Goal: Task Accomplishment & Management: Manage account settings

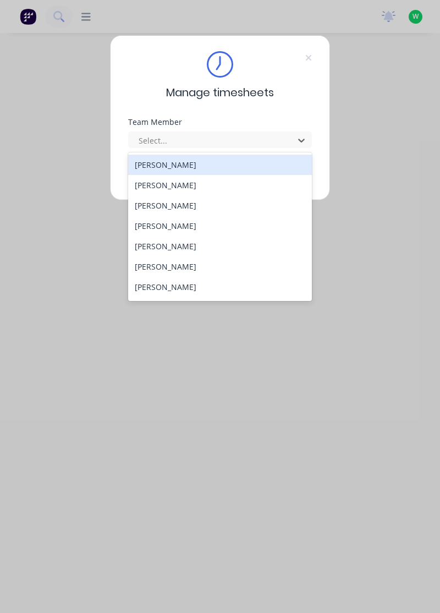
click at [197, 157] on div "[PERSON_NAME]" at bounding box center [220, 165] width 184 height 20
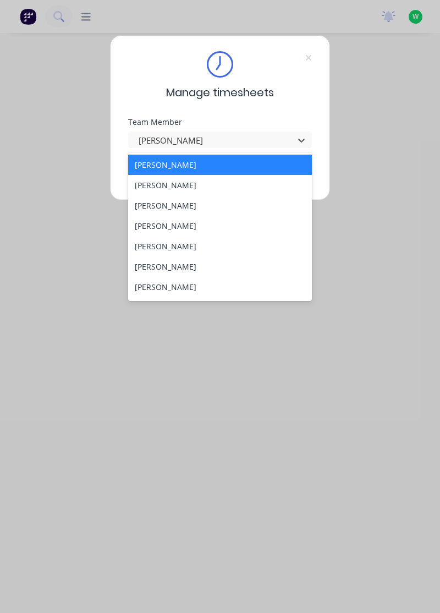
click at [175, 172] on div "[PERSON_NAME]" at bounding box center [220, 165] width 184 height 20
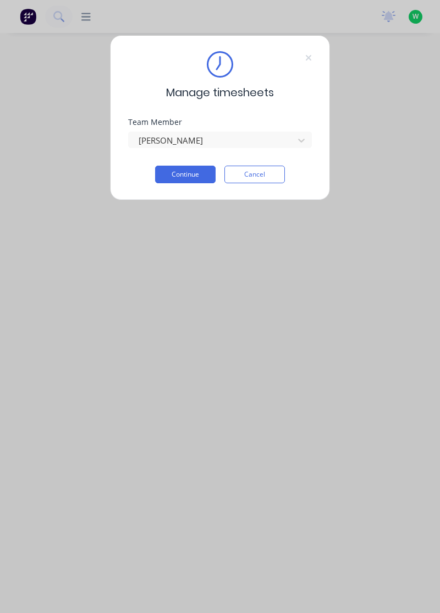
click at [191, 172] on button "Continue" at bounding box center [185, 175] width 60 height 18
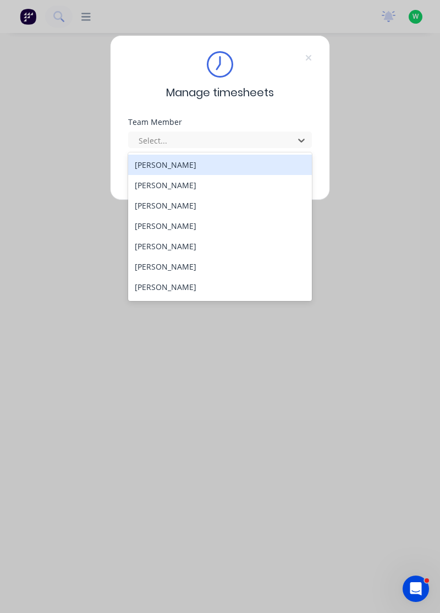
click at [175, 181] on div "[PERSON_NAME]" at bounding box center [220, 185] width 184 height 20
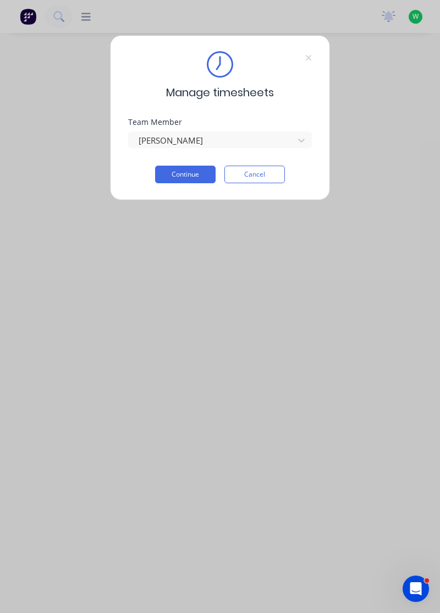
click at [197, 169] on button "Continue" at bounding box center [185, 175] width 60 height 18
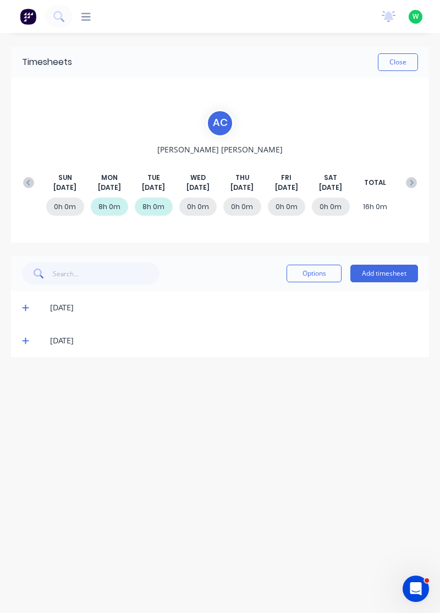
click at [399, 272] on button "Add timesheet" at bounding box center [384, 274] width 68 height 18
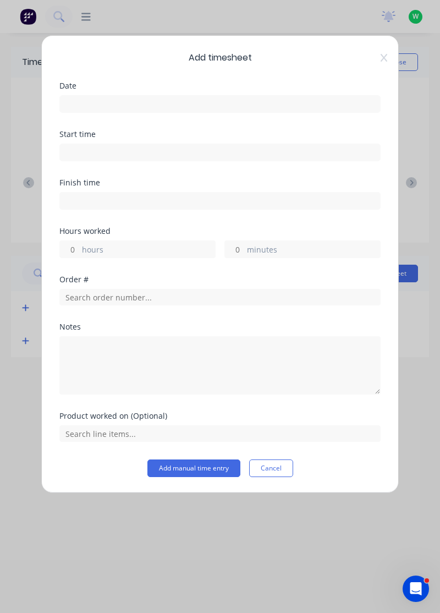
click at [273, 103] on input at bounding box center [220, 104] width 320 height 16
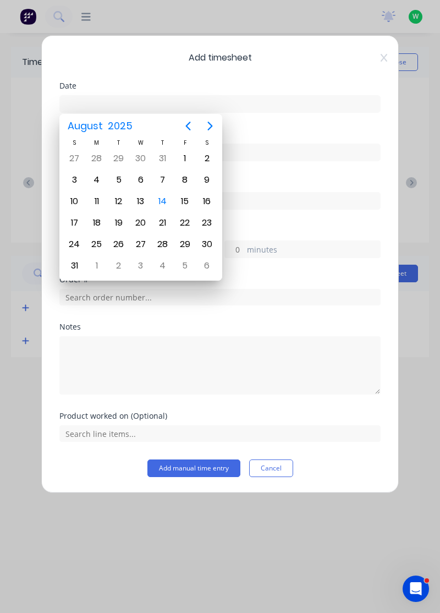
click at [135, 200] on div "13" at bounding box center [141, 201] width 16 height 16
type input "13/08/2025"
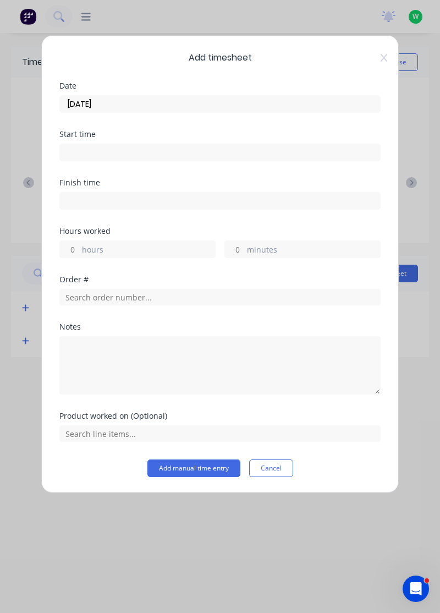
click at [162, 244] on label "hours" at bounding box center [148, 251] width 133 height 14
click at [79, 243] on input "hours" at bounding box center [69, 249] width 19 height 16
type input "8"
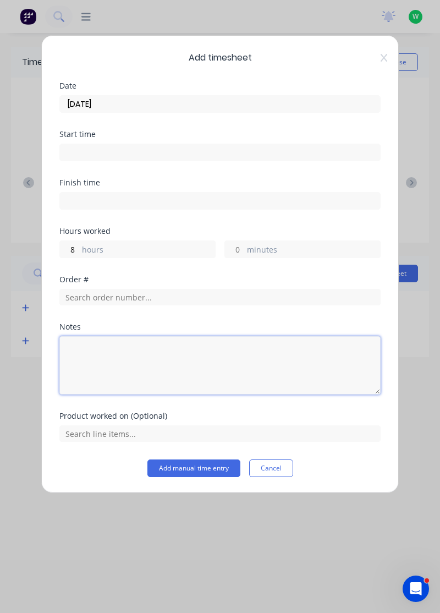
click at [236, 355] on textarea at bounding box center [219, 365] width 321 height 58
type textarea "Tafe"
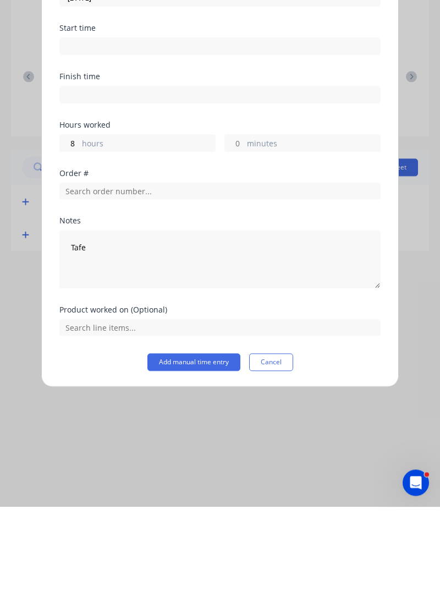
click at [210, 468] on button "Add manual time entry" at bounding box center [193, 468] width 93 height 18
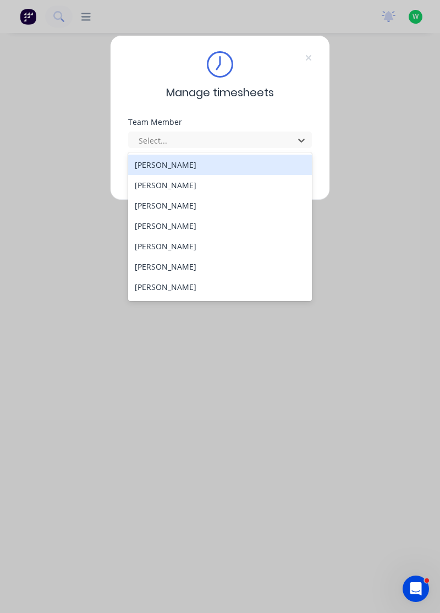
click at [165, 202] on div "[PERSON_NAME]" at bounding box center [220, 205] width 184 height 20
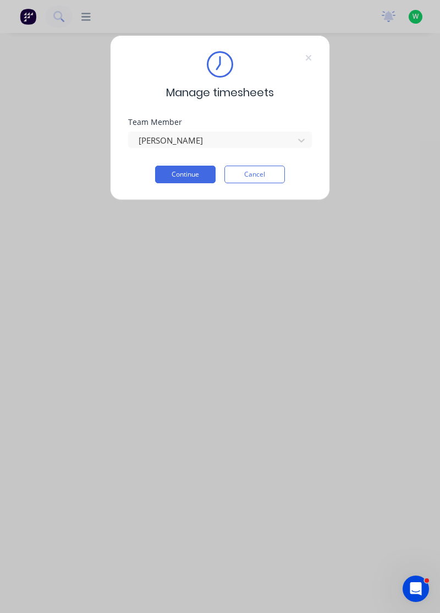
click at [192, 171] on button "Continue" at bounding box center [185, 175] width 60 height 18
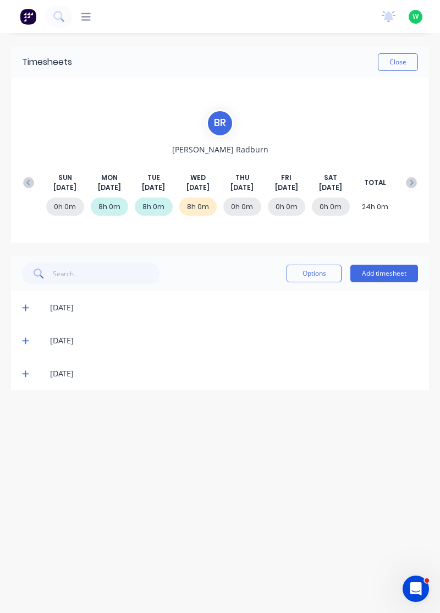
click at [22, 372] on icon at bounding box center [25, 374] width 7 height 7
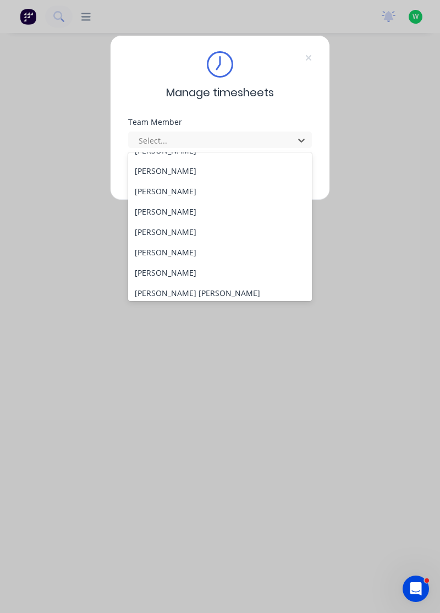
scroll to position [40, 0]
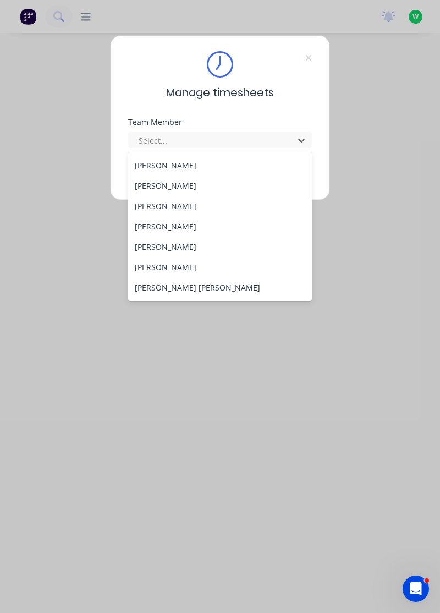
click at [169, 202] on div "[PERSON_NAME]" at bounding box center [220, 206] width 184 height 20
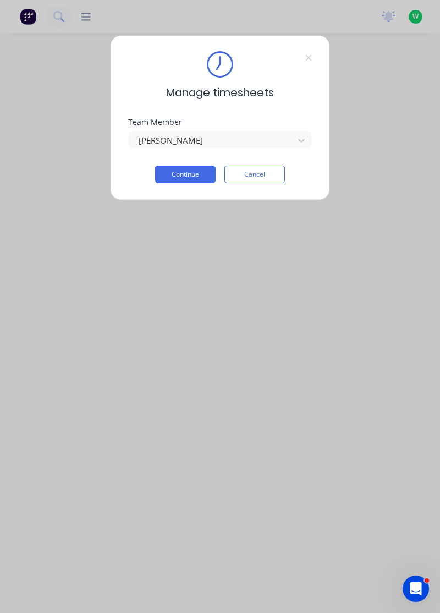
click at [197, 174] on button "Continue" at bounding box center [185, 175] width 60 height 18
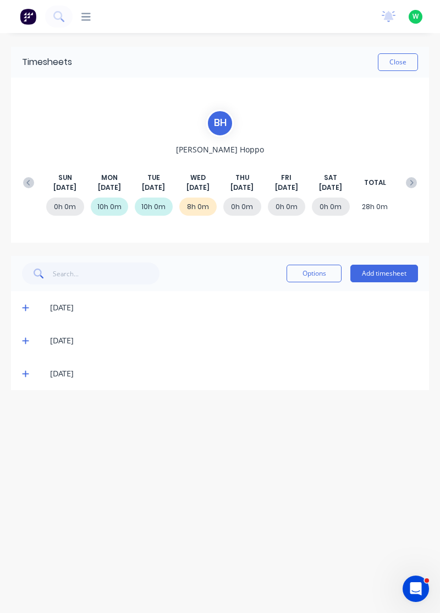
click at [24, 376] on icon at bounding box center [25, 374] width 7 height 8
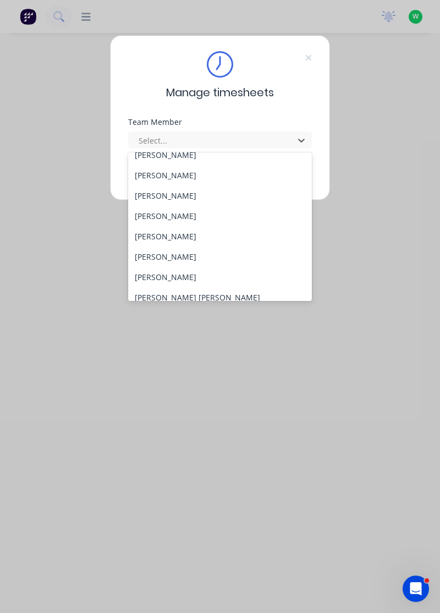
scroll to position [46, 0]
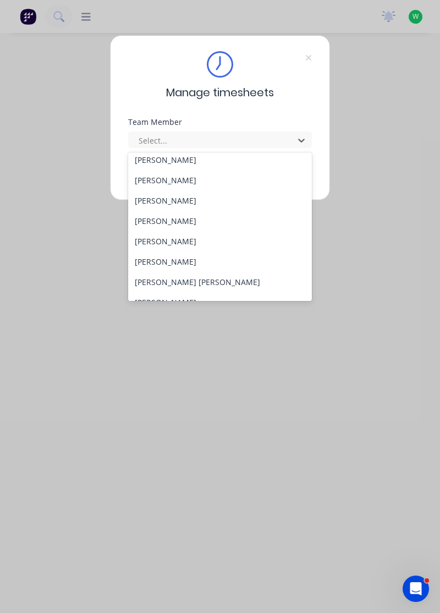
click at [194, 218] on div "[PERSON_NAME]" at bounding box center [220, 221] width 184 height 20
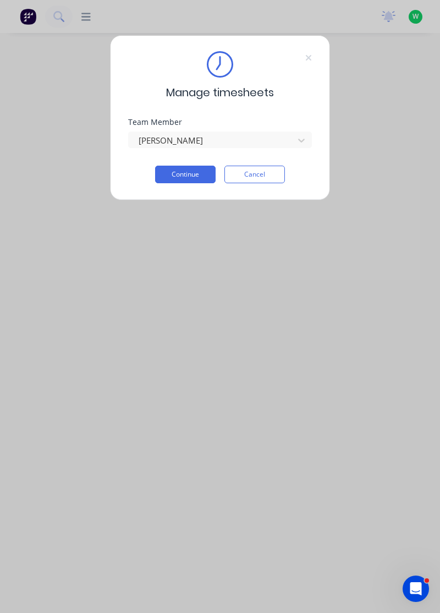
click at [198, 169] on button "Continue" at bounding box center [185, 175] width 60 height 18
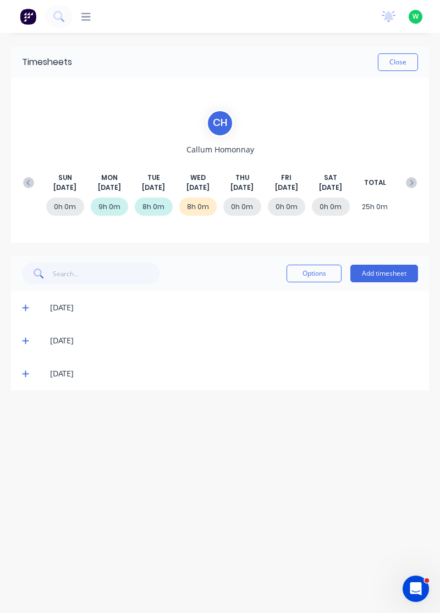
click at [15, 375] on div "[DATE]" at bounding box center [220, 373] width 418 height 33
click at [23, 372] on icon at bounding box center [25, 374] width 7 height 8
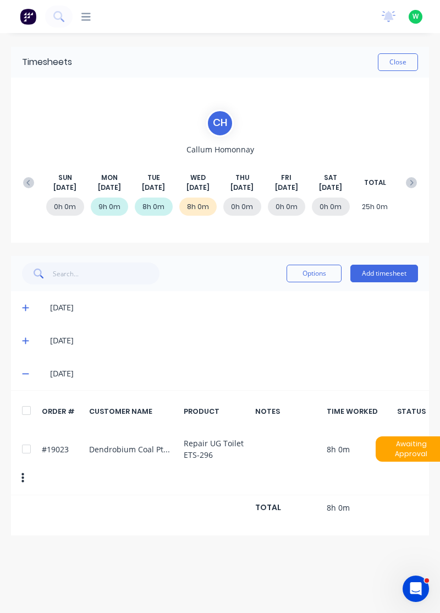
click at [23, 344] on span at bounding box center [27, 340] width 10 height 11
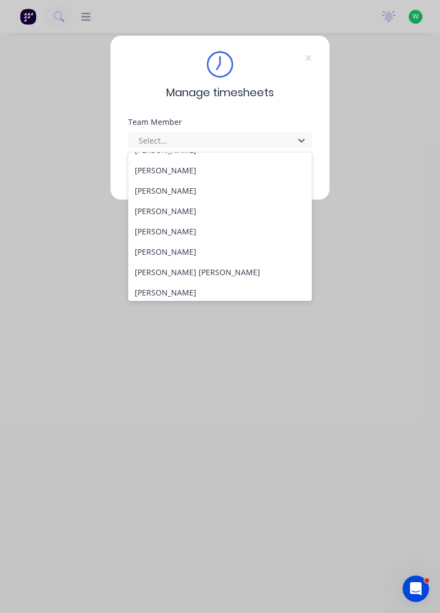
scroll to position [57, 0]
click at [191, 206] on div "[PERSON_NAME]" at bounding box center [220, 209] width 184 height 20
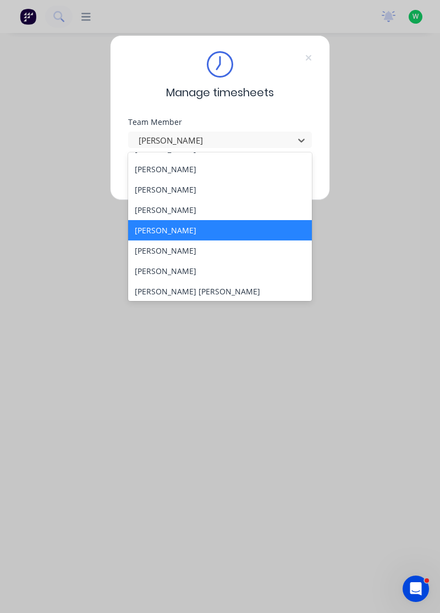
scroll to position [53, 0]
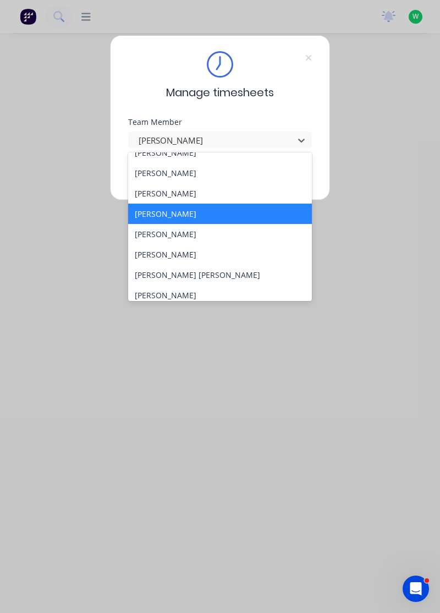
click at [175, 230] on div "[PERSON_NAME]" at bounding box center [220, 234] width 184 height 20
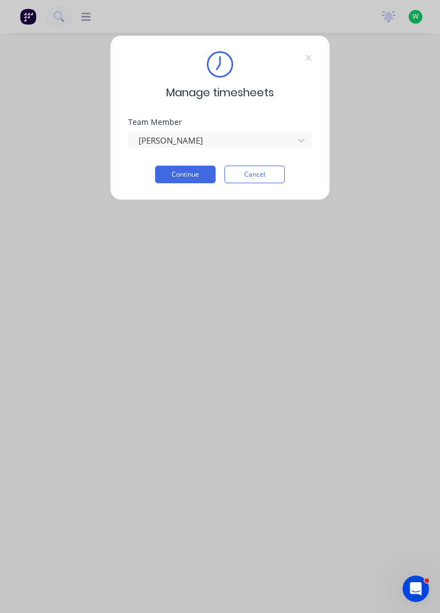
click at [206, 167] on button "Continue" at bounding box center [185, 175] width 60 height 18
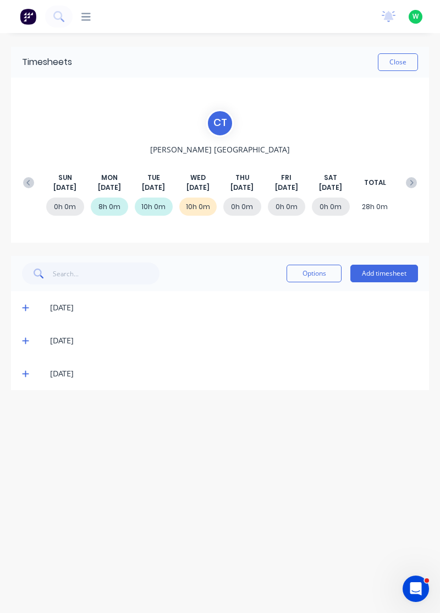
click at [26, 377] on span at bounding box center [27, 373] width 10 height 11
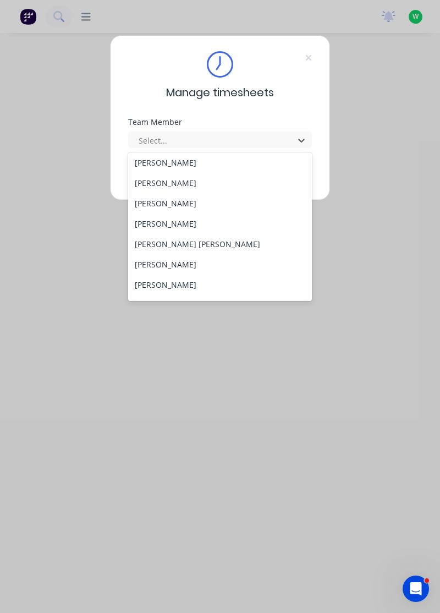
scroll to position [83, 0]
click at [155, 218] on div "[PERSON_NAME]" at bounding box center [220, 224] width 184 height 20
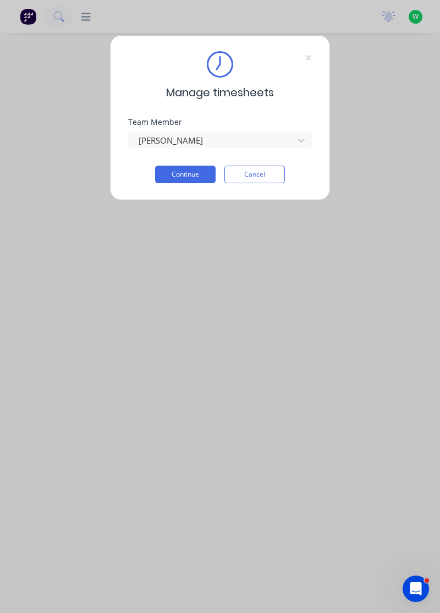
click at [183, 173] on button "Continue" at bounding box center [185, 175] width 60 height 18
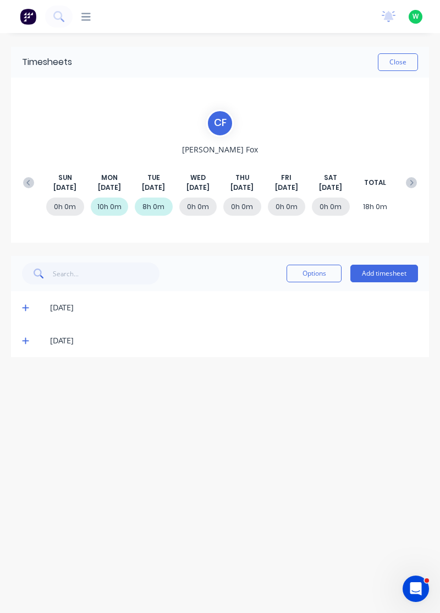
click at [23, 340] on icon at bounding box center [25, 341] width 7 height 8
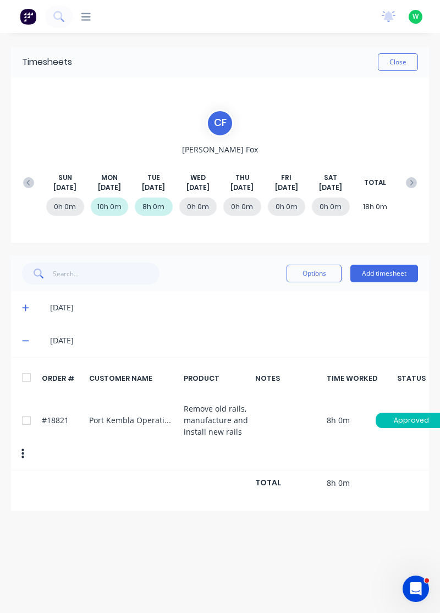
click at [380, 272] on button "Add timesheet" at bounding box center [384, 274] width 68 height 18
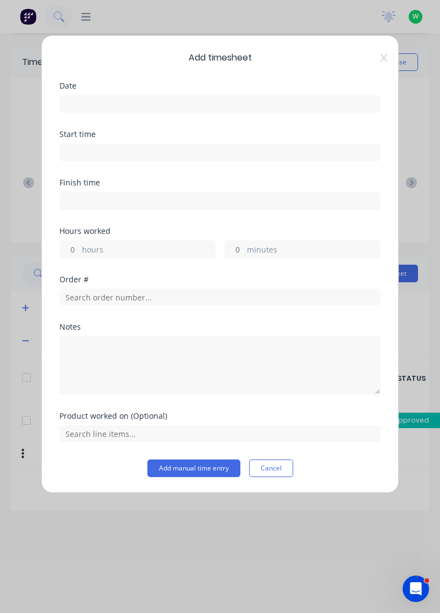
click at [244, 106] on input at bounding box center [220, 104] width 320 height 16
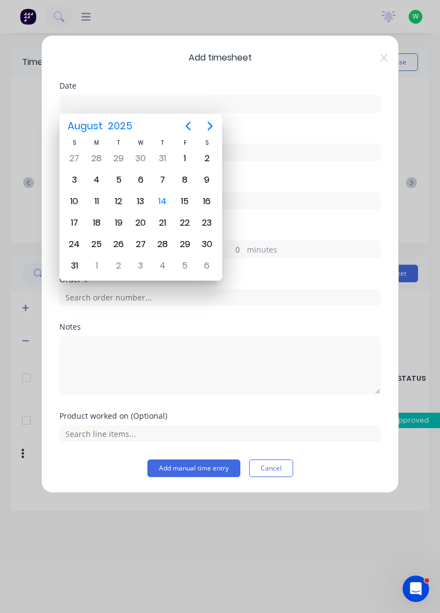
click at [140, 200] on div "13" at bounding box center [141, 201] width 16 height 16
type input "[DATE]"
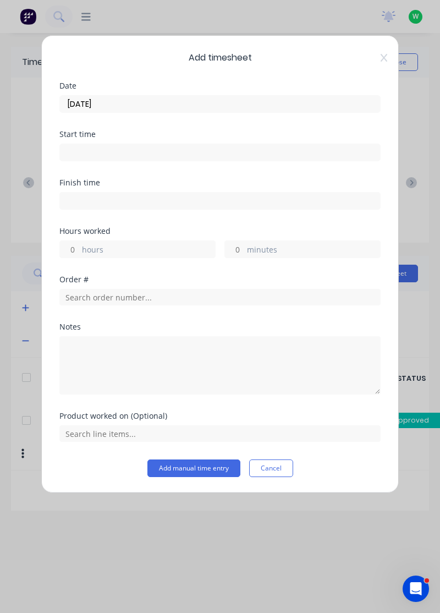
click at [141, 244] on label "hours" at bounding box center [148, 251] width 133 height 14
click at [79, 242] on input "hours" at bounding box center [69, 249] width 19 height 16
type input "8"
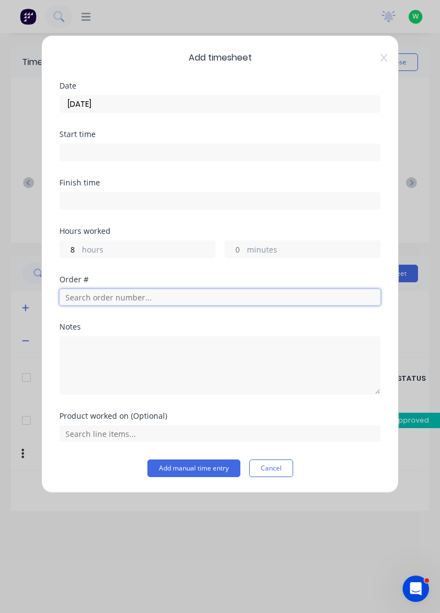
click at [165, 296] on input "text" at bounding box center [219, 297] width 321 height 16
type input "18821"
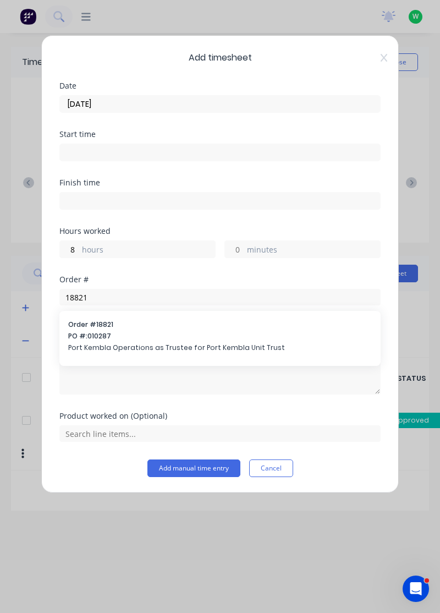
click at [146, 332] on span "PO #: 010287" at bounding box center [220, 336] width 304 height 10
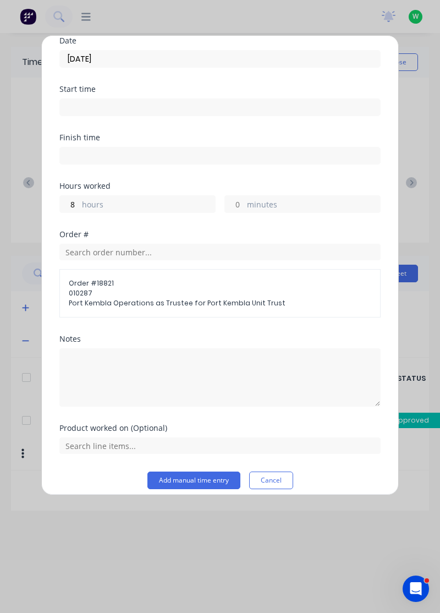
scroll to position [53, 0]
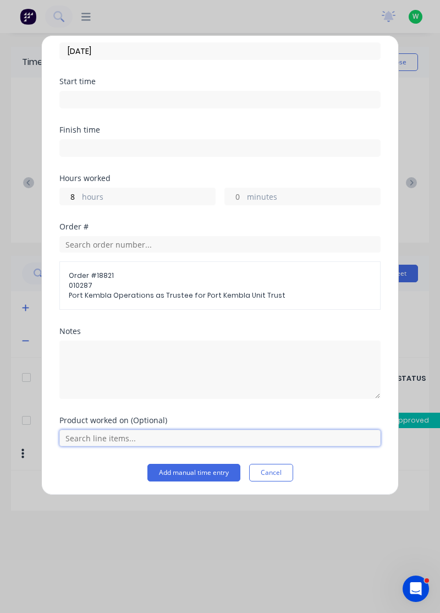
click at [119, 432] on input "text" at bounding box center [219, 438] width 321 height 16
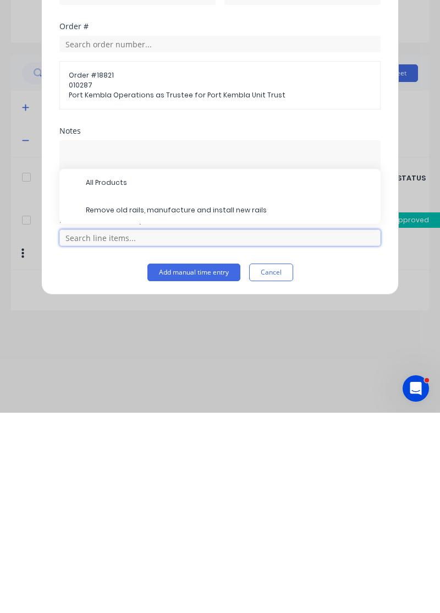
scroll to position [29, 0]
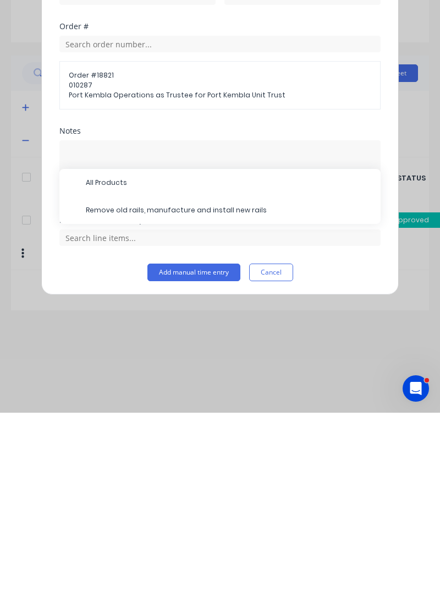
click at [213, 411] on span "Remove old rails, manufacture and install new rails" at bounding box center [229, 410] width 286 height 10
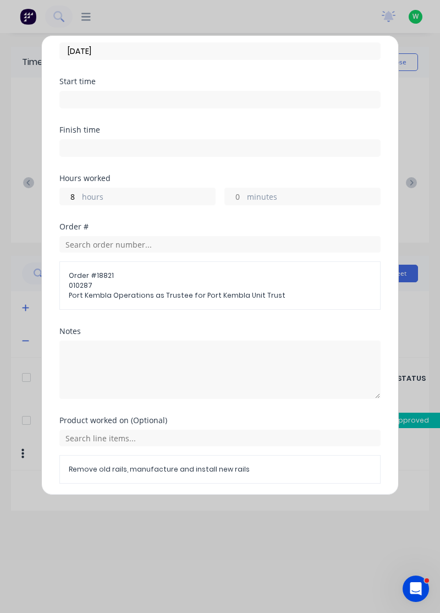
scroll to position [90, 0]
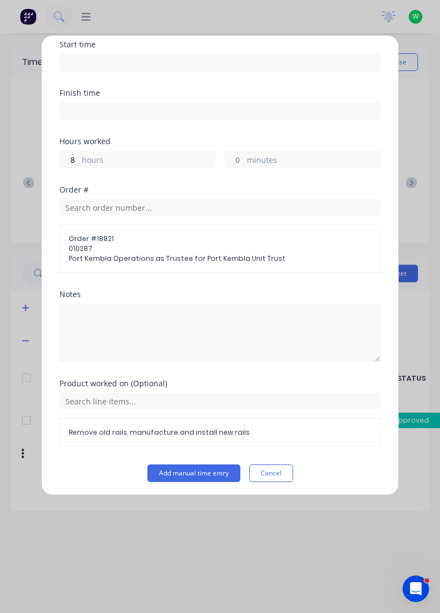
click at [202, 466] on button "Add manual time entry" at bounding box center [193, 473] width 93 height 18
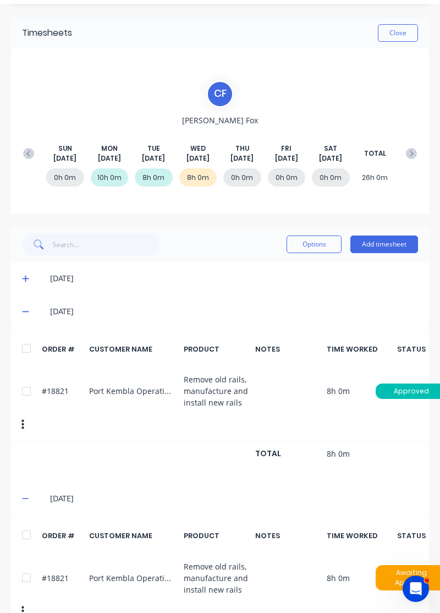
scroll to position [0, 0]
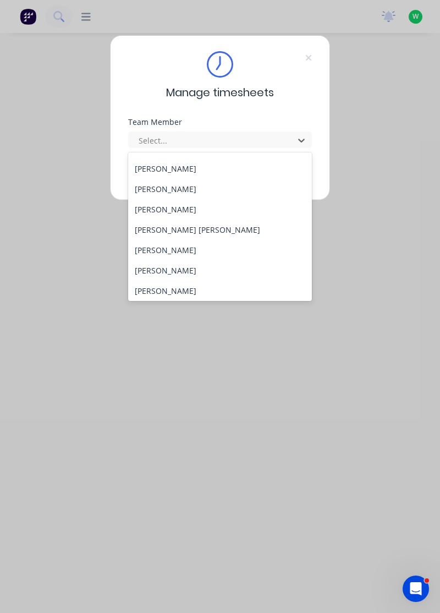
scroll to position [99, 0]
click at [150, 231] on div "[PERSON_NAME] [PERSON_NAME]" at bounding box center [220, 228] width 184 height 20
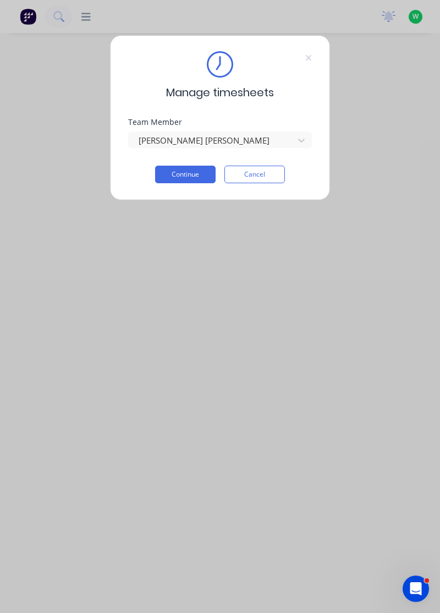
click at [178, 172] on button "Continue" at bounding box center [185, 175] width 60 height 18
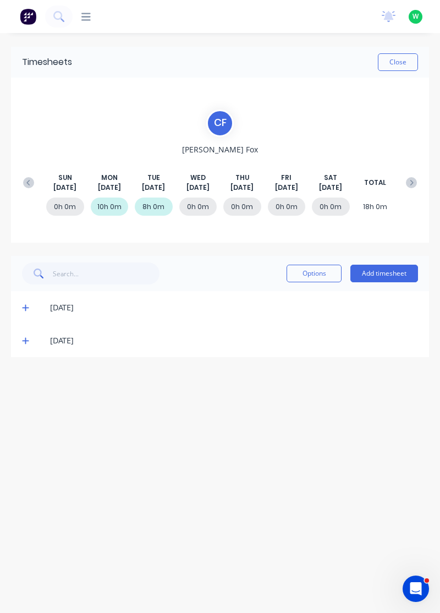
click at [24, 338] on icon at bounding box center [25, 341] width 7 height 8
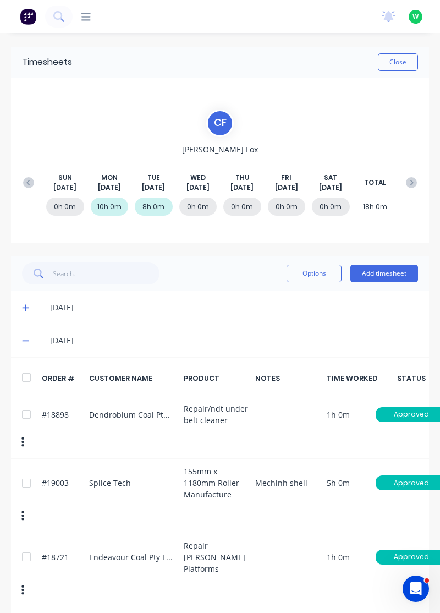
click at [25, 340] on icon at bounding box center [25, 340] width 7 height 1
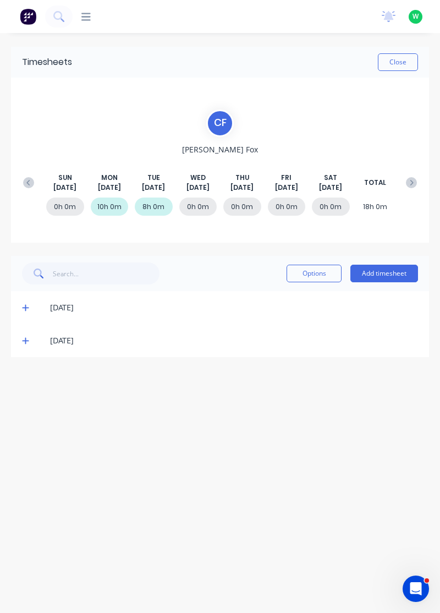
click at [25, 341] on icon at bounding box center [25, 341] width 7 height 7
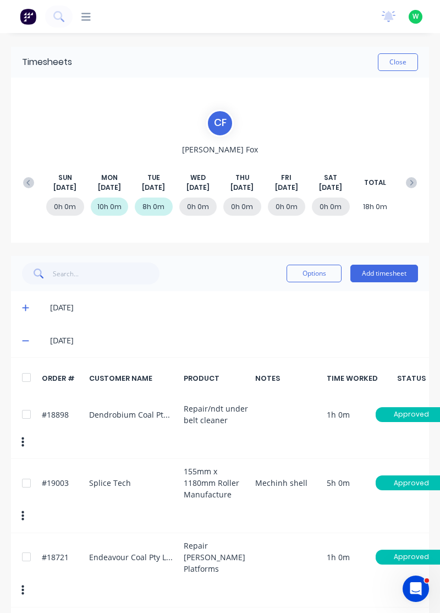
click at [405, 275] on button "Add timesheet" at bounding box center [384, 274] width 68 height 18
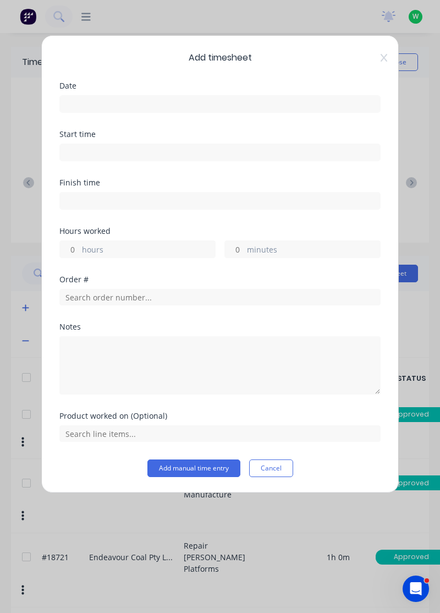
click at [256, 102] on input at bounding box center [220, 104] width 320 height 16
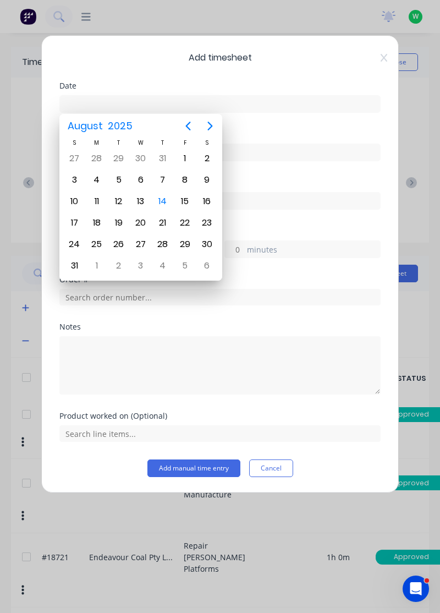
click at [138, 195] on div "13" at bounding box center [141, 201] width 16 height 16
type input "[DATE]"
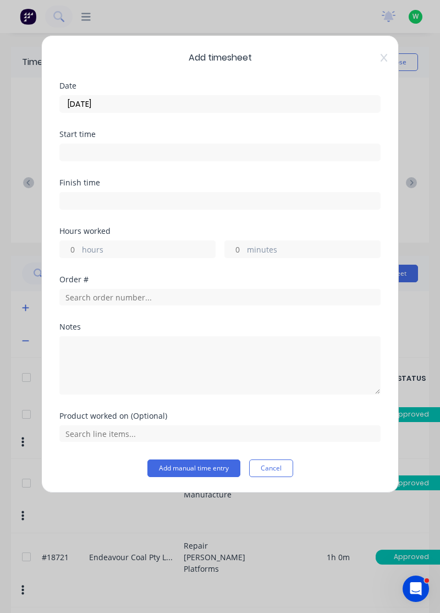
click at [158, 244] on label "hours" at bounding box center [148, 251] width 133 height 14
click at [79, 244] on input "hours" at bounding box center [69, 249] width 19 height 16
type input "8"
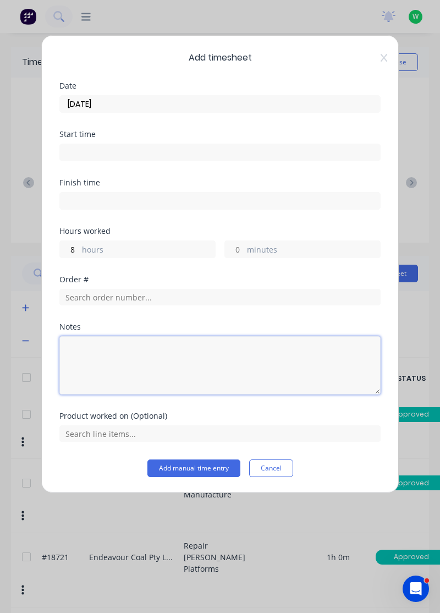
click at [168, 346] on textarea at bounding box center [219, 365] width 321 height 58
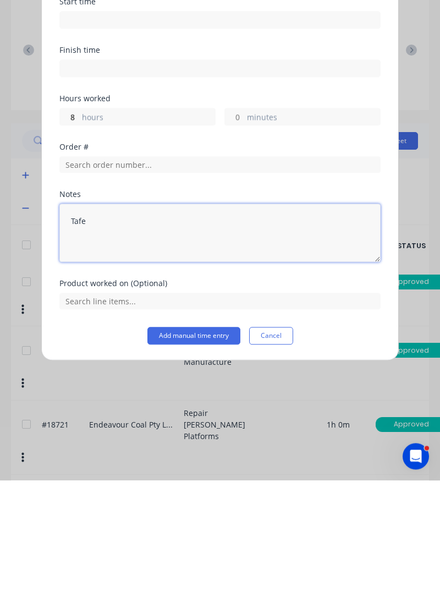
type textarea "Tafe"
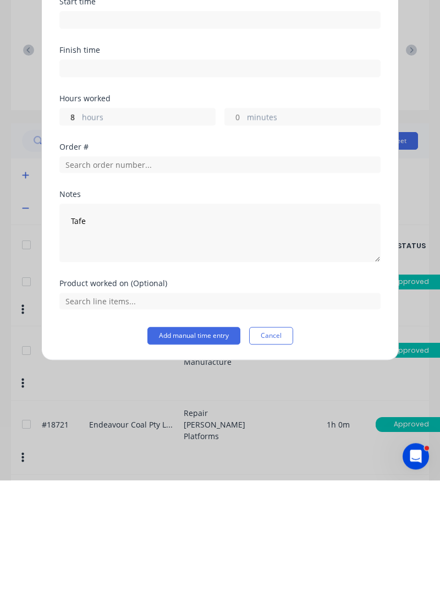
click at [203, 467] on button "Add manual time entry" at bounding box center [193, 468] width 93 height 18
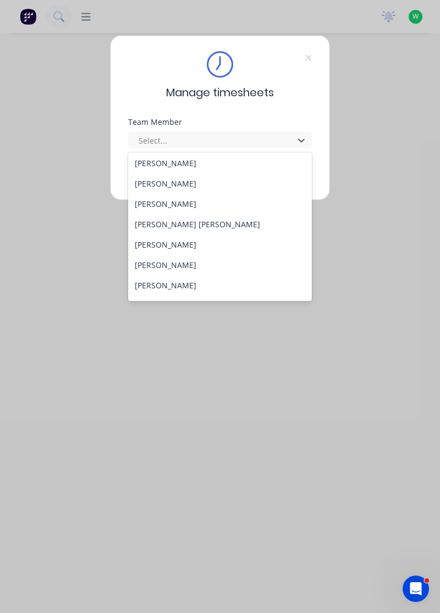
scroll to position [103, 0]
click at [167, 241] on div "[PERSON_NAME]" at bounding box center [220, 244] width 184 height 20
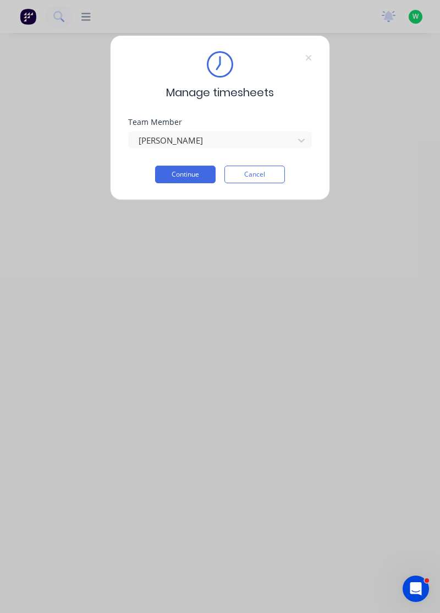
click at [197, 172] on button "Continue" at bounding box center [185, 175] width 60 height 18
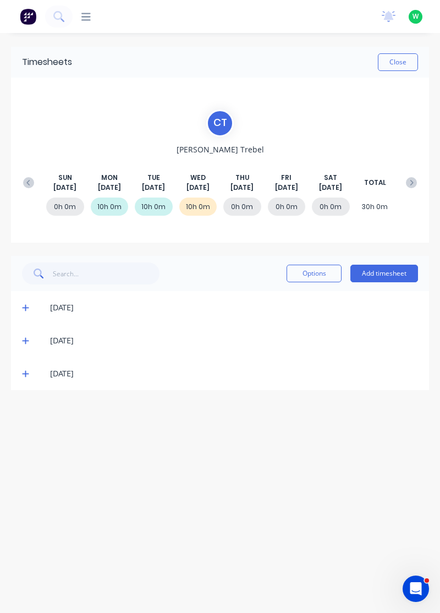
click at [23, 372] on icon at bounding box center [25, 374] width 7 height 7
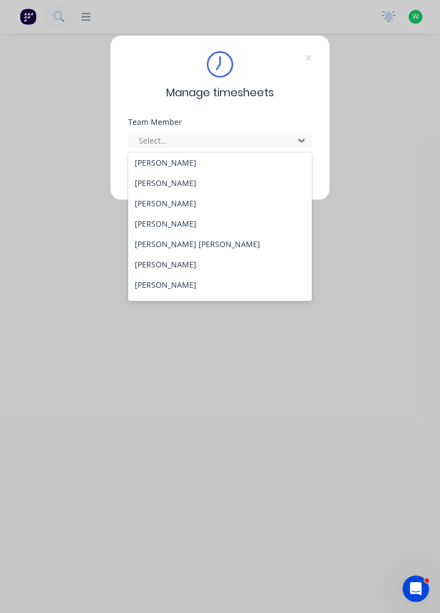
scroll to position [86, 0]
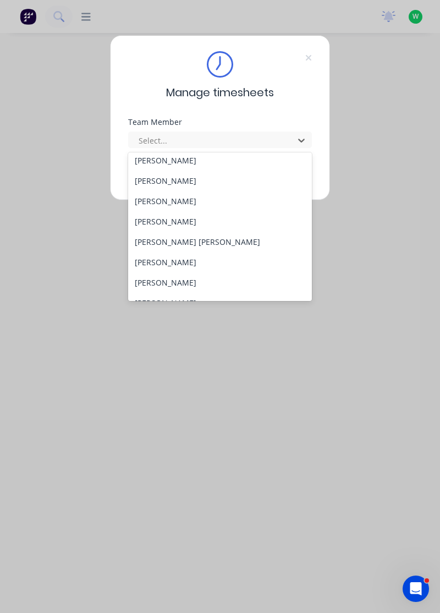
click at [173, 283] on div "[PERSON_NAME]" at bounding box center [220, 282] width 184 height 20
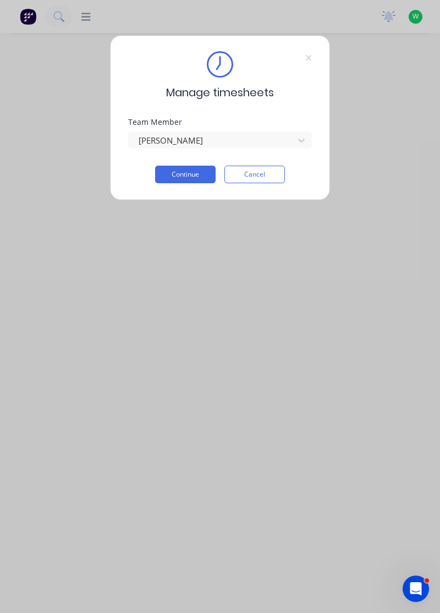
click at [195, 174] on button "Continue" at bounding box center [185, 175] width 60 height 18
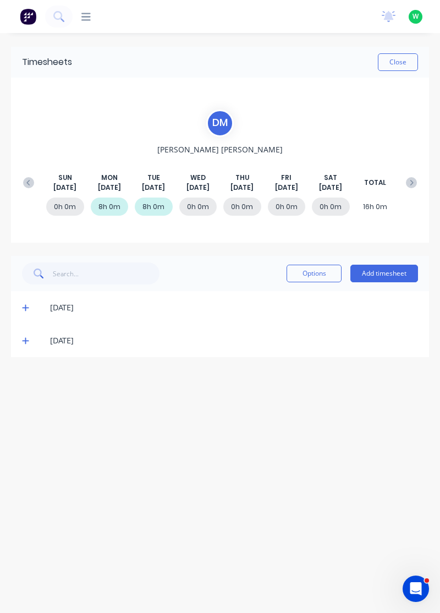
click at [389, 276] on button "Add timesheet" at bounding box center [384, 274] width 68 height 18
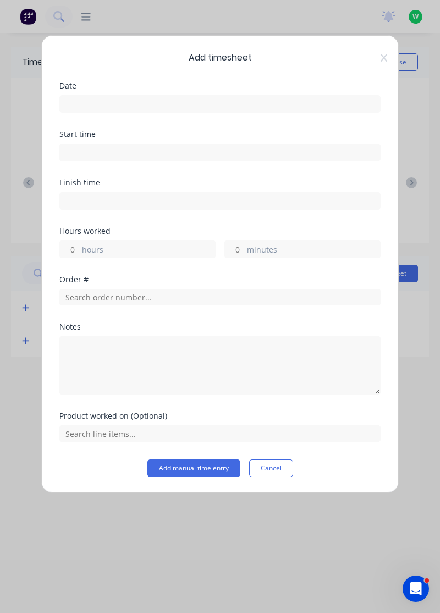
click at [262, 100] on input at bounding box center [220, 104] width 320 height 16
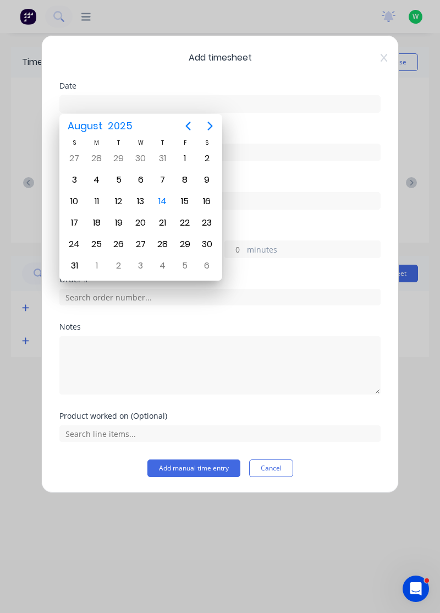
click at [164, 202] on div "14" at bounding box center [163, 201] width 16 height 16
type input "14/08/2025"
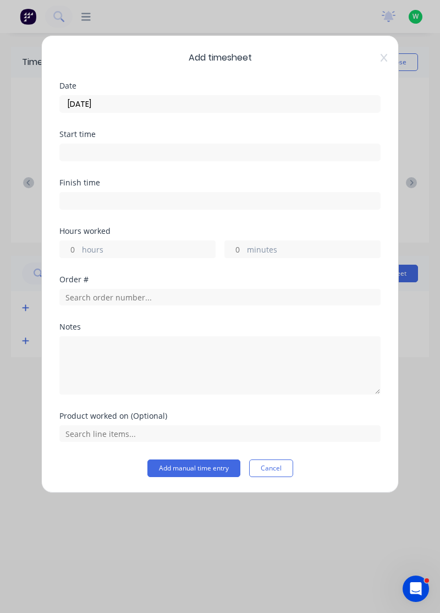
click label "hours"
click input "hours"
type input "8"
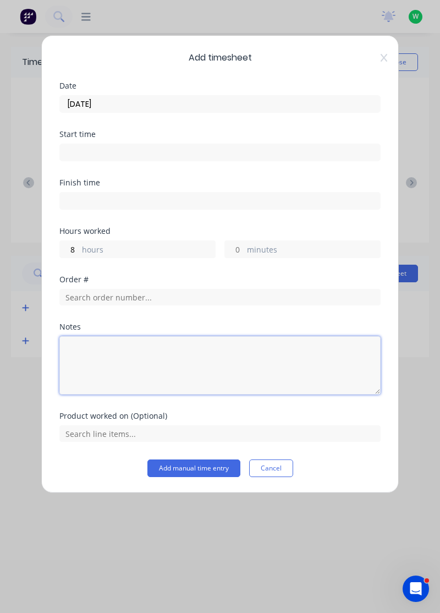
click textarea
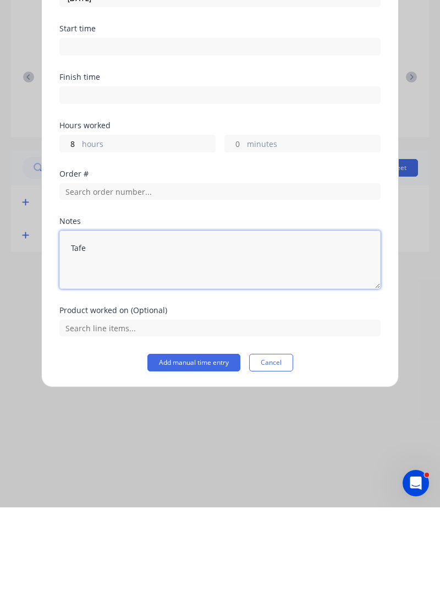
type textarea "Tafe"
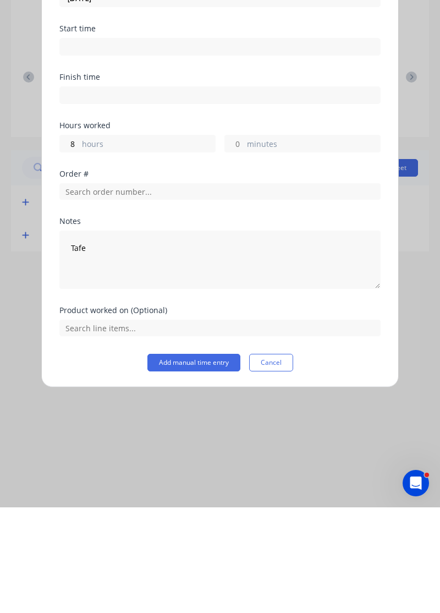
click button "Add manual time entry"
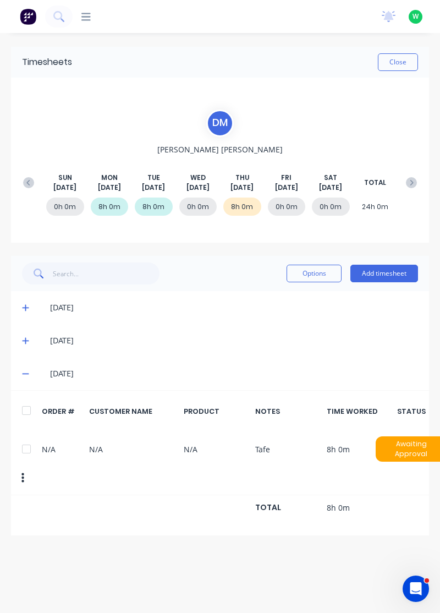
click button "Add timesheet"
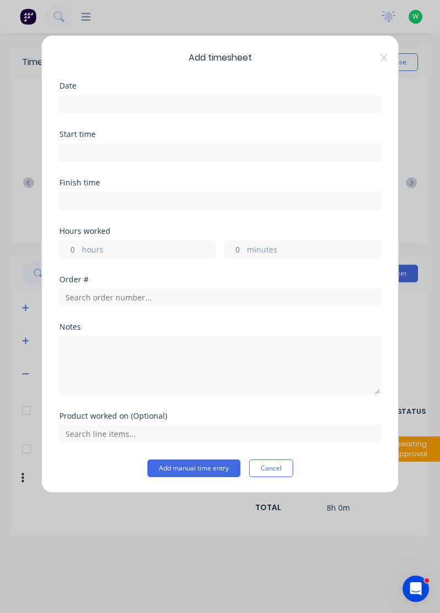
click input
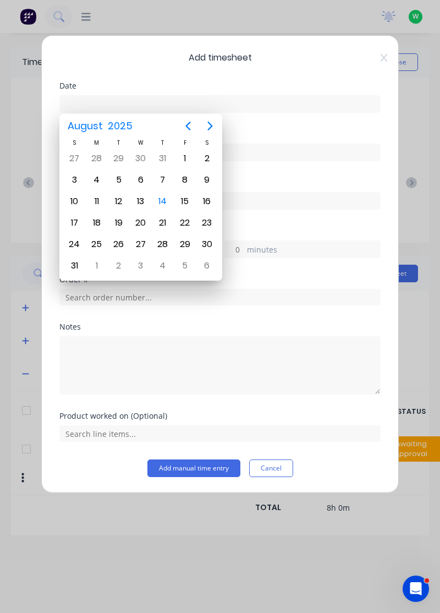
click div "13"
type input "13/08/2025"
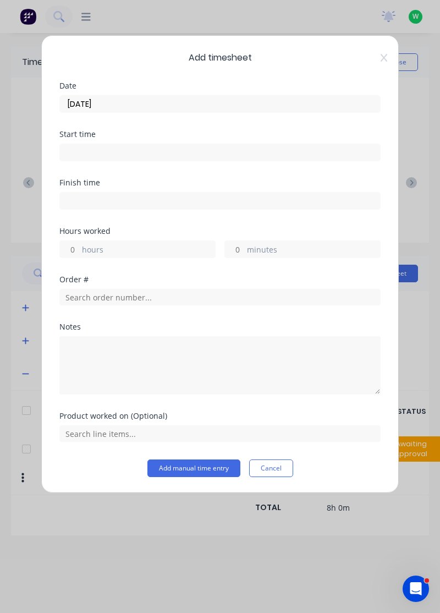
click label "hours"
click input "hours"
type input "8"
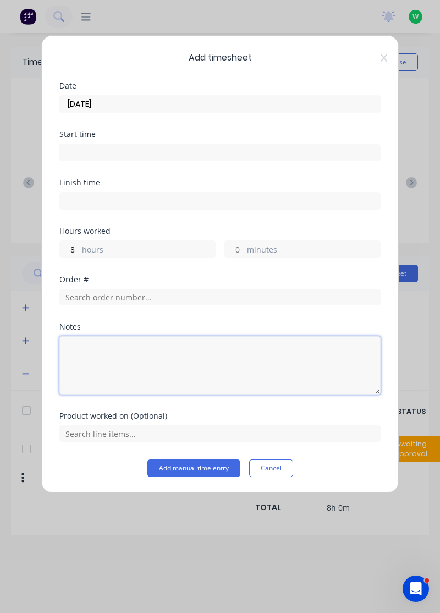
click textarea
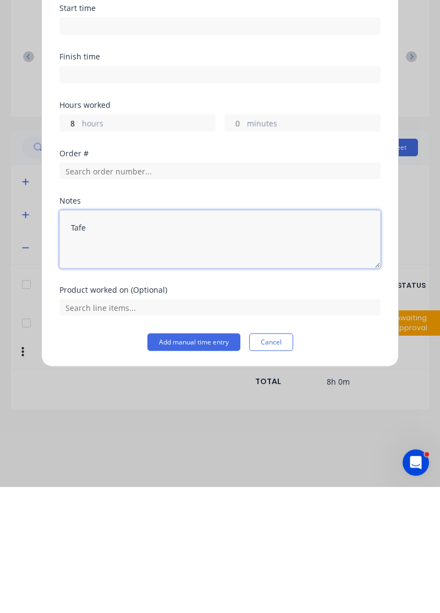
type textarea "Tafe"
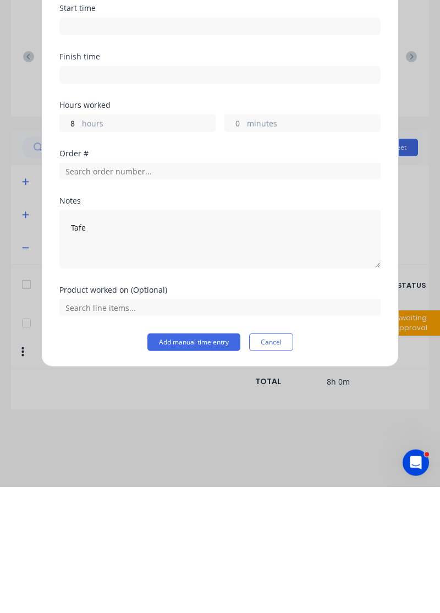
click button "Add manual time entry"
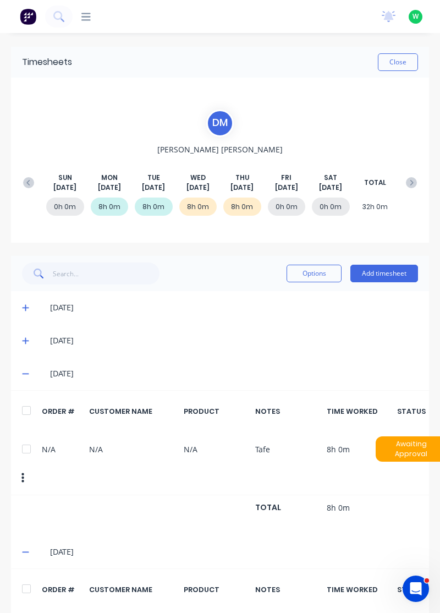
click div
click button "Options"
click div "Delete"
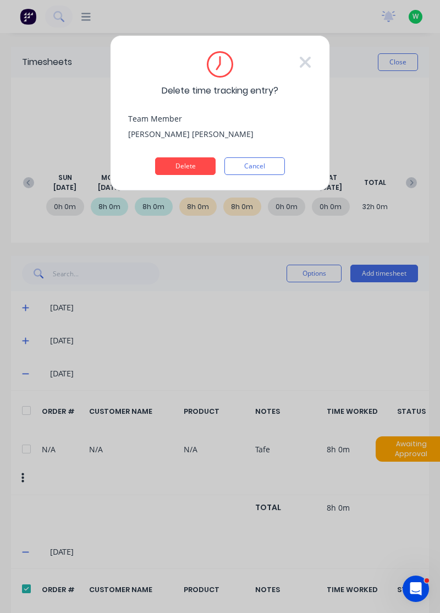
click div "Team Member Daniel Mitchell"
click button "Delete"
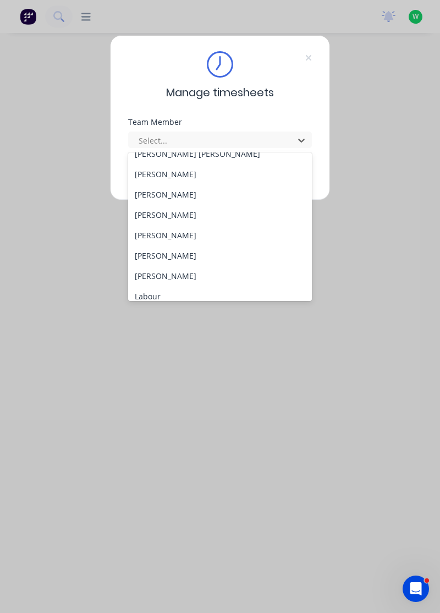
scroll to position [181, 0]
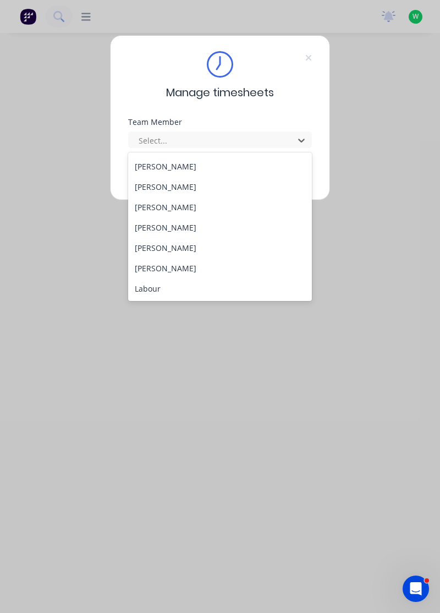
click at [157, 224] on div "[PERSON_NAME]" at bounding box center [220, 227] width 184 height 20
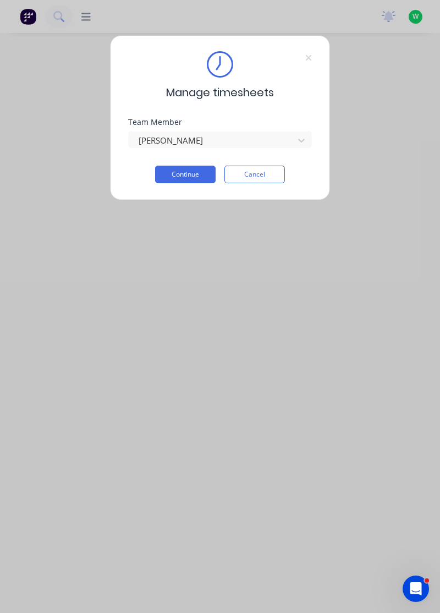
click at [195, 176] on button "Continue" at bounding box center [185, 175] width 60 height 18
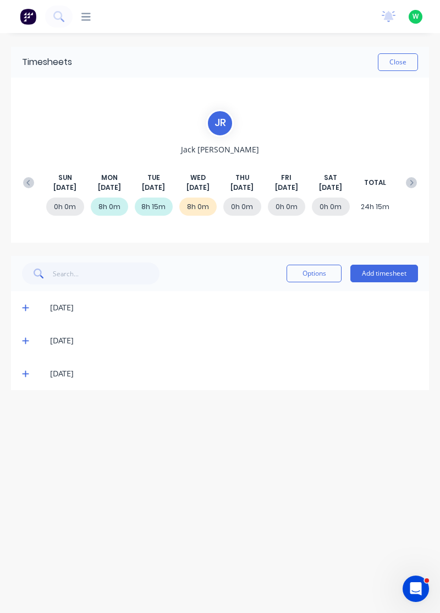
click at [31, 368] on span at bounding box center [27, 373] width 10 height 11
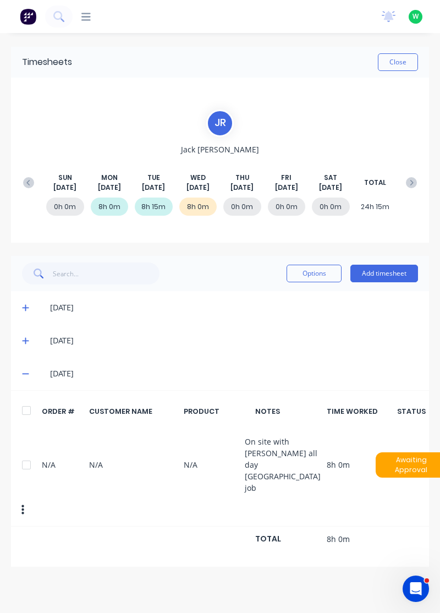
click at [384, 274] on button "Add timesheet" at bounding box center [384, 274] width 68 height 18
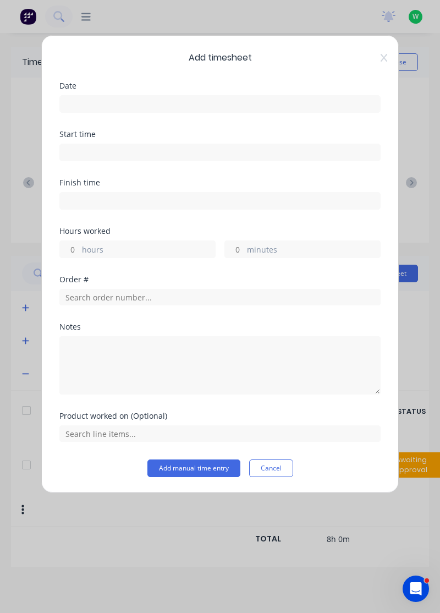
click at [249, 106] on input at bounding box center [220, 104] width 320 height 16
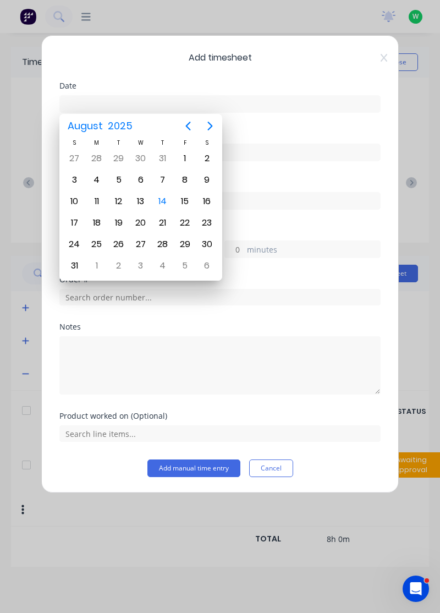
click at [138, 201] on div "13" at bounding box center [141, 201] width 16 height 16
type input "[DATE]"
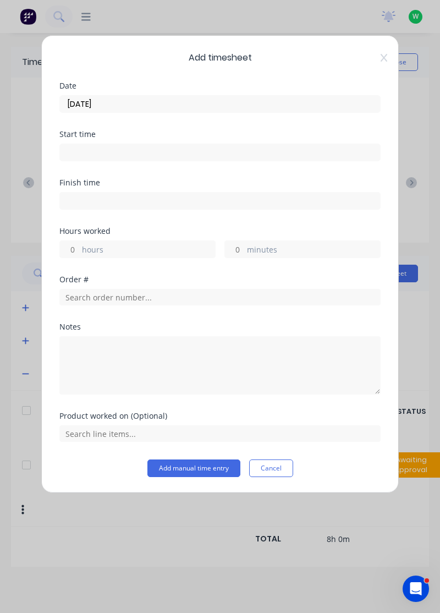
click at [151, 247] on label "hours" at bounding box center [148, 251] width 133 height 14
click at [79, 247] on input "hours" at bounding box center [69, 249] width 19 height 16
type input "8"
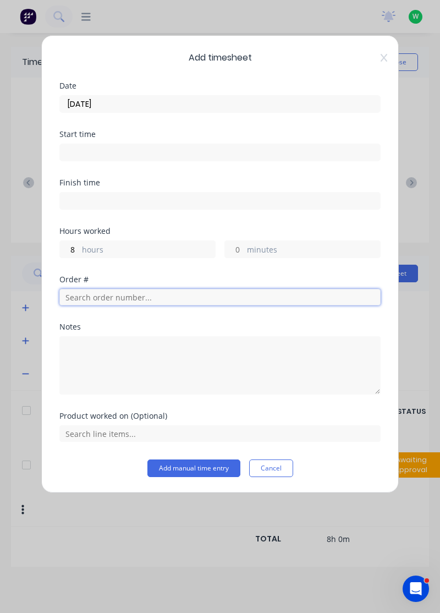
click at [163, 291] on input "text" at bounding box center [219, 297] width 321 height 16
type input "18821"
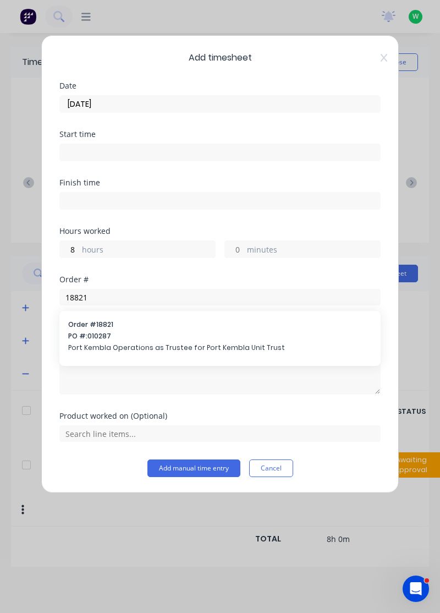
click at [186, 339] on span "PO #: 010287" at bounding box center [220, 336] width 304 height 10
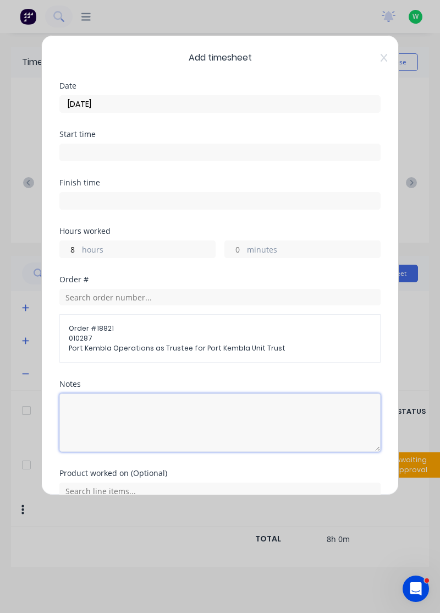
click at [154, 430] on textarea at bounding box center [219, 422] width 321 height 58
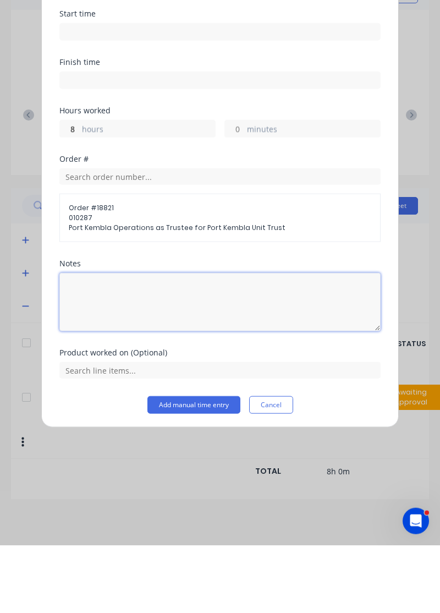
scroll to position [14, 0]
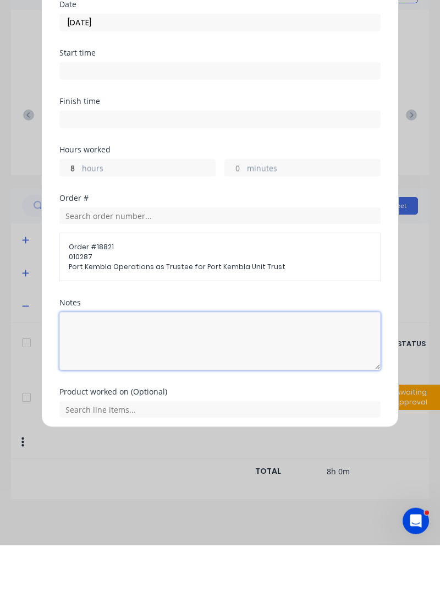
click at [158, 435] on textarea at bounding box center [219, 408] width 321 height 58
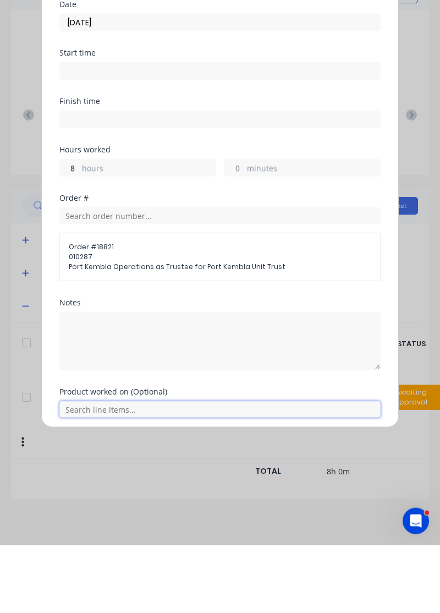
click at [107, 474] on input "text" at bounding box center [219, 477] width 321 height 16
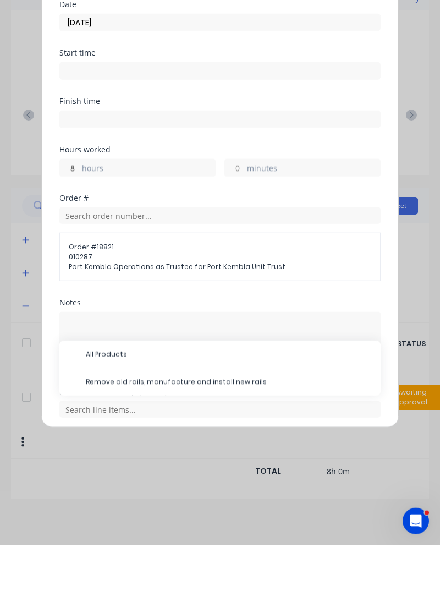
click at [167, 449] on span "Remove old rails, manufacture and install new rails" at bounding box center [229, 449] width 286 height 10
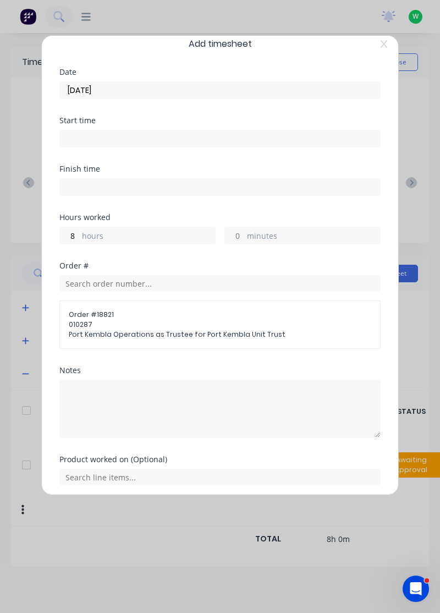
scroll to position [51, 0]
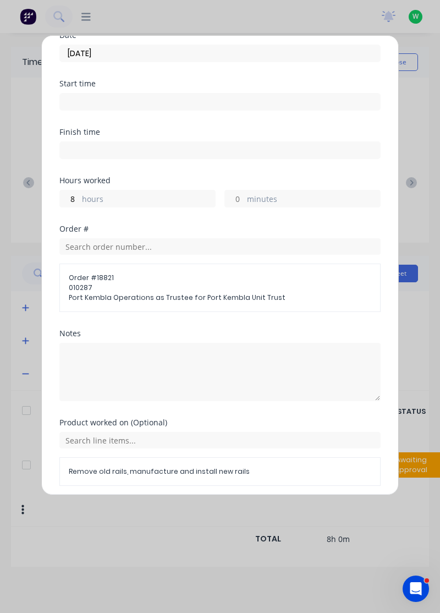
click at [206, 511] on button "Add manual time entry" at bounding box center [193, 512] width 93 height 18
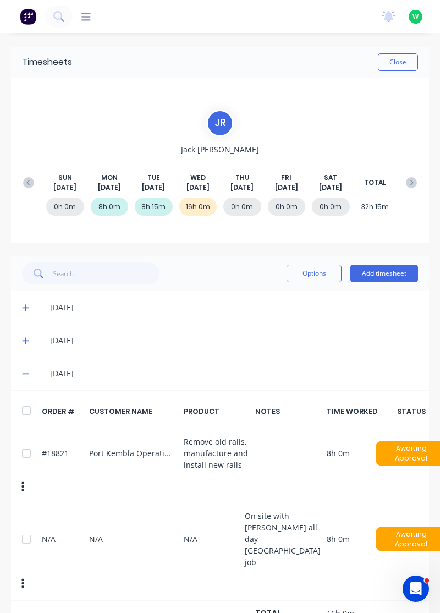
click at [21, 528] on div at bounding box center [26, 539] width 22 height 22
click at [321, 268] on button "Options" at bounding box center [314, 274] width 55 height 18
click at [288, 300] on div "Delete" at bounding box center [289, 302] width 85 height 16
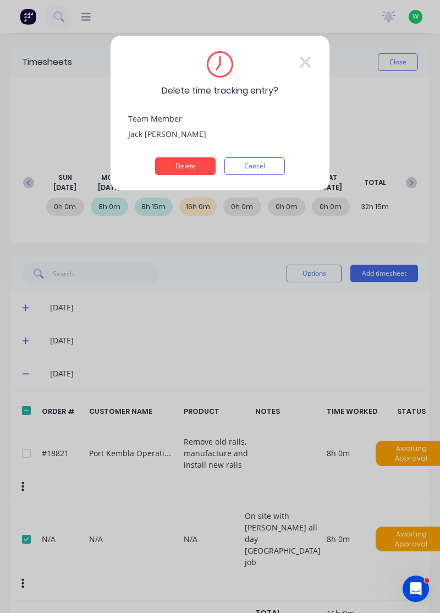
click at [202, 166] on button "Delete" at bounding box center [185, 166] width 60 height 18
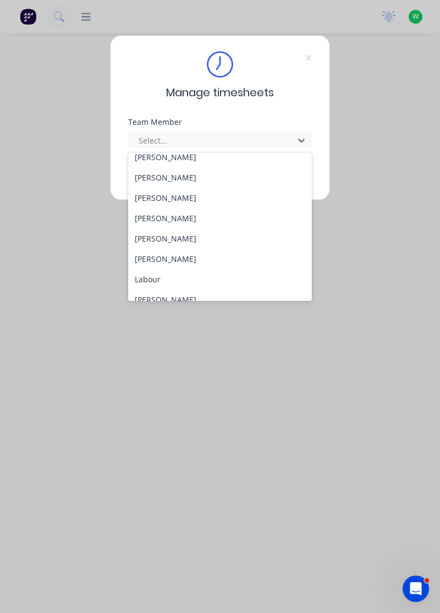
scroll to position [191, 0]
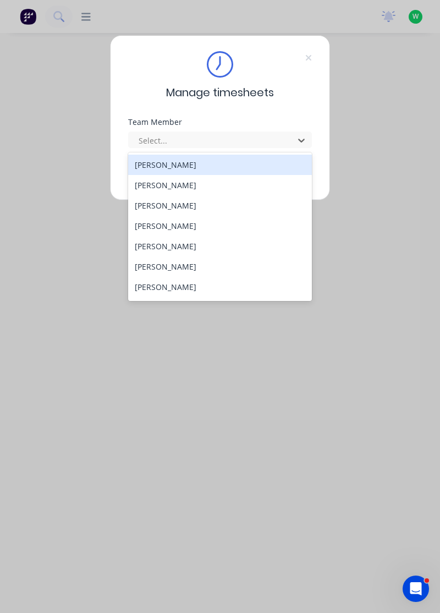
click at [200, 158] on div "[PERSON_NAME]" at bounding box center [220, 165] width 184 height 20
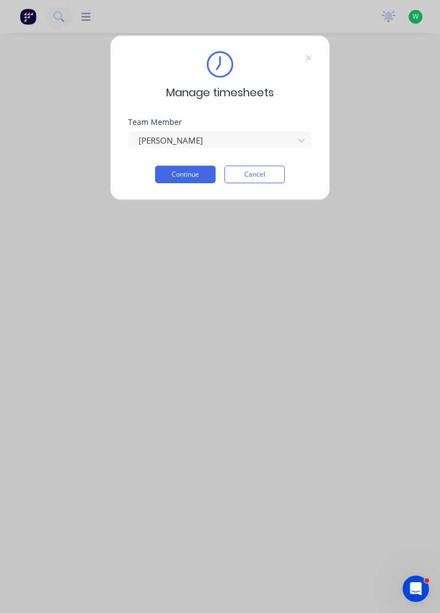
click at [205, 180] on button "Continue" at bounding box center [185, 175] width 60 height 18
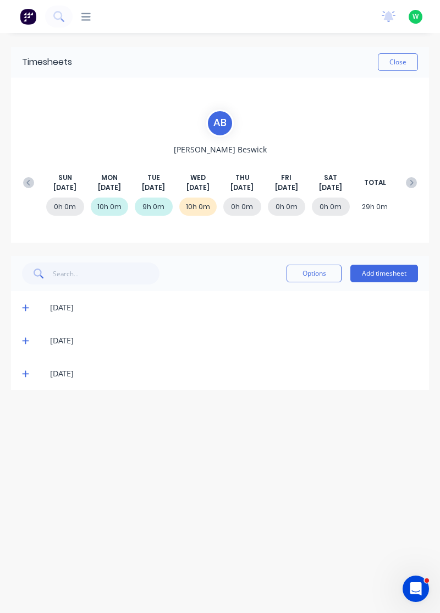
click at [408, 177] on icon at bounding box center [411, 182] width 11 height 11
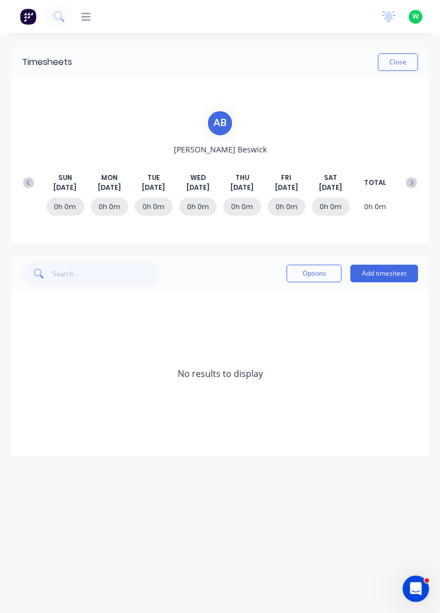
click at [419, 177] on button at bounding box center [411, 183] width 22 height 20
click at [409, 175] on button at bounding box center [411, 183] width 22 height 20
click at [419, 186] on button at bounding box center [411, 183] width 22 height 20
click at [418, 173] on div "SUN Sep 21st MON Sep 22nd TUE Sep 23rd WED Sep 24th THU Sep 25th FRI Sep 26th S…" at bounding box center [220, 183] width 405 height 20
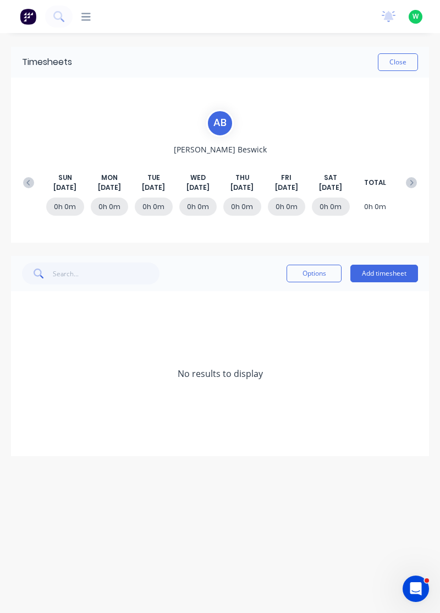
click at [415, 176] on button at bounding box center [411, 183] width 22 height 20
click at [419, 180] on button at bounding box center [411, 183] width 22 height 20
click at [415, 181] on icon at bounding box center [411, 182] width 11 height 11
click at [409, 182] on icon at bounding box center [411, 182] width 11 height 11
click at [410, 176] on button at bounding box center [411, 183] width 22 height 20
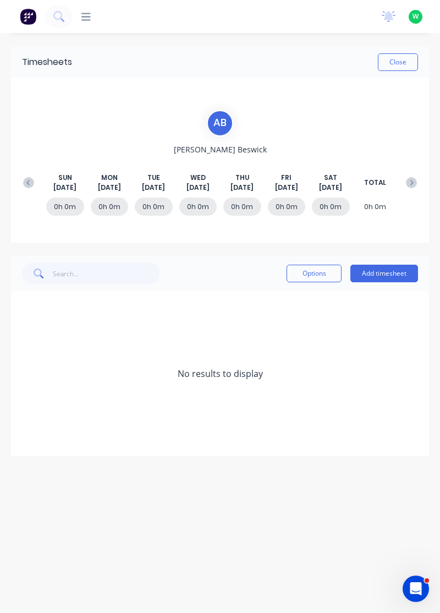
click at [408, 177] on icon at bounding box center [411, 182] width 11 height 11
click at [410, 177] on icon at bounding box center [411, 182] width 11 height 11
click at [410, 178] on icon at bounding box center [411, 182] width 11 height 11
click at [26, 179] on icon at bounding box center [28, 182] width 11 height 11
click at [23, 181] on button at bounding box center [29, 183] width 22 height 20
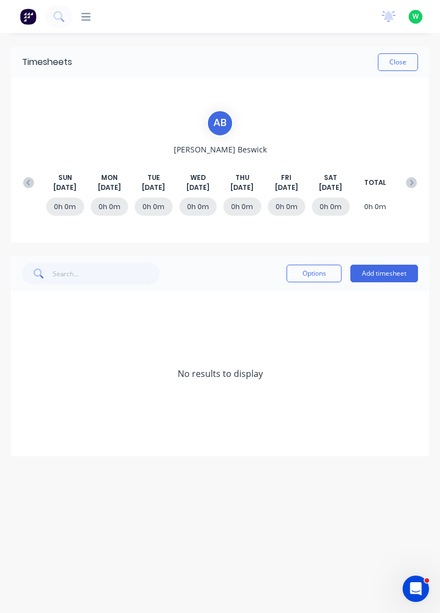
click at [24, 183] on icon at bounding box center [28, 182] width 11 height 11
click at [27, 189] on button at bounding box center [29, 183] width 22 height 20
click at [24, 188] on button at bounding box center [29, 183] width 22 height 20
click at [25, 188] on button at bounding box center [29, 183] width 22 height 20
click at [28, 191] on button at bounding box center [29, 183] width 22 height 20
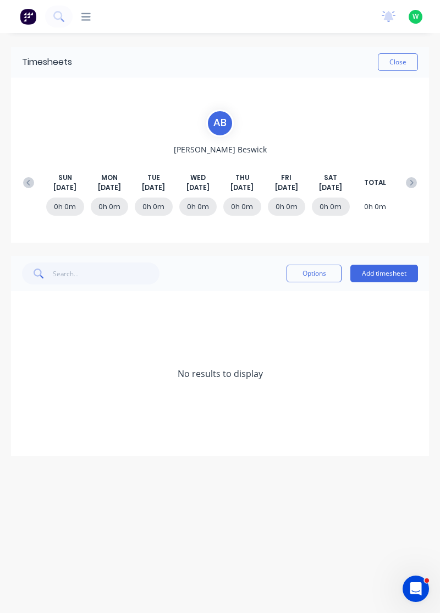
click at [27, 194] on div "0h 0m 0h 0m 0h 0m 0h 0m 0h 0m 0h 0m 0h 0m 0h 0m" at bounding box center [220, 208] width 405 height 33
click at [28, 190] on button at bounding box center [29, 183] width 22 height 20
click at [21, 200] on div at bounding box center [29, 208] width 22 height 23
click at [28, 182] on icon at bounding box center [28, 182] width 11 height 11
click at [29, 175] on button at bounding box center [29, 183] width 22 height 20
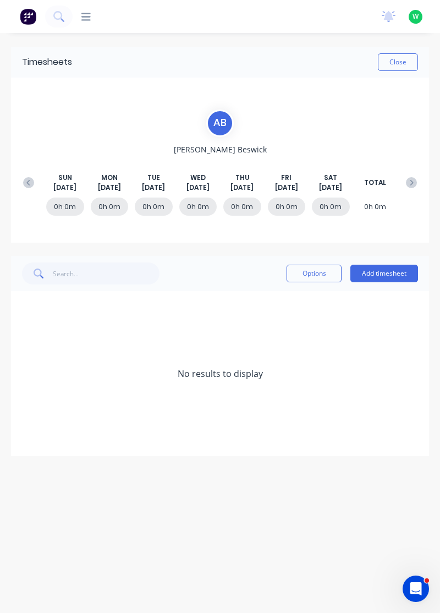
click at [27, 174] on button at bounding box center [29, 183] width 22 height 20
click at [28, 177] on icon at bounding box center [28, 182] width 11 height 11
click at [30, 177] on icon at bounding box center [28, 182] width 11 height 11
click at [31, 179] on icon at bounding box center [28, 182] width 11 height 11
click at [30, 180] on icon at bounding box center [28, 182] width 11 height 11
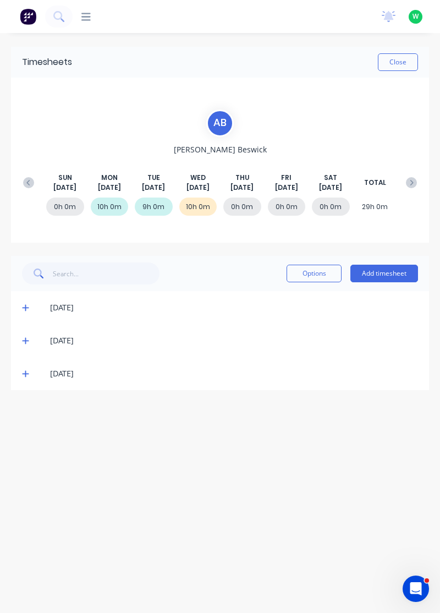
click at [28, 181] on icon at bounding box center [27, 181] width 3 height 5
click at [403, 187] on button at bounding box center [411, 183] width 22 height 20
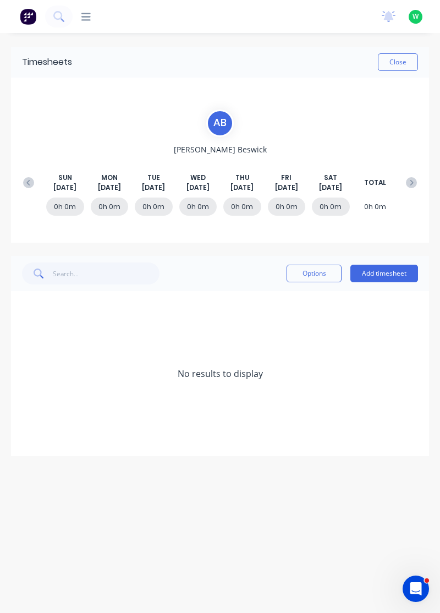
click at [412, 178] on icon at bounding box center [411, 182] width 11 height 11
click at [20, 185] on button at bounding box center [29, 183] width 22 height 20
click at [391, 271] on button "Add timesheet" at bounding box center [384, 274] width 68 height 18
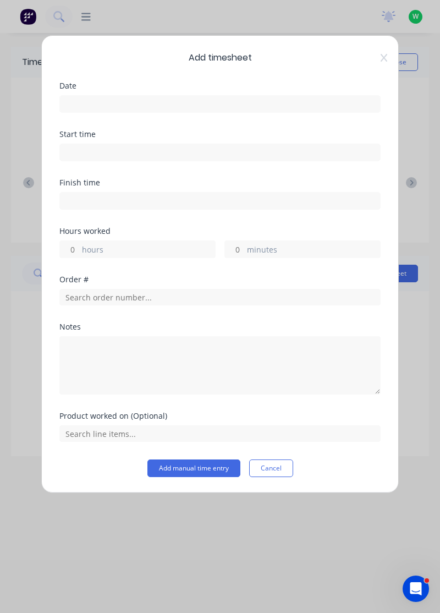
click at [242, 98] on input at bounding box center [220, 104] width 320 height 16
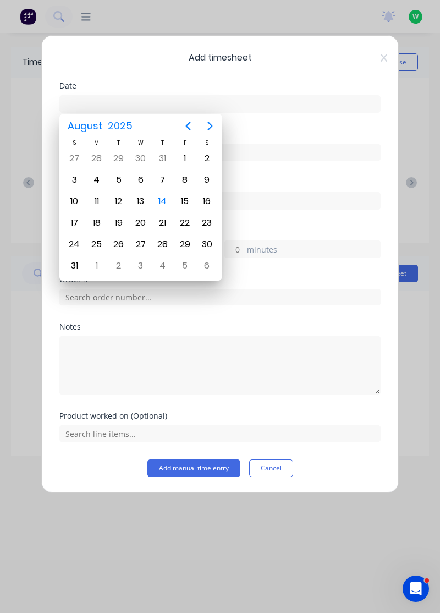
click at [221, 119] on div "August 2025" at bounding box center [140, 126] width 163 height 24
click at [213, 119] on icon "Next page" at bounding box center [209, 125] width 13 height 13
click at [97, 153] on div "1" at bounding box center [97, 158] width 16 height 16
type input "01/09/2025"
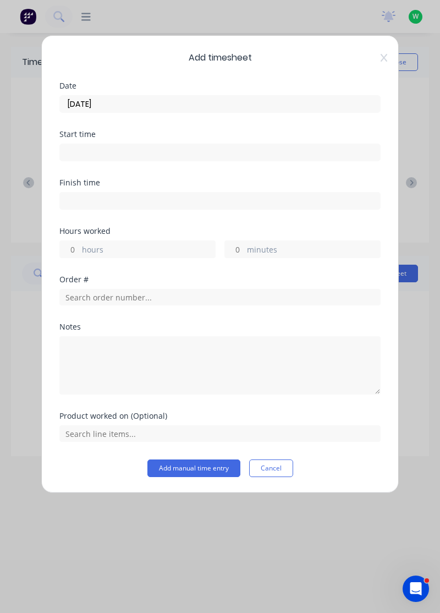
click at [140, 248] on label "hours" at bounding box center [148, 251] width 133 height 14
click at [79, 248] on input "hours" at bounding box center [69, 249] width 19 height 16
type input "8"
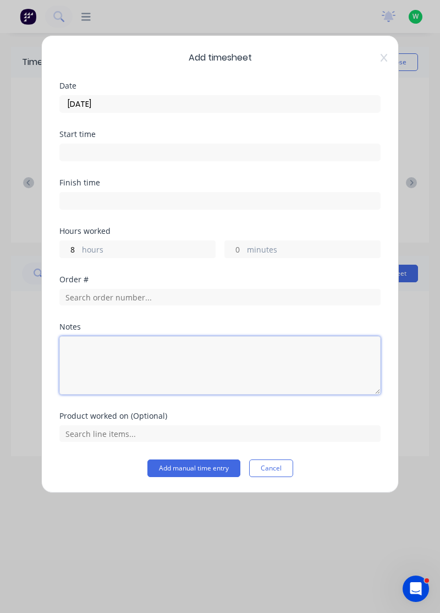
click at [174, 346] on textarea at bounding box center [219, 365] width 321 height 58
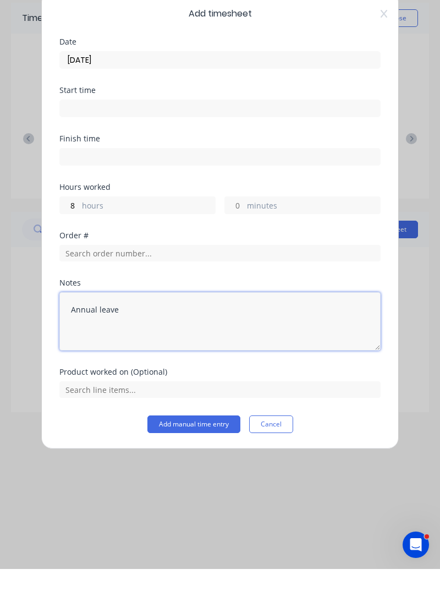
type textarea "Annual leave"
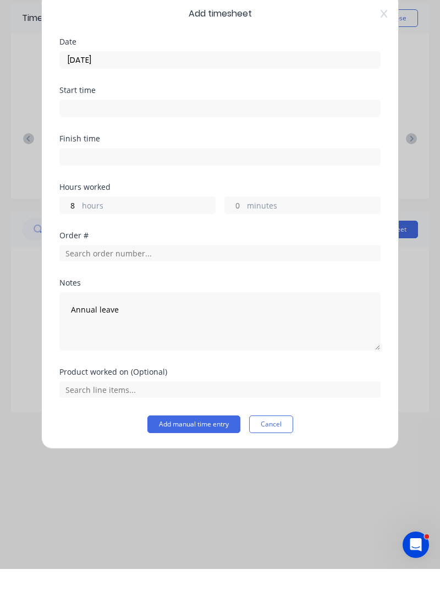
click at [195, 464] on button "Add manual time entry" at bounding box center [193, 468] width 93 height 18
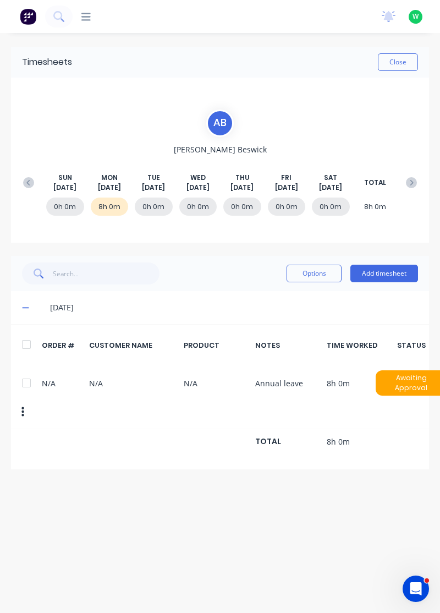
click at [388, 268] on button "Add timesheet" at bounding box center [384, 274] width 68 height 18
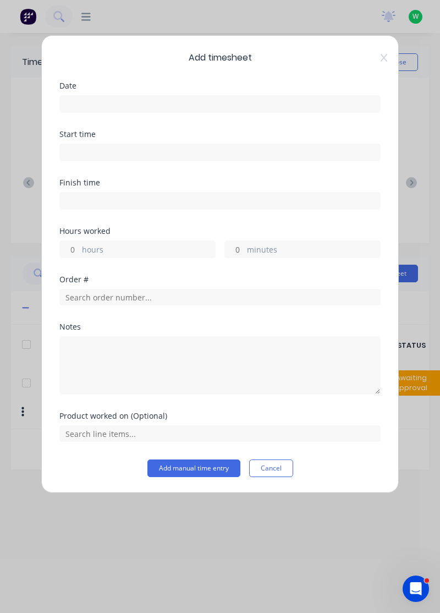
click at [262, 101] on input at bounding box center [220, 104] width 320 height 16
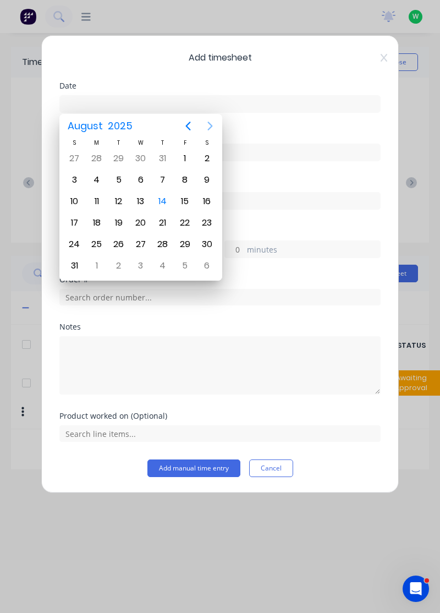
click at [217, 124] on button "Next page" at bounding box center [210, 126] width 22 height 22
click at [120, 147] on div "2" at bounding box center [119, 157] width 22 height 21
type input "02/09/2025"
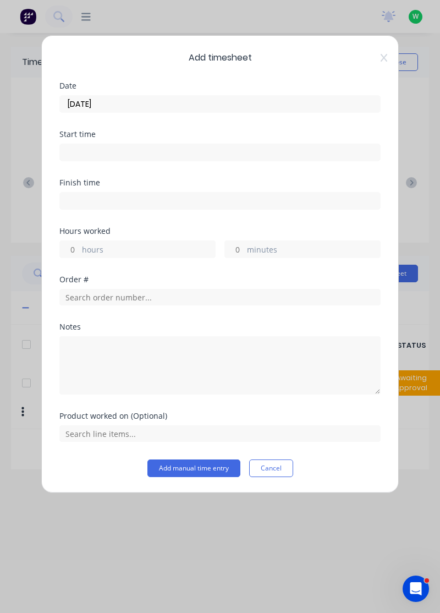
click at [140, 244] on label "hours" at bounding box center [148, 251] width 133 height 14
click at [79, 243] on input "hours" at bounding box center [69, 249] width 19 height 16
type input "8"
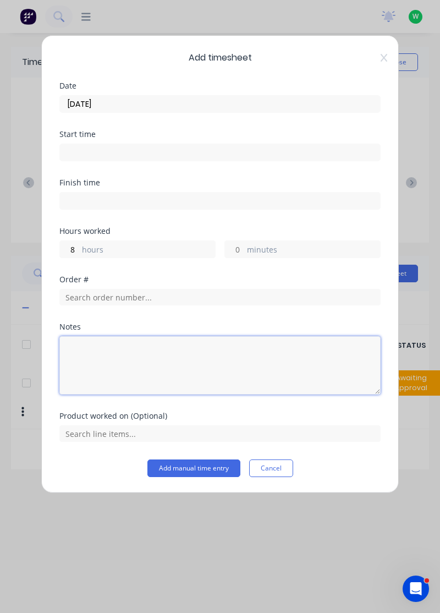
click at [162, 365] on textarea at bounding box center [219, 365] width 321 height 58
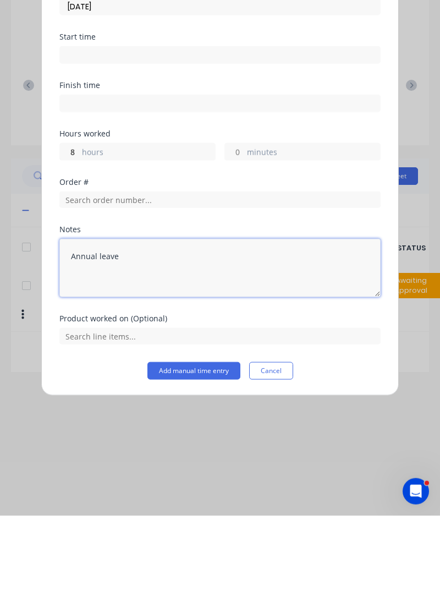
type textarea "Annual leave"
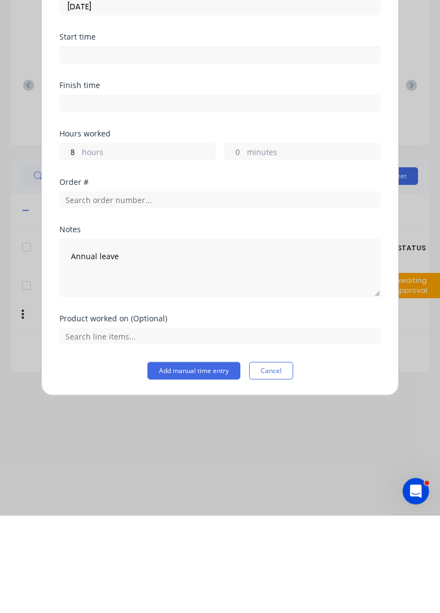
click at [198, 466] on button "Add manual time entry" at bounding box center [193, 468] width 93 height 18
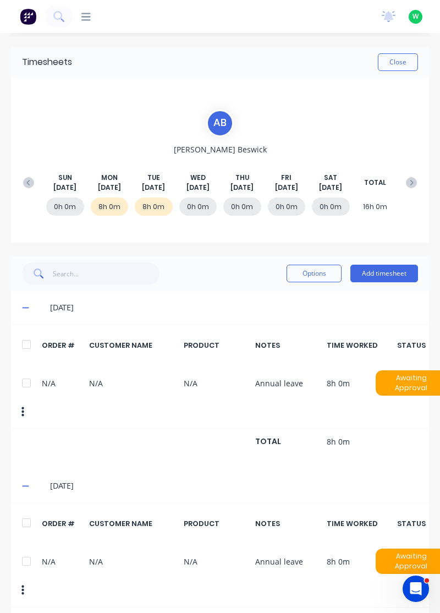
click at [196, 177] on span "WED" at bounding box center [197, 178] width 15 height 10
click at [200, 200] on div "0h 0m" at bounding box center [198, 206] width 38 height 18
click at [384, 273] on button "Add timesheet" at bounding box center [384, 274] width 68 height 18
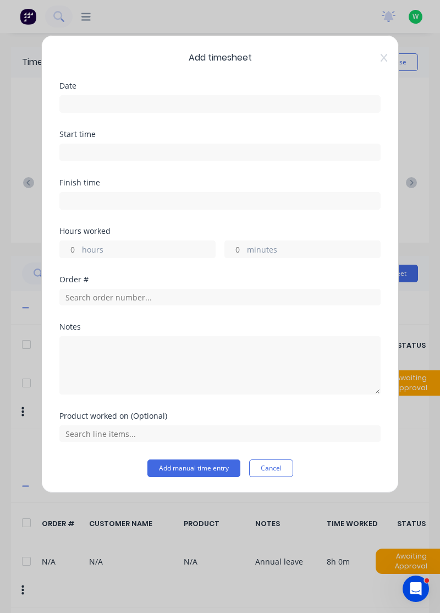
click at [311, 98] on input at bounding box center [220, 104] width 320 height 16
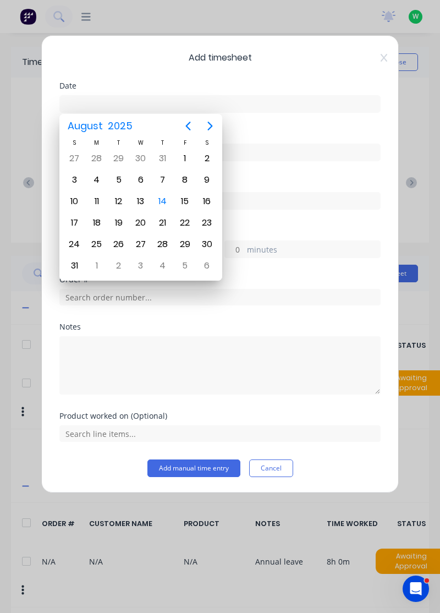
click at [207, 124] on icon "Next page" at bounding box center [209, 125] width 13 height 13
click at [143, 152] on div "3" at bounding box center [141, 158] width 16 height 16
type input "03/09/2025"
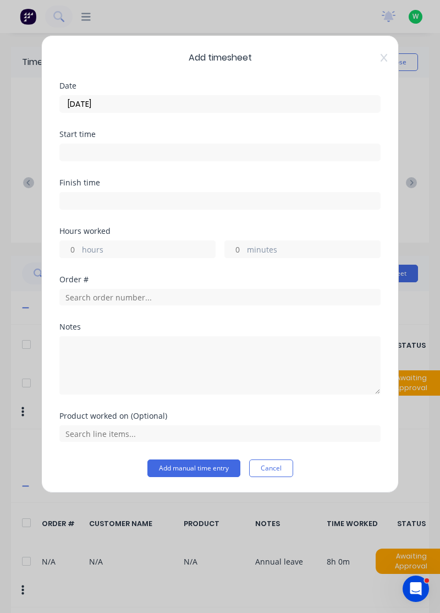
click at [162, 244] on label "hours" at bounding box center [148, 251] width 133 height 14
click at [79, 243] on input "hours" at bounding box center [69, 249] width 19 height 16
type input "8"
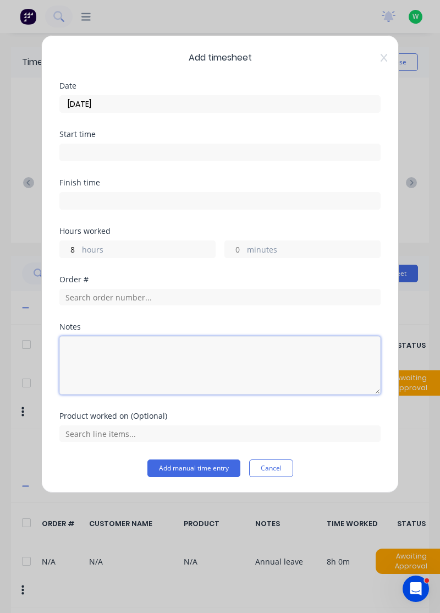
click at [167, 350] on textarea at bounding box center [219, 365] width 321 height 58
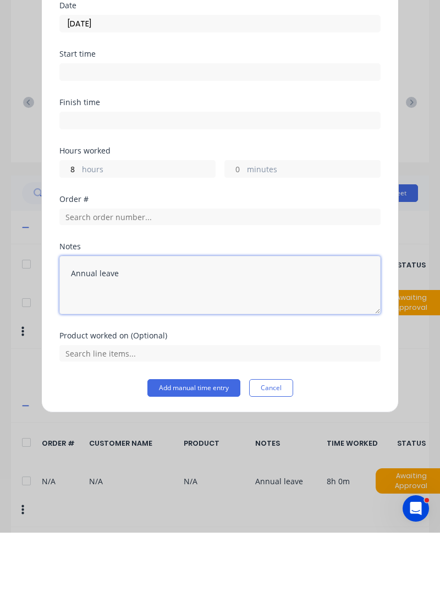
type textarea "Annual leave"
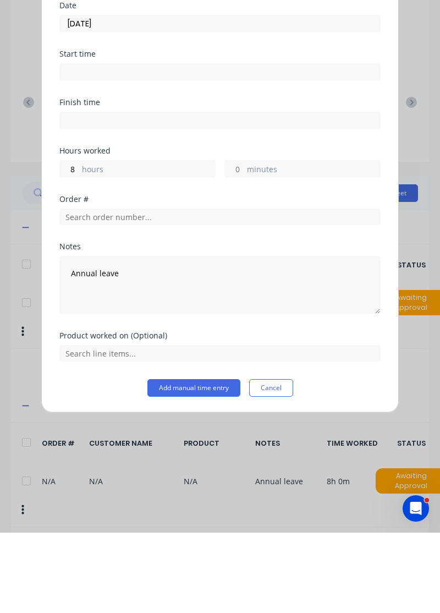
click at [210, 464] on button "Add manual time entry" at bounding box center [193, 468] width 93 height 18
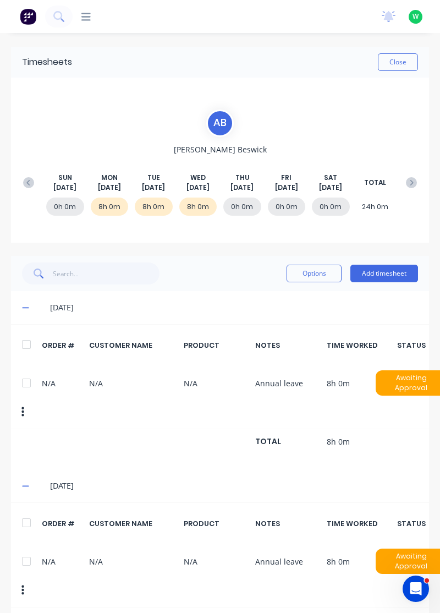
click at [390, 271] on button "Add timesheet" at bounding box center [384, 274] width 68 height 18
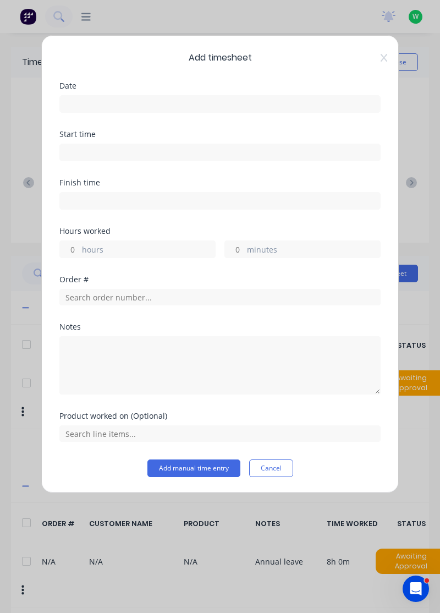
click at [206, 99] on input at bounding box center [220, 104] width 320 height 16
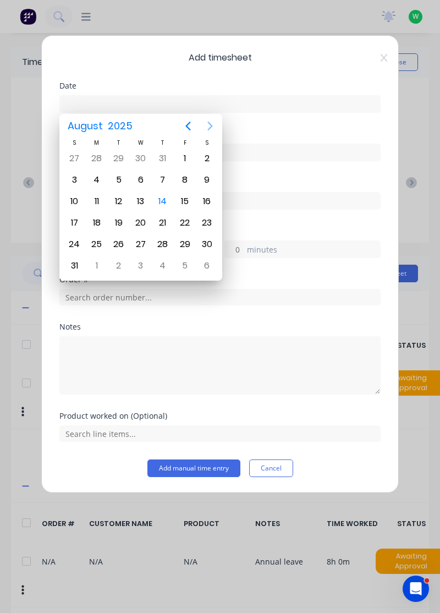
click at [209, 121] on icon "Next page" at bounding box center [209, 125] width 13 height 13
click at [160, 153] on div "4" at bounding box center [163, 158] width 16 height 16
type input "04/09/2025"
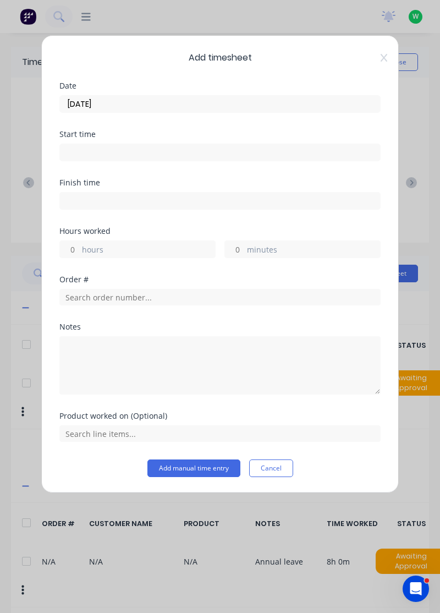
click at [136, 244] on label "hours" at bounding box center [148, 251] width 133 height 14
click at [79, 243] on input "hours" at bounding box center [69, 249] width 19 height 16
type input "8"
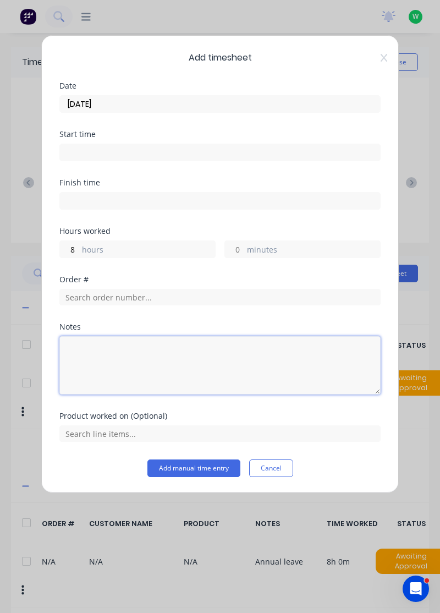
click at [217, 354] on textarea at bounding box center [219, 365] width 321 height 58
type textarea "Annual leave"
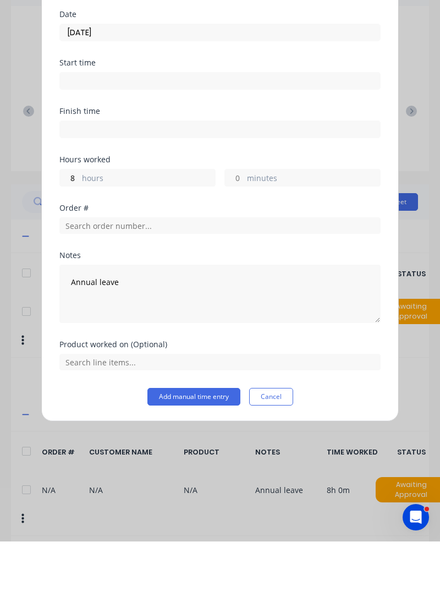
click at [211, 467] on button "Add manual time entry" at bounding box center [193, 468] width 93 height 18
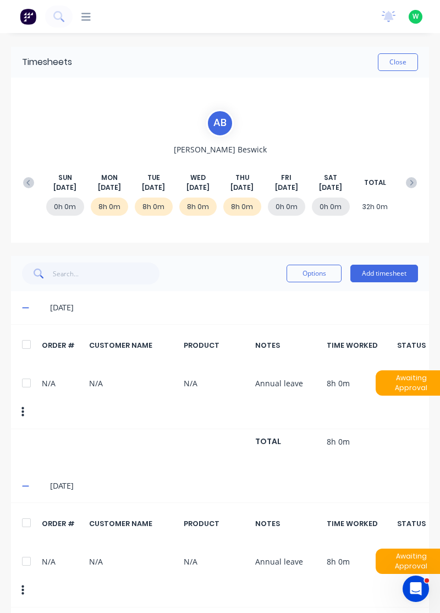
click at [392, 271] on button "Add timesheet" at bounding box center [384, 274] width 68 height 18
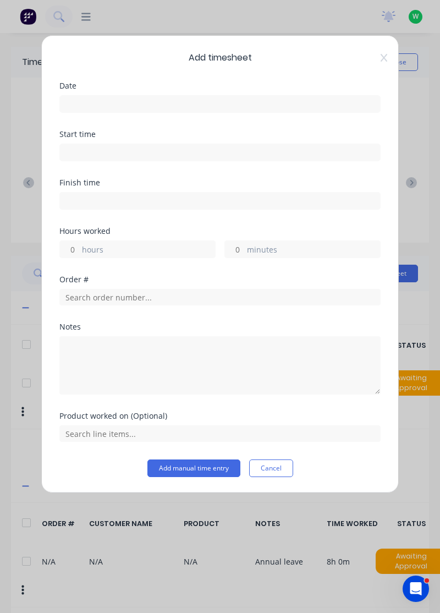
click at [262, 98] on input at bounding box center [220, 104] width 320 height 16
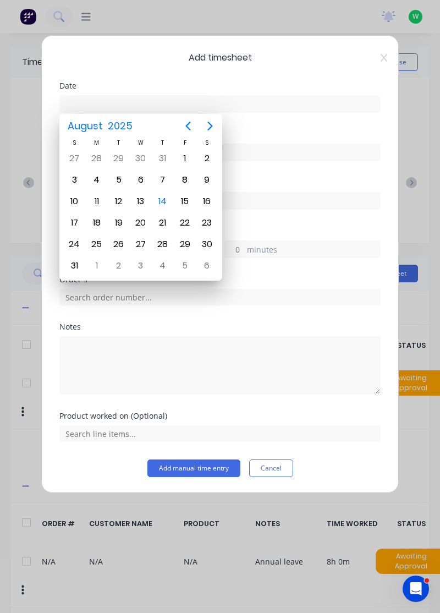
click at [214, 119] on button "Next page" at bounding box center [210, 126] width 22 height 22
click at [184, 150] on div "5" at bounding box center [185, 158] width 16 height 16
type input "05/09/2025"
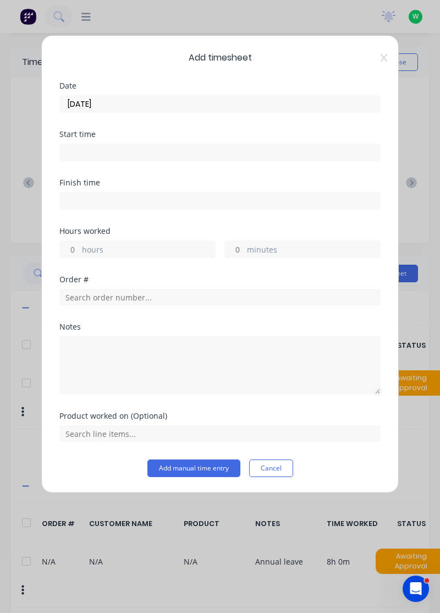
click at [166, 244] on label "hours" at bounding box center [148, 251] width 133 height 14
click at [79, 242] on input "hours" at bounding box center [69, 249] width 19 height 16
type input "8"
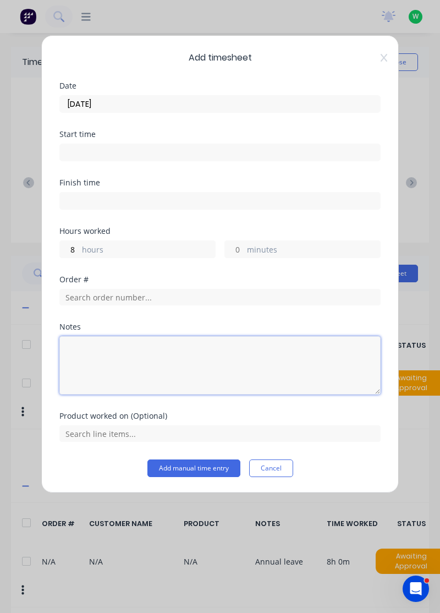
click at [203, 356] on textarea at bounding box center [219, 365] width 321 height 58
type textarea "Rdo"
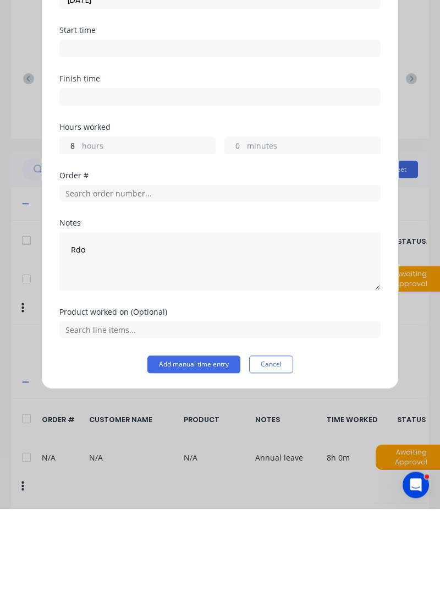
click at [213, 464] on button "Add manual time entry" at bounding box center [193, 468] width 93 height 18
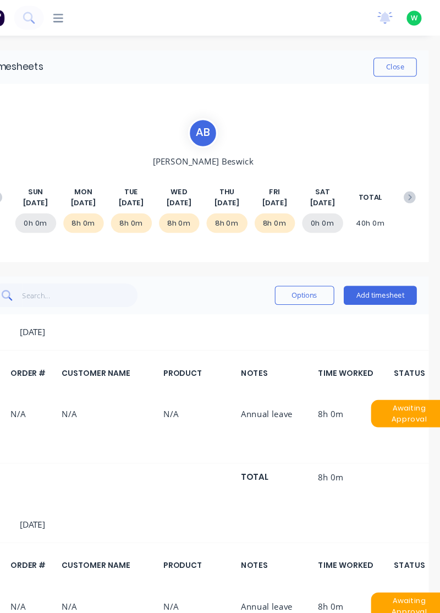
click at [408, 158] on div "SUN Aug 31st MON Sep 1st TUE Sep 2nd WED Sep 3rd THU Sep 4th FRI Sep 5th SAT Se…" at bounding box center [220, 183] width 405 height 56
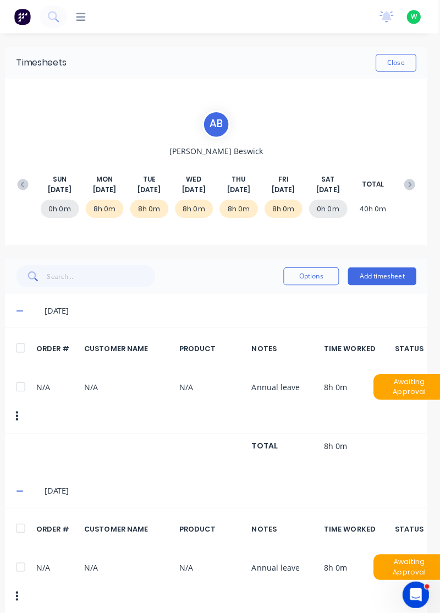
scroll to position [0, 2]
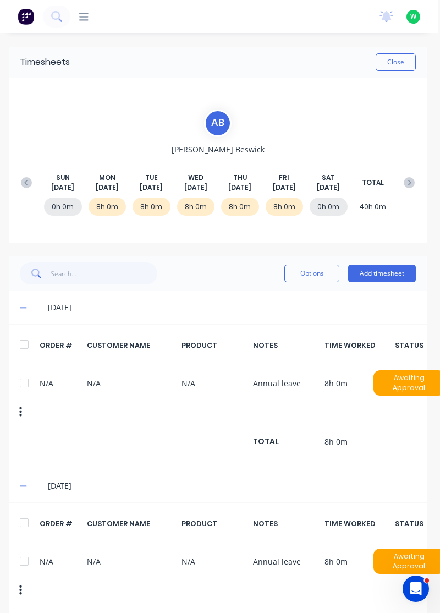
click at [414, 183] on icon at bounding box center [409, 182] width 11 height 11
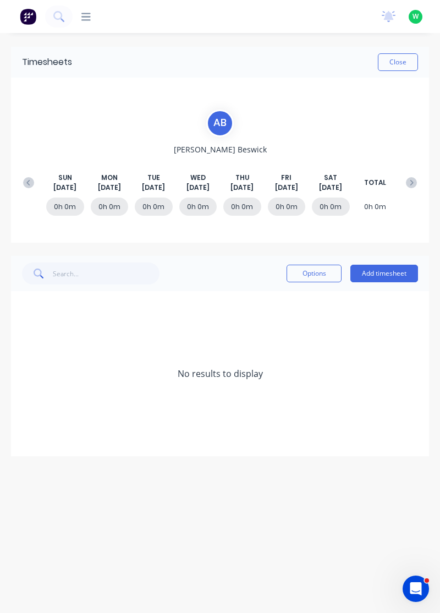
scroll to position [0, 0]
click at [429, 176] on div "Timesheets Close A B Adam Beswick SUN Sep 7th MON Sep 8th TUE Sep 9th WED Sep 1…" at bounding box center [220, 312] width 440 height 558
click at [403, 177] on button at bounding box center [411, 183] width 22 height 20
click at [405, 173] on button at bounding box center [411, 183] width 22 height 20
click at [388, 269] on button "Add timesheet" at bounding box center [384, 274] width 68 height 18
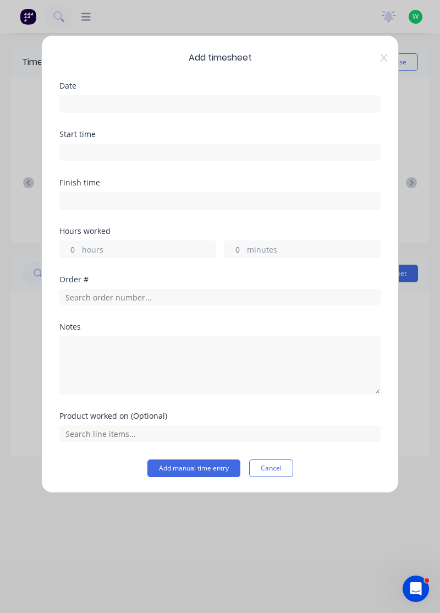
click at [263, 98] on input at bounding box center [220, 104] width 320 height 16
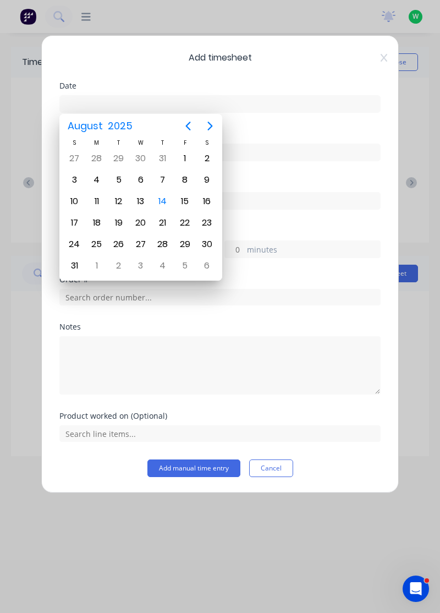
click at [213, 128] on icon "Next page" at bounding box center [209, 125] width 13 height 13
click at [93, 223] on div "22" at bounding box center [97, 222] width 16 height 16
type input "22/09/2025"
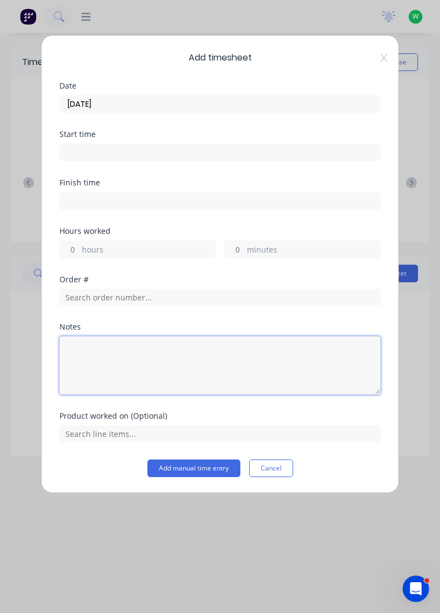
click at [118, 336] on textarea at bounding box center [219, 365] width 321 height 58
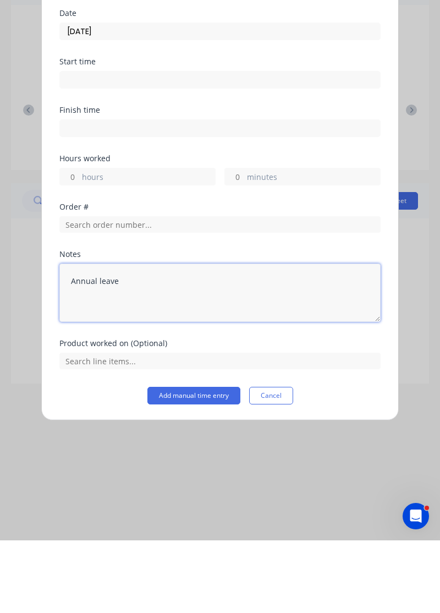
type textarea "Annual leave"
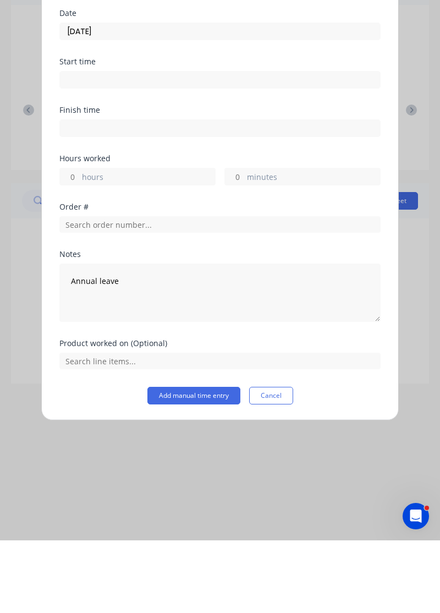
click at [147, 244] on label "hours" at bounding box center [148, 251] width 133 height 14
click at [79, 244] on input "hours" at bounding box center [69, 249] width 19 height 16
type input "8"
click at [200, 467] on button "Add manual time entry" at bounding box center [193, 468] width 93 height 18
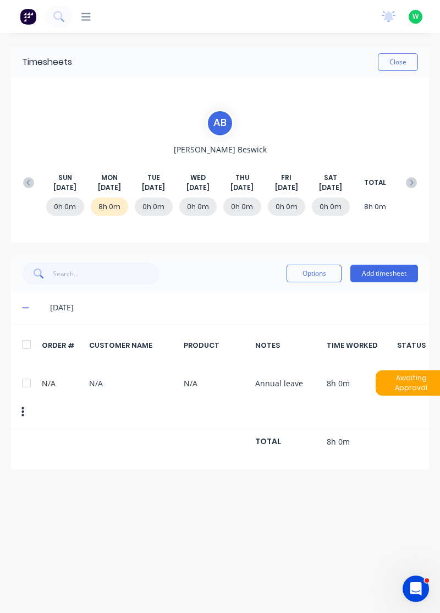
click at [381, 269] on button "Add timesheet" at bounding box center [384, 274] width 68 height 18
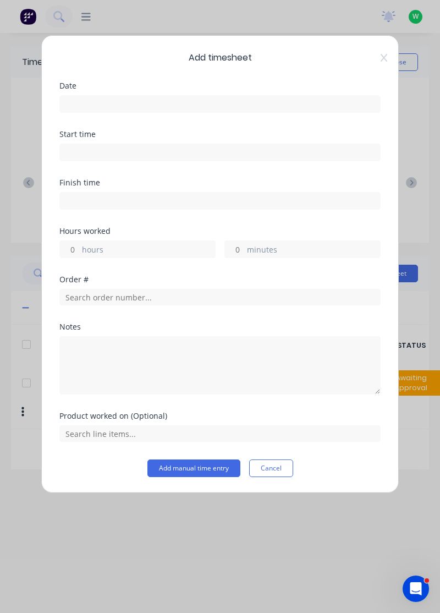
click at [207, 107] on input at bounding box center [220, 104] width 320 height 16
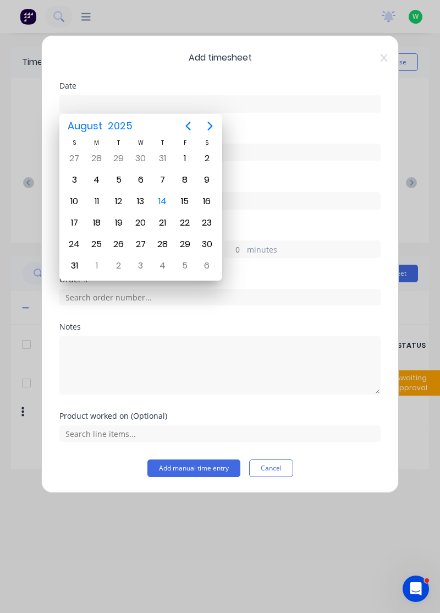
click at [213, 119] on button "Next page" at bounding box center [210, 126] width 22 height 22
click at [120, 214] on div "23" at bounding box center [119, 222] width 16 height 16
type input "23/09/2025"
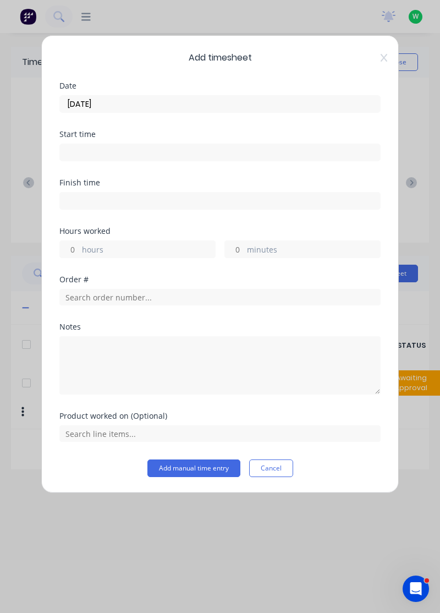
click at [162, 244] on label "hours" at bounding box center [148, 251] width 133 height 14
click at [79, 244] on input "hours" at bounding box center [69, 249] width 19 height 16
type input "8"
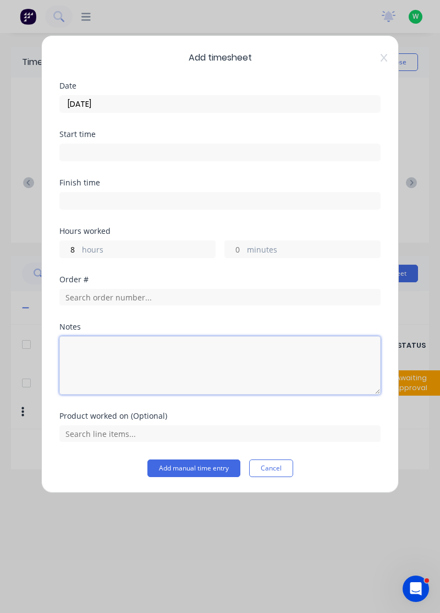
click at [206, 355] on textarea at bounding box center [219, 365] width 321 height 58
type textarea "Annual leave"
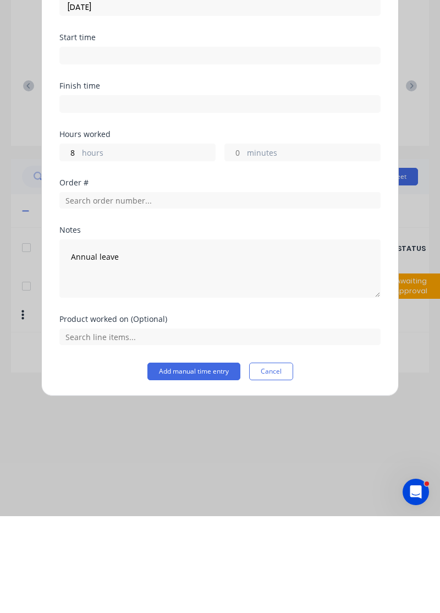
click at [197, 469] on button "Add manual time entry" at bounding box center [193, 468] width 93 height 18
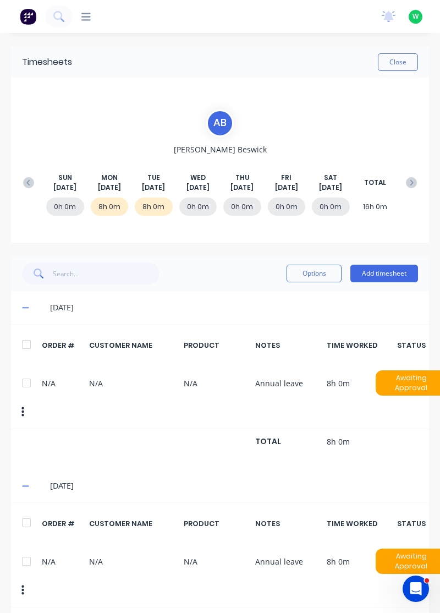
click at [393, 266] on button "Add timesheet" at bounding box center [384, 274] width 68 height 18
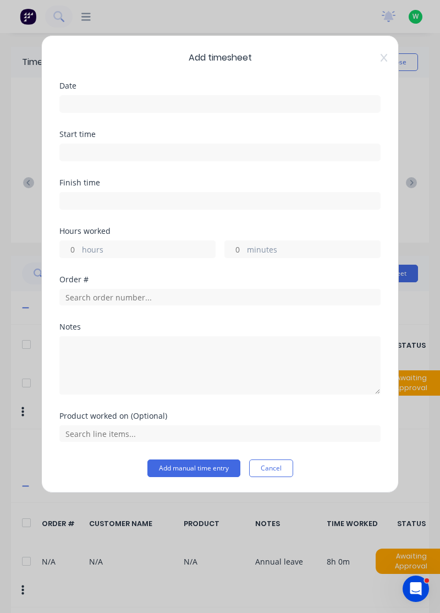
click at [224, 89] on div "Date" at bounding box center [219, 86] width 321 height 8
click at [345, 100] on input at bounding box center [220, 104] width 320 height 16
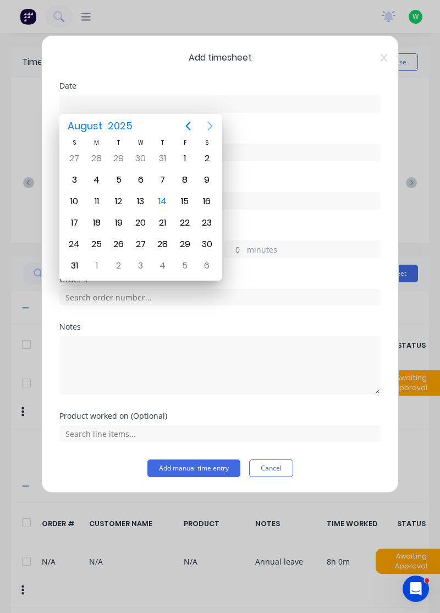
click at [212, 124] on icon "Next page" at bounding box center [209, 125] width 13 height 13
click at [145, 216] on div "24" at bounding box center [141, 222] width 16 height 16
type input "24/09/2025"
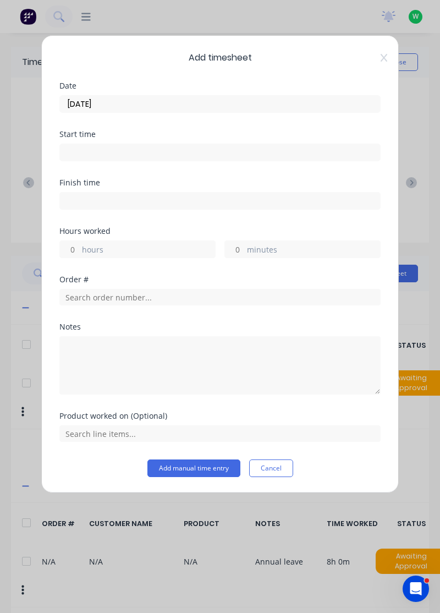
click at [142, 245] on label "hours" at bounding box center [148, 251] width 133 height 14
click at [79, 245] on input "hours" at bounding box center [69, 249] width 19 height 16
type input "8"
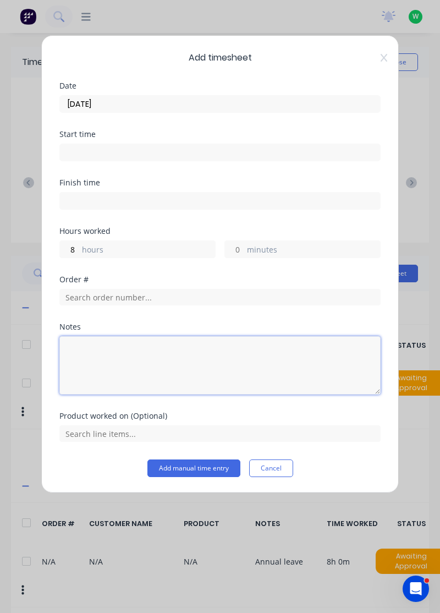
click at [207, 356] on textarea at bounding box center [219, 365] width 321 height 58
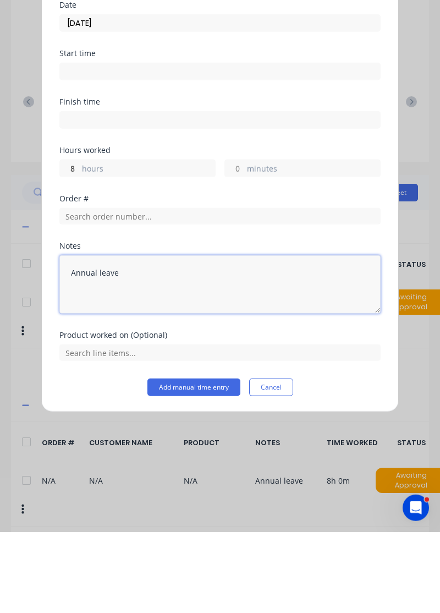
type textarea "Annual leave"
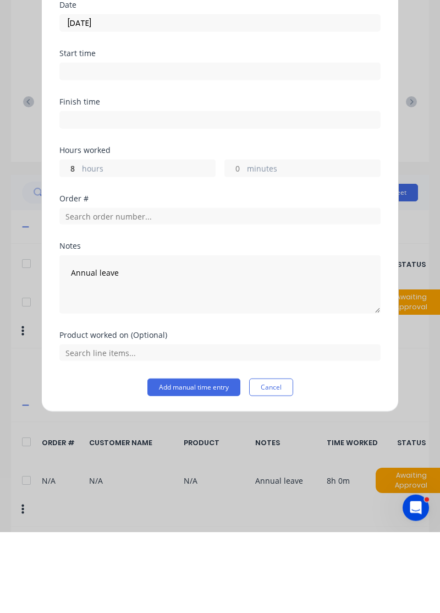
click at [202, 470] on button "Add manual time entry" at bounding box center [193, 468] width 93 height 18
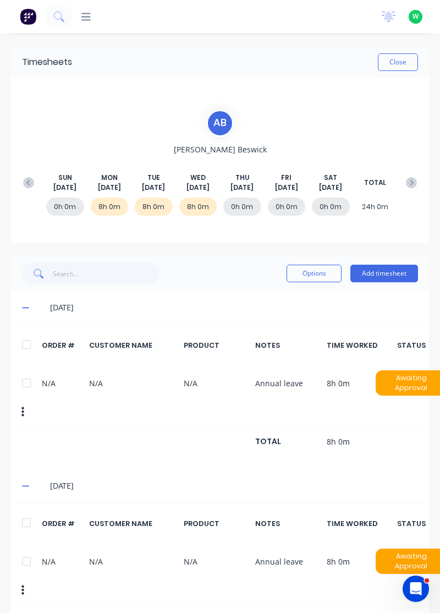
click at [397, 254] on div "Timesheets Close A B Adam Beswick SUN Sep 21st MON Sep 22nd TUE Sep 23rd WED Se…" at bounding box center [220, 436] width 418 height 779
click at [390, 271] on button "Add timesheet" at bounding box center [384, 274] width 68 height 18
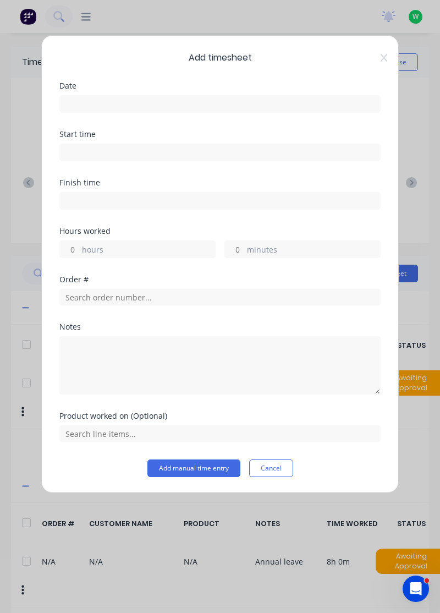
click at [246, 104] on input at bounding box center [220, 104] width 320 height 16
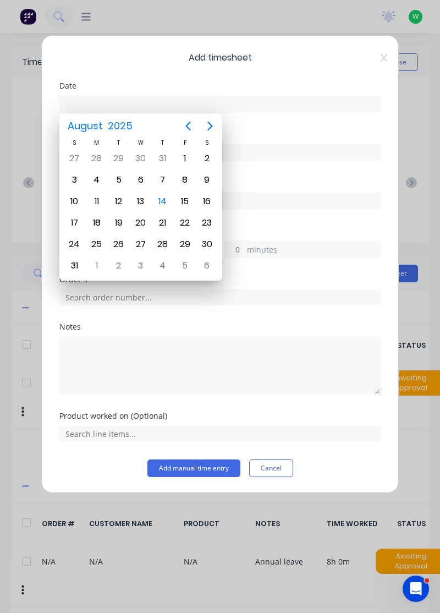
click at [211, 120] on icon "Next page" at bounding box center [209, 125] width 13 height 13
click at [157, 214] on div "25" at bounding box center [163, 222] width 16 height 16
type input "25/09/2025"
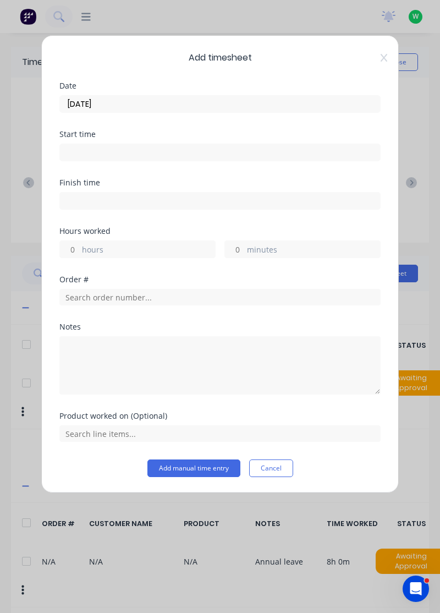
click at [152, 249] on label "hours" at bounding box center [148, 251] width 133 height 14
click at [79, 249] on input "hours" at bounding box center [69, 249] width 19 height 16
type input "8"
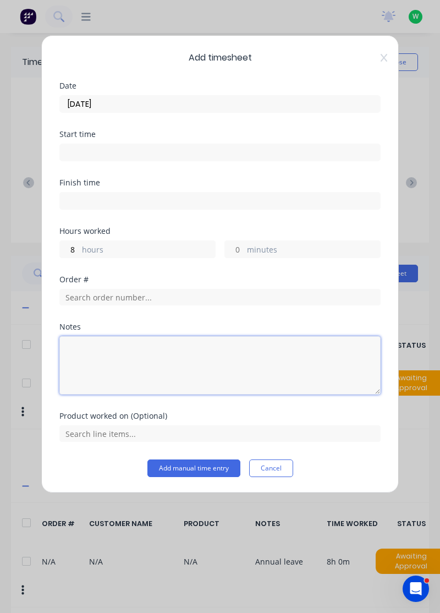
click at [136, 356] on textarea at bounding box center [219, 365] width 321 height 58
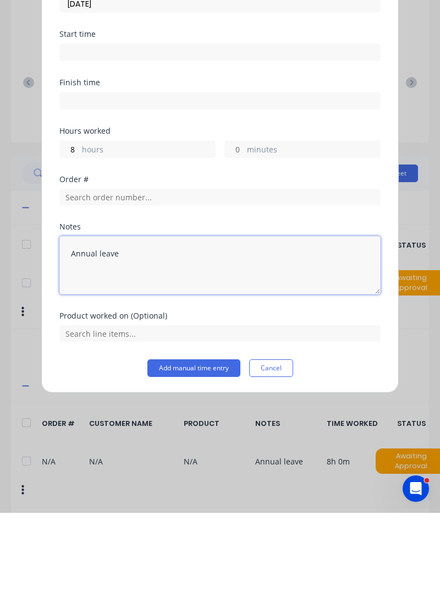
type textarea "Annual leave"
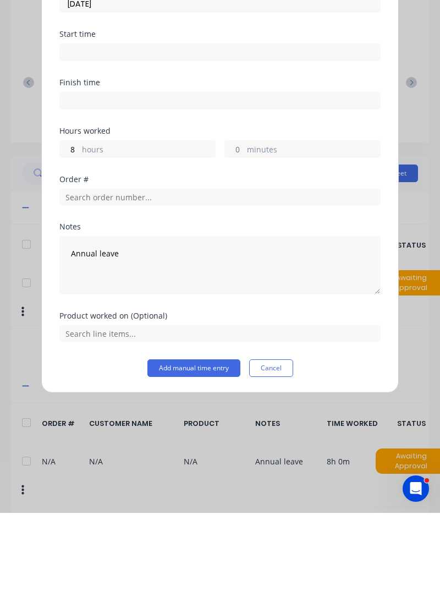
click at [214, 469] on button "Add manual time entry" at bounding box center [193, 468] width 93 height 18
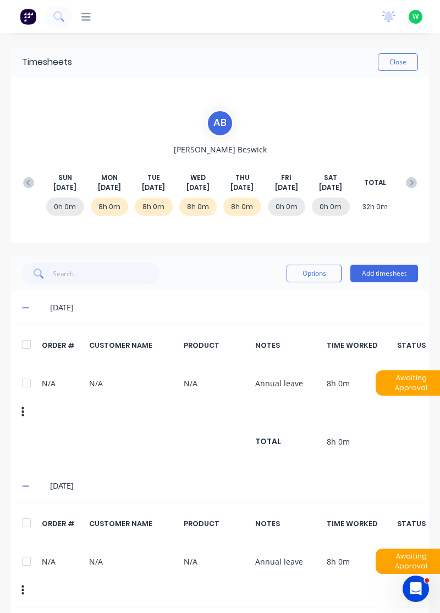
click at [403, 269] on button "Add timesheet" at bounding box center [384, 274] width 68 height 18
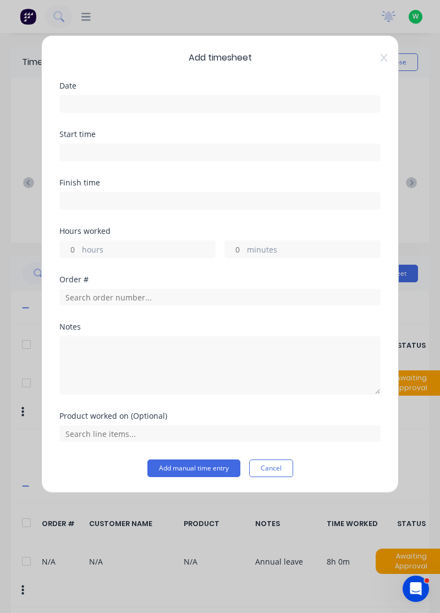
click at [227, 100] on input at bounding box center [220, 104] width 320 height 16
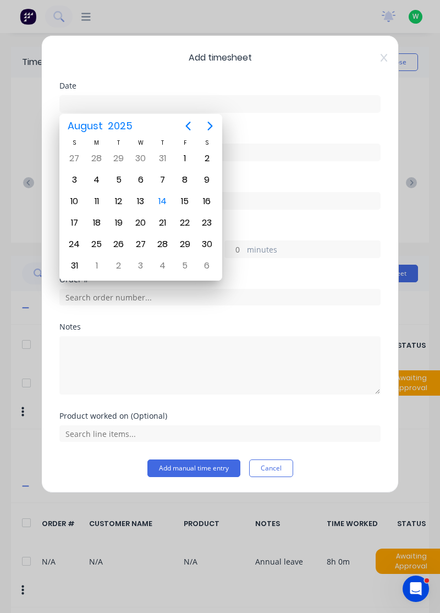
click at [211, 127] on icon "Next page" at bounding box center [210, 126] width 5 height 9
click at [181, 218] on div "26" at bounding box center [185, 222] width 16 height 16
type input "26/09/2025"
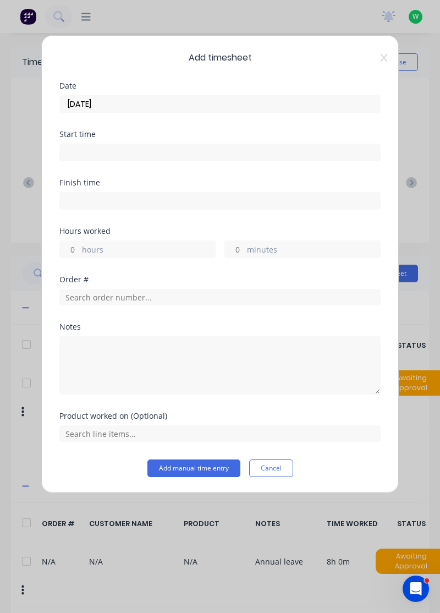
click at [161, 244] on label "hours" at bounding box center [148, 251] width 133 height 14
click at [79, 242] on input "hours" at bounding box center [69, 249] width 19 height 16
type input "8"
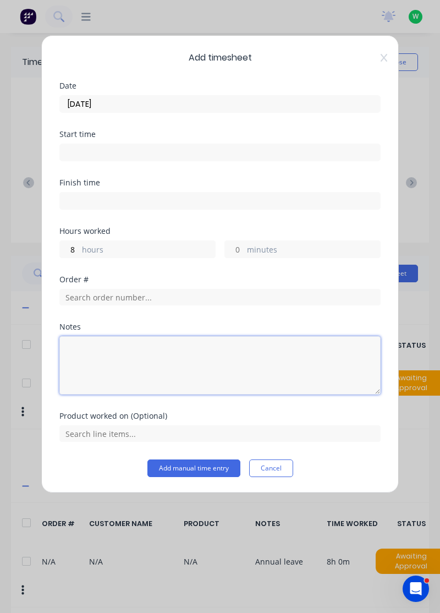
click at [174, 357] on textarea at bounding box center [219, 365] width 321 height 58
type textarea "Annual leave"
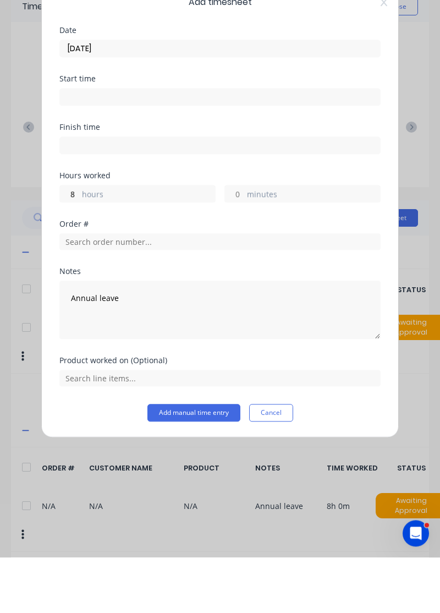
click at [190, 468] on button "Add manual time entry" at bounding box center [193, 468] width 93 height 18
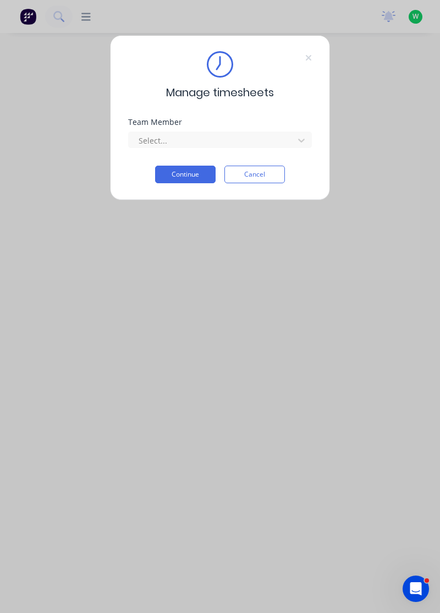
click at [271, 120] on div "Team Member" at bounding box center [220, 122] width 184 height 8
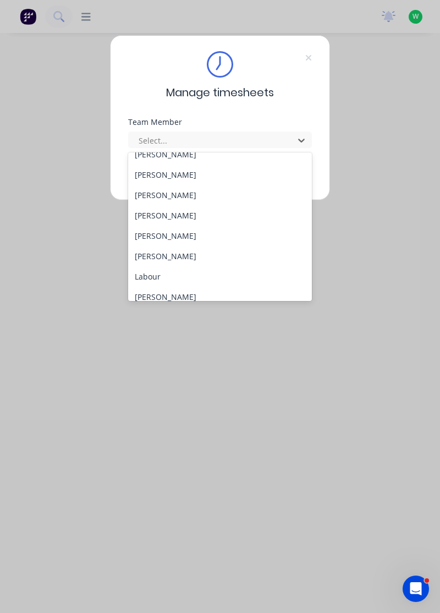
scroll to position [192, 0]
click at [227, 222] on div "[PERSON_NAME]" at bounding box center [220, 216] width 184 height 20
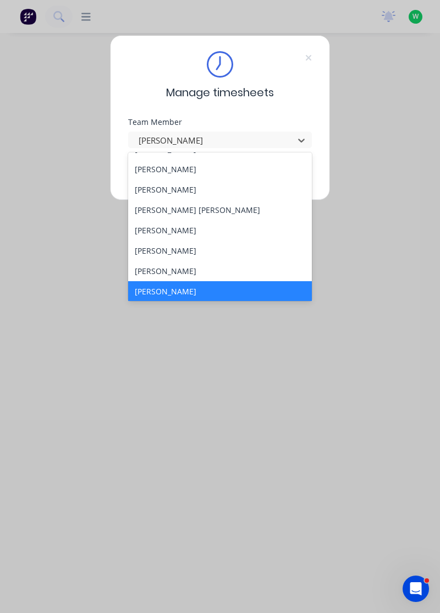
scroll to position [117, 0]
click at [182, 251] on div "[PERSON_NAME]" at bounding box center [220, 251] width 184 height 20
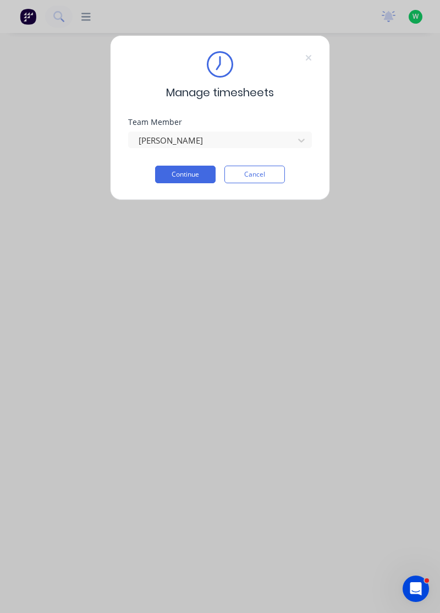
click at [186, 175] on button "Continue" at bounding box center [185, 175] width 60 height 18
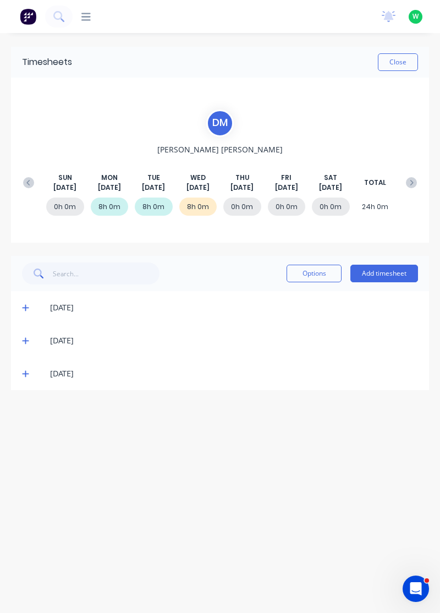
click at [26, 386] on div "[DATE]" at bounding box center [220, 373] width 418 height 33
click at [25, 375] on icon at bounding box center [25, 374] width 7 height 7
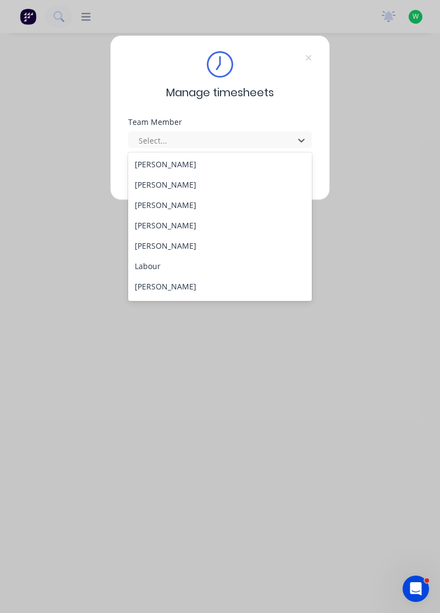
scroll to position [221, 0]
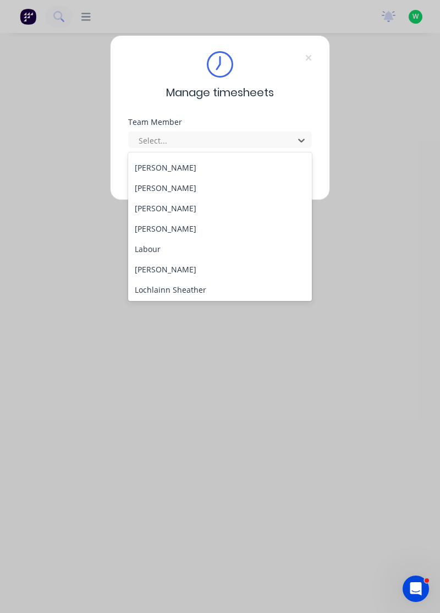
click at [150, 206] on div "[PERSON_NAME]" at bounding box center [220, 208] width 184 height 20
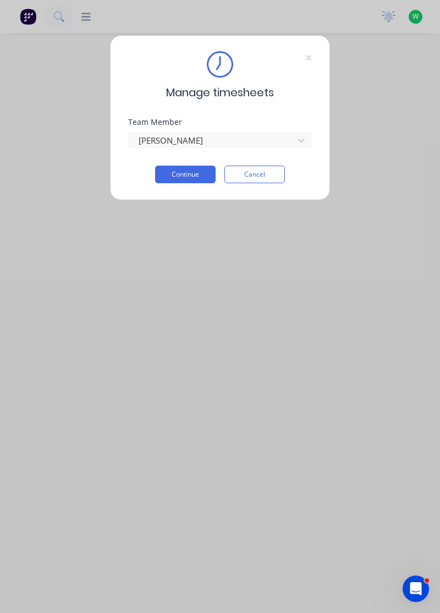
click at [185, 176] on button "Continue" at bounding box center [185, 175] width 60 height 18
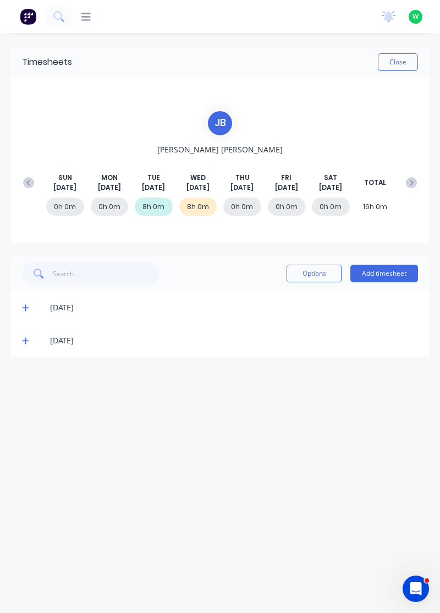
click at [24, 339] on icon at bounding box center [25, 341] width 7 height 7
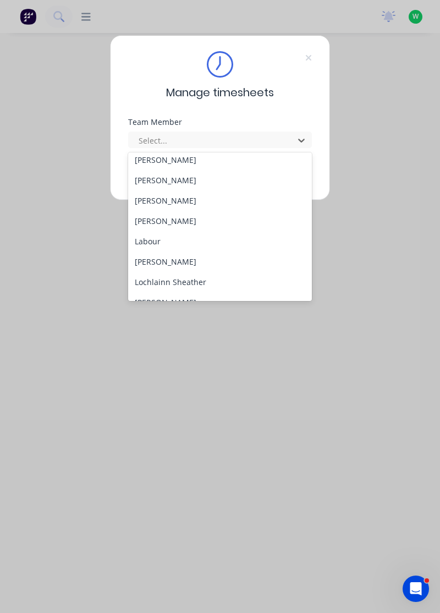
scroll to position [213, 0]
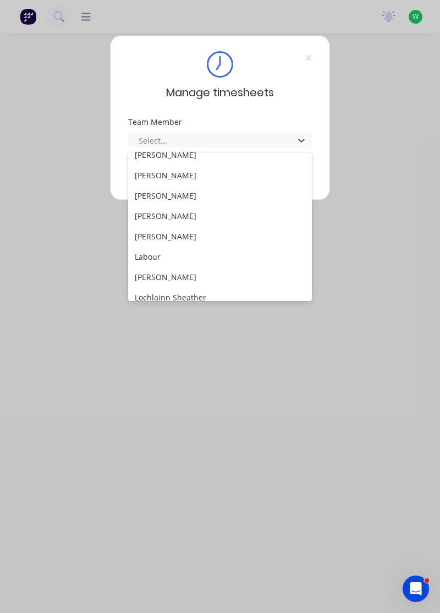
click at [182, 233] on div "[PERSON_NAME]" at bounding box center [220, 236] width 184 height 20
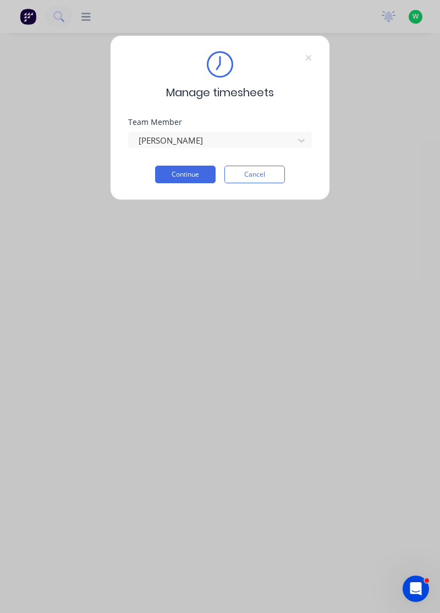
click at [198, 172] on button "Continue" at bounding box center [185, 175] width 60 height 18
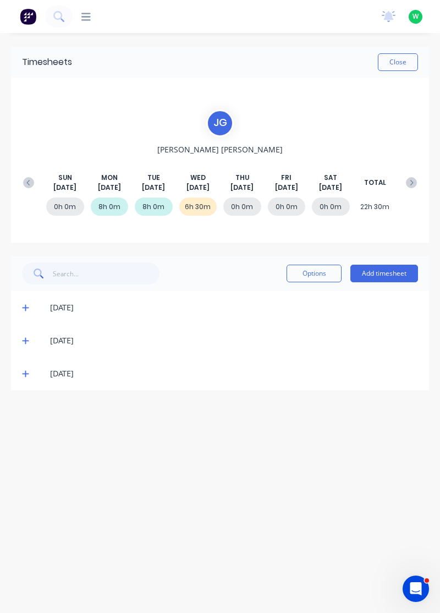
click at [24, 376] on icon at bounding box center [25, 374] width 7 height 8
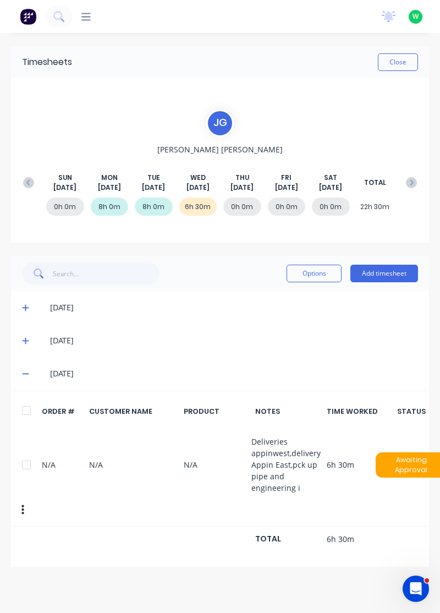
click at [389, 269] on button "Add timesheet" at bounding box center [384, 274] width 68 height 18
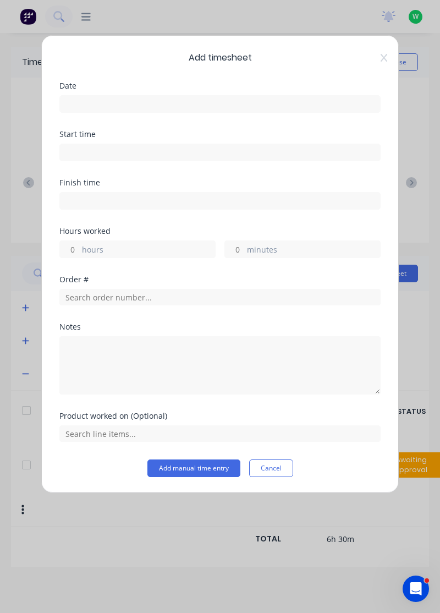
click at [233, 99] on input at bounding box center [220, 104] width 320 height 16
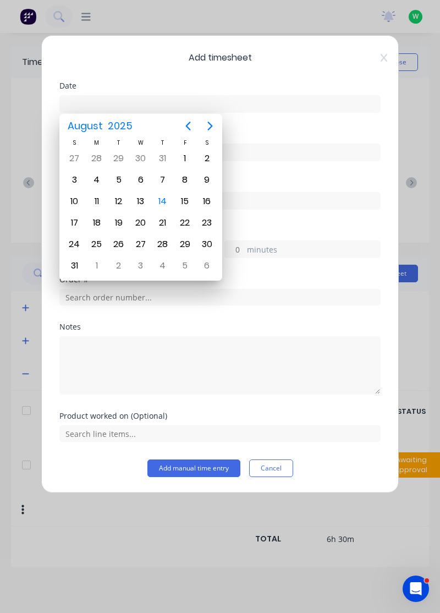
click at [165, 197] on div "14" at bounding box center [163, 201] width 16 height 16
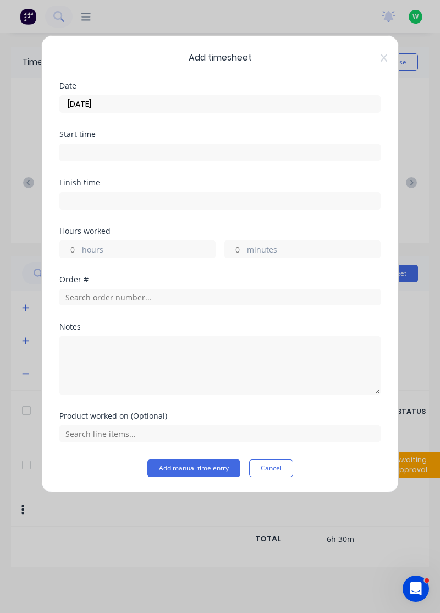
click at [216, 98] on input "14/08/2025" at bounding box center [220, 104] width 320 height 16
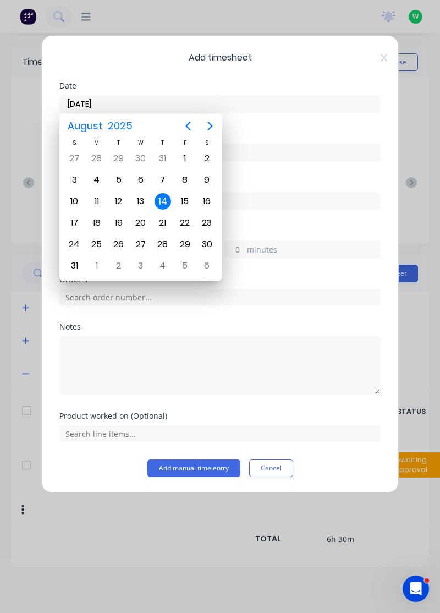
click at [137, 199] on div "13" at bounding box center [141, 201] width 16 height 16
type input "[DATE]"
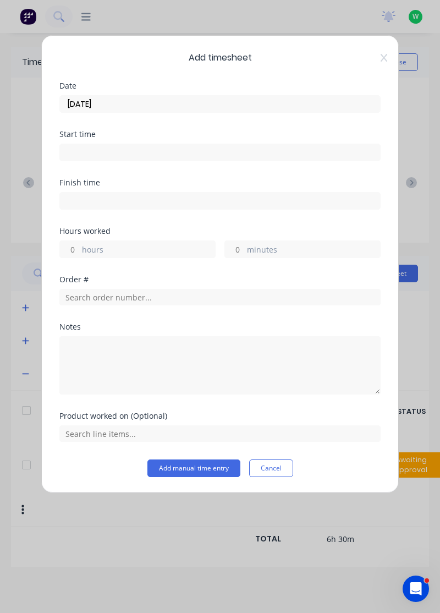
click at [136, 245] on label "hours" at bounding box center [148, 251] width 133 height 14
click at [79, 245] on input "hours" at bounding box center [69, 249] width 19 height 16
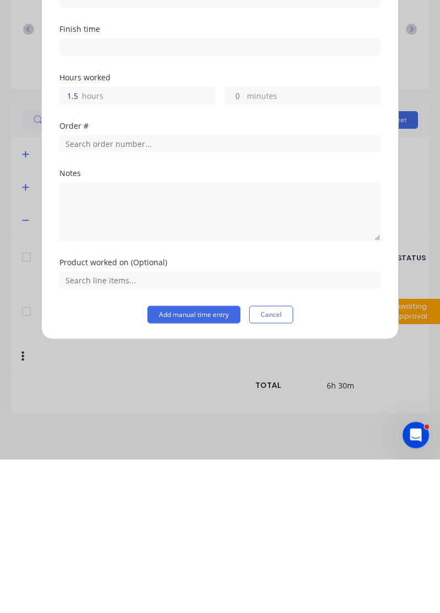
type input "1.5"
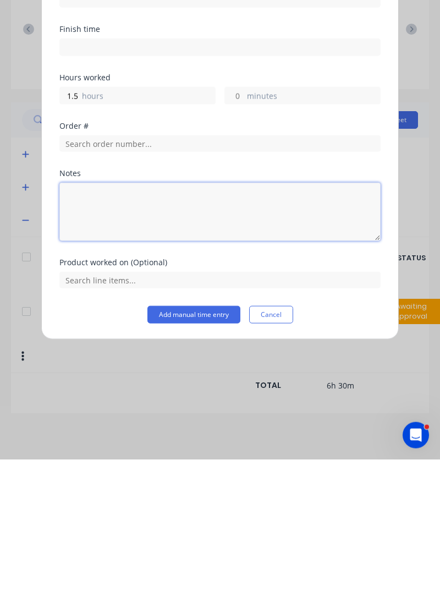
click at [144, 355] on textarea at bounding box center [219, 365] width 321 height 58
type textarea "Dentist"
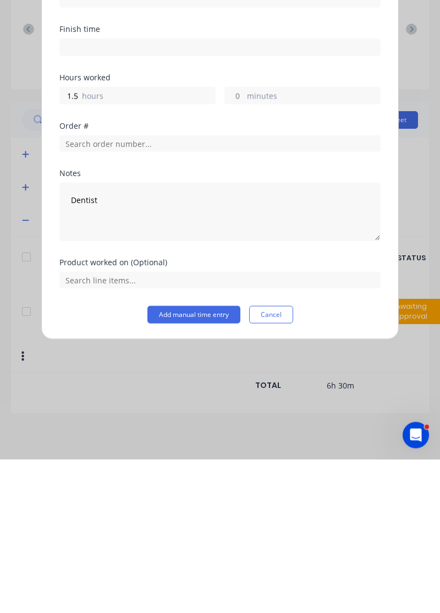
click at [185, 463] on button "Add manual time entry" at bounding box center [193, 468] width 93 height 18
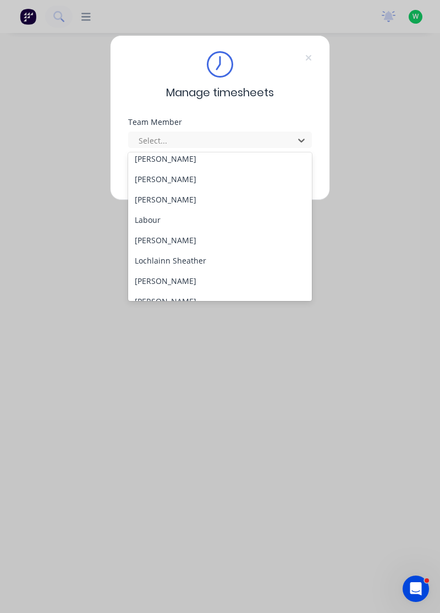
scroll to position [253, 0]
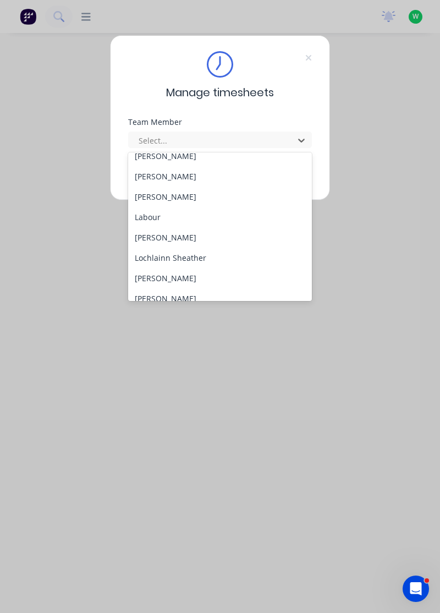
click at [181, 236] on div "[PERSON_NAME]" at bounding box center [220, 237] width 184 height 20
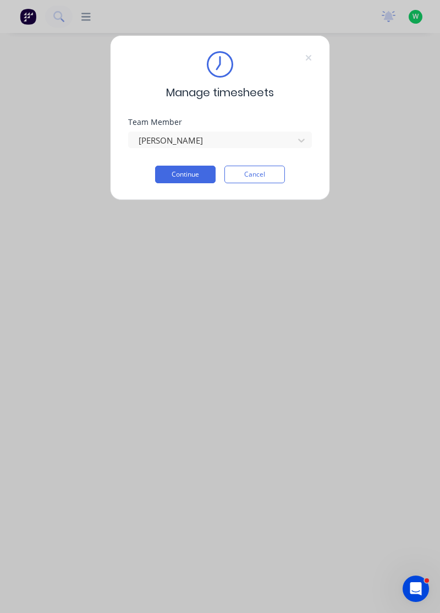
click at [213, 170] on button "Continue" at bounding box center [185, 175] width 60 height 18
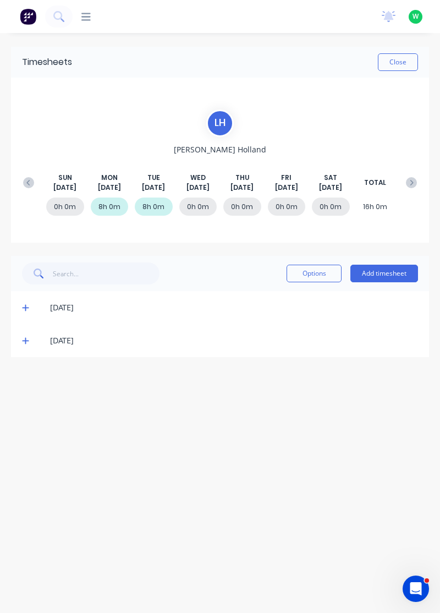
click at [394, 269] on button "Add timesheet" at bounding box center [384, 274] width 68 height 18
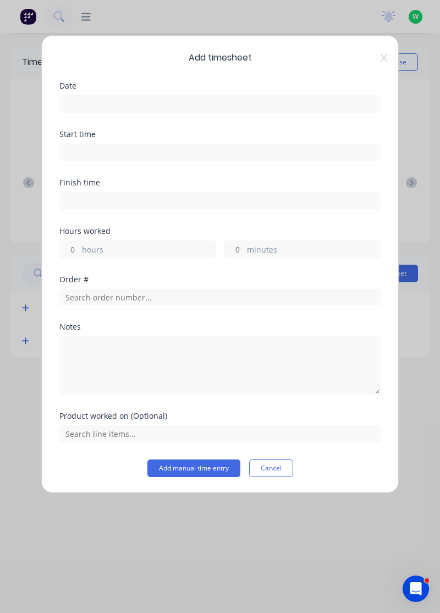
click at [294, 103] on input at bounding box center [220, 104] width 320 height 16
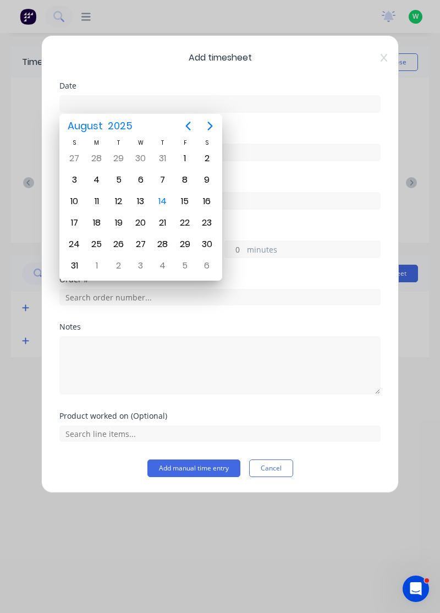
click at [143, 200] on div "13" at bounding box center [141, 201] width 16 height 16
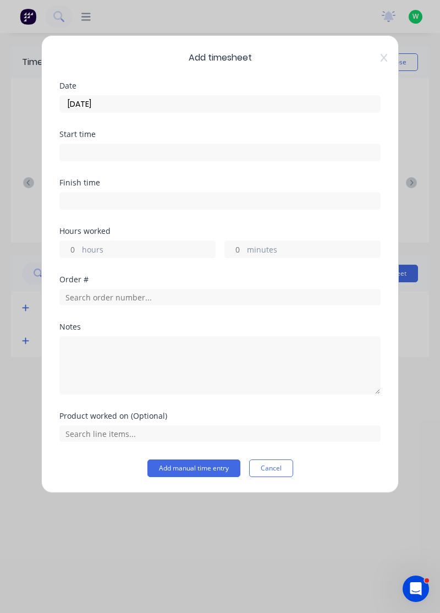
type input "[DATE]"
click at [163, 250] on label "hours" at bounding box center [148, 251] width 133 height 14
click at [79, 250] on input "hours" at bounding box center [69, 249] width 19 height 16
type input "8"
click at [252, 328] on div "Notes" at bounding box center [219, 327] width 321 height 8
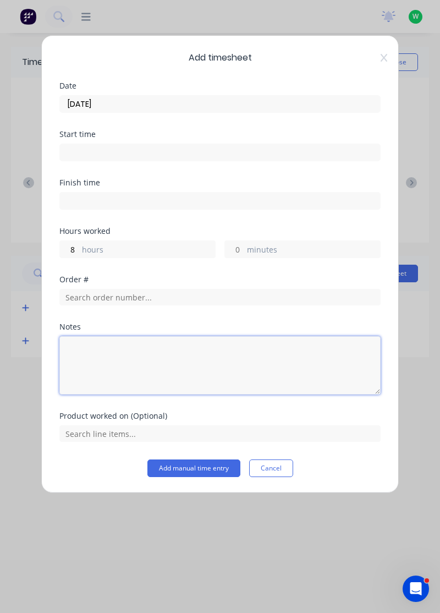
click at [151, 338] on textarea at bounding box center [219, 365] width 321 height 58
type textarea "A"
type textarea "Tafe"
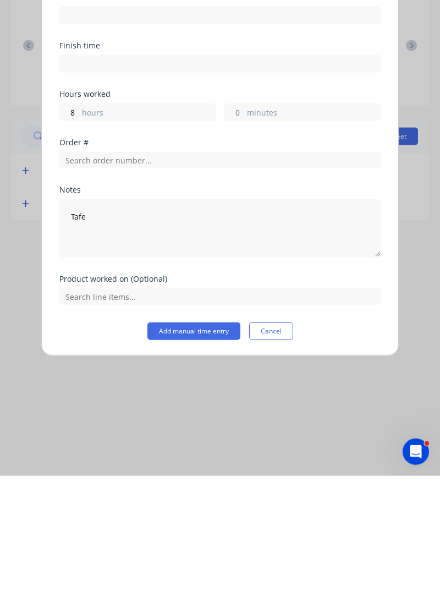
click at [188, 469] on button "Add manual time entry" at bounding box center [193, 468] width 93 height 18
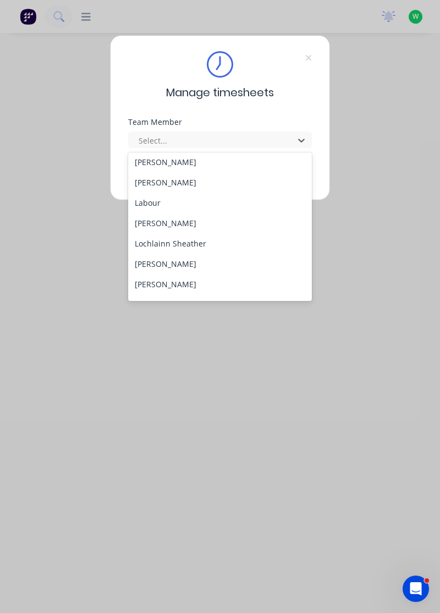
scroll to position [268, 0]
click at [203, 240] on div "Lochlainn Sheather" at bounding box center [220, 242] width 184 height 20
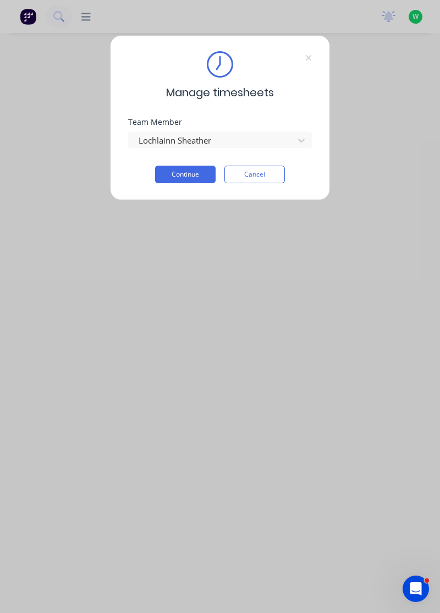
click at [199, 173] on button "Continue" at bounding box center [185, 175] width 60 height 18
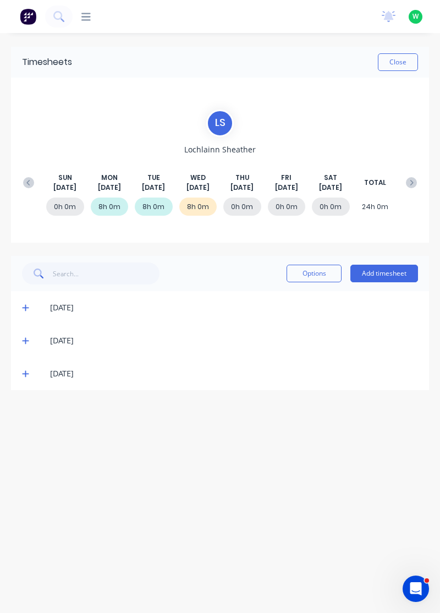
click at [25, 375] on icon at bounding box center [25, 374] width 7 height 8
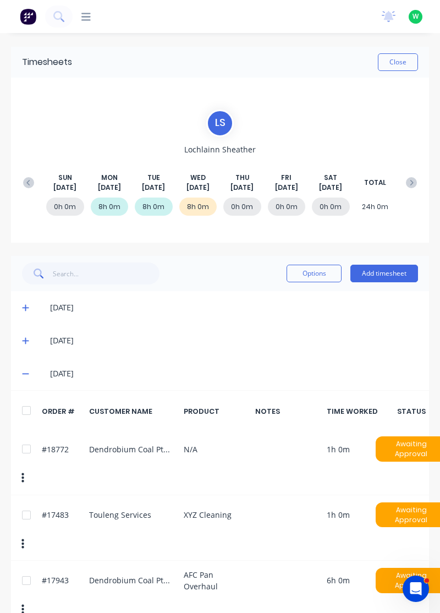
scroll to position [0, 7]
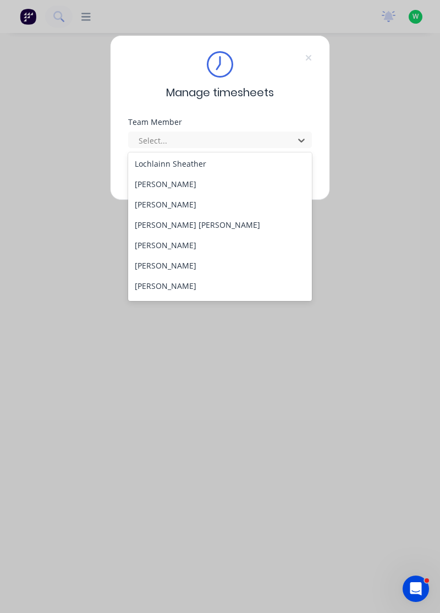
scroll to position [342, 0]
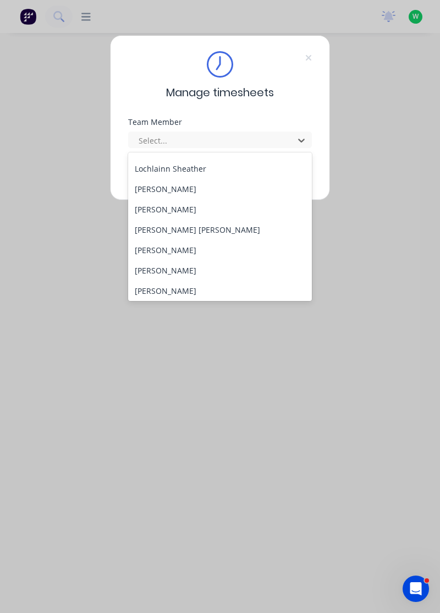
click at [190, 187] on div "[PERSON_NAME]" at bounding box center [220, 189] width 184 height 20
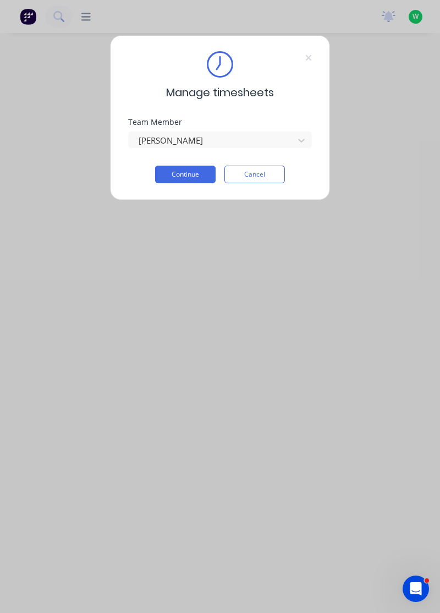
click at [194, 172] on button "Continue" at bounding box center [185, 175] width 60 height 18
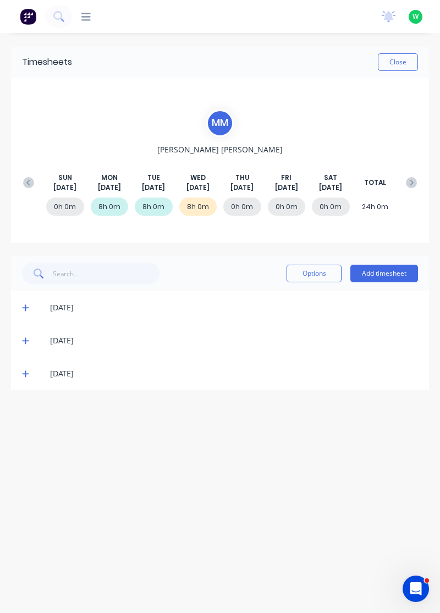
click at [25, 373] on icon at bounding box center [25, 374] width 7 height 7
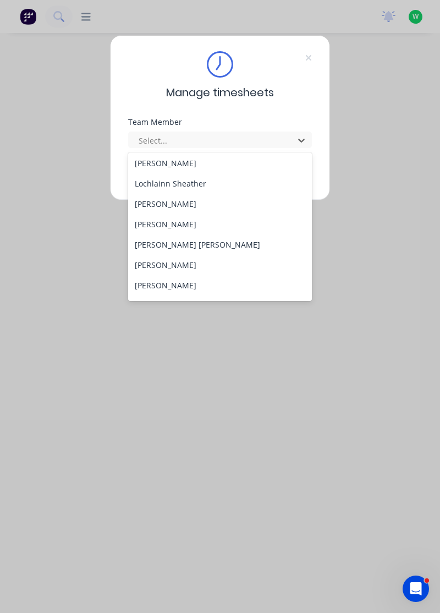
scroll to position [328, 0]
click at [179, 220] on div "[PERSON_NAME]" at bounding box center [220, 223] width 184 height 20
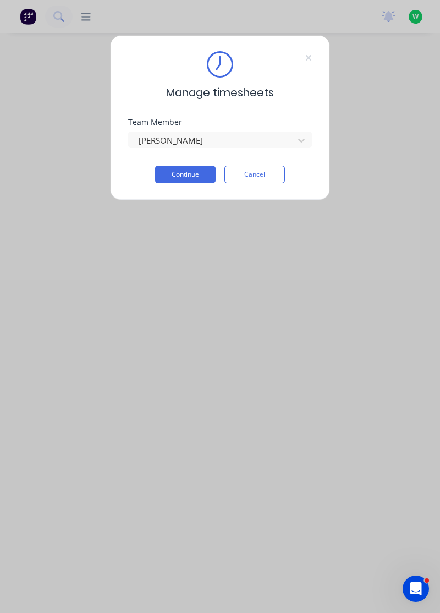
click at [198, 177] on button "Continue" at bounding box center [185, 175] width 60 height 18
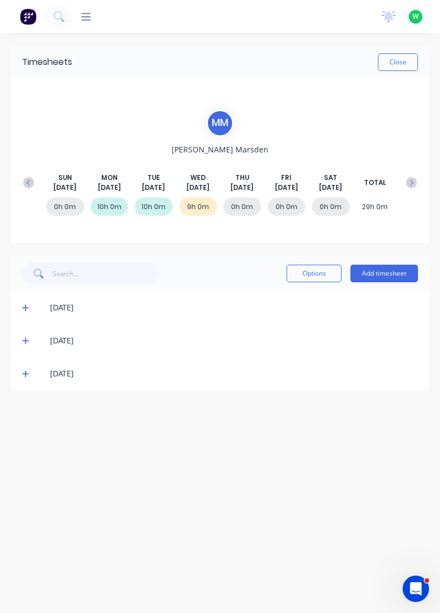
scroll to position [4, 0]
click at [29, 370] on icon at bounding box center [25, 374] width 7 height 8
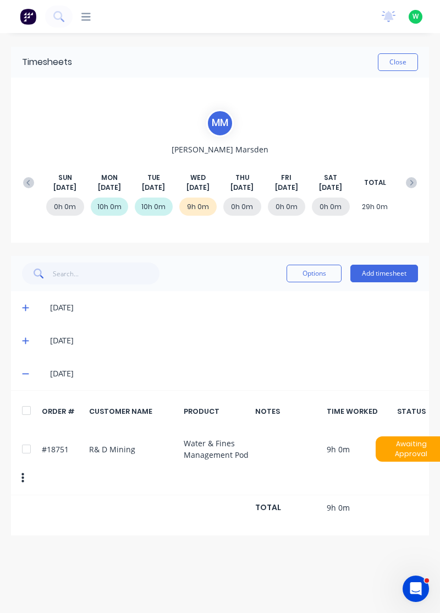
scroll to position [0, 0]
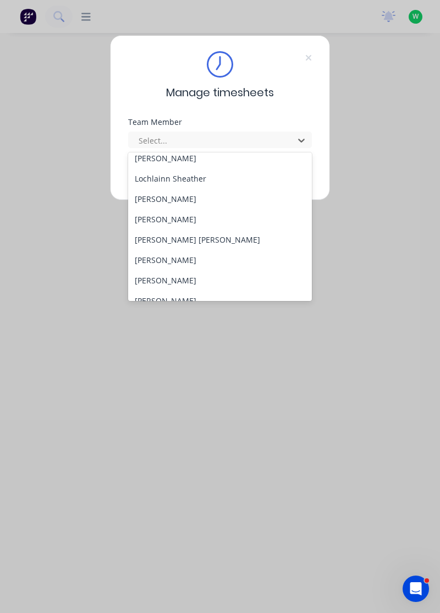
scroll to position [333, 0]
click at [163, 240] on div "[PERSON_NAME] [PERSON_NAME]" at bounding box center [220, 238] width 184 height 20
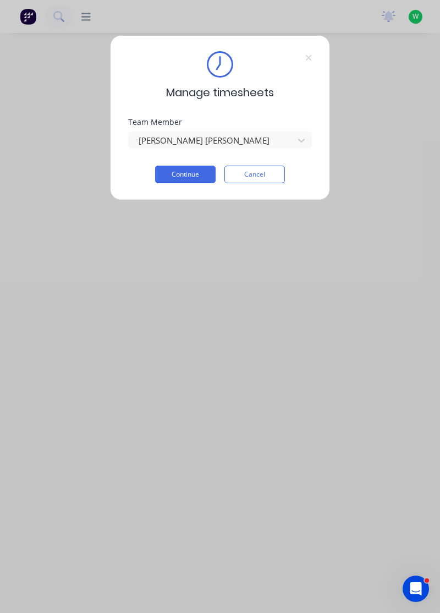
click at [205, 180] on button "Continue" at bounding box center [185, 175] width 60 height 18
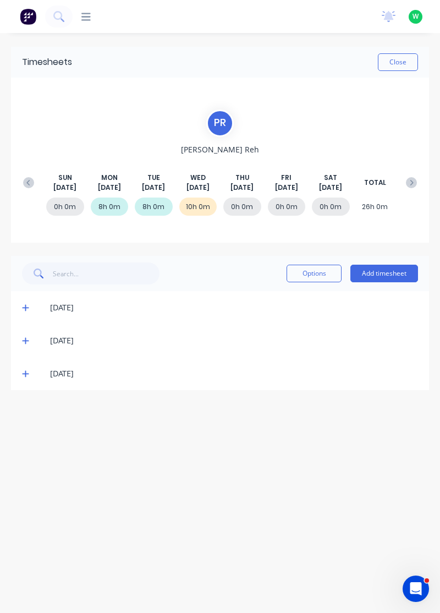
click at [26, 376] on icon at bounding box center [25, 374] width 7 height 8
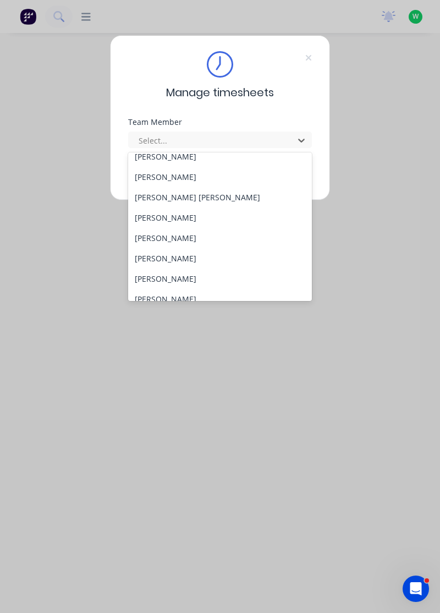
scroll to position [375, 0]
click at [185, 218] on div "[PERSON_NAME]" at bounding box center [220, 217] width 184 height 20
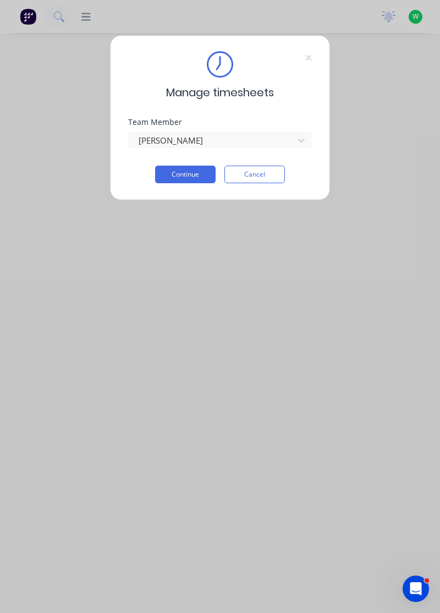
click at [196, 172] on button "Continue" at bounding box center [185, 175] width 60 height 18
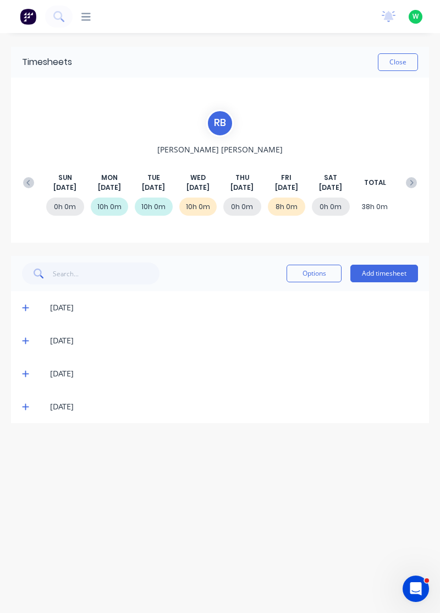
click at [23, 404] on icon at bounding box center [25, 407] width 7 height 8
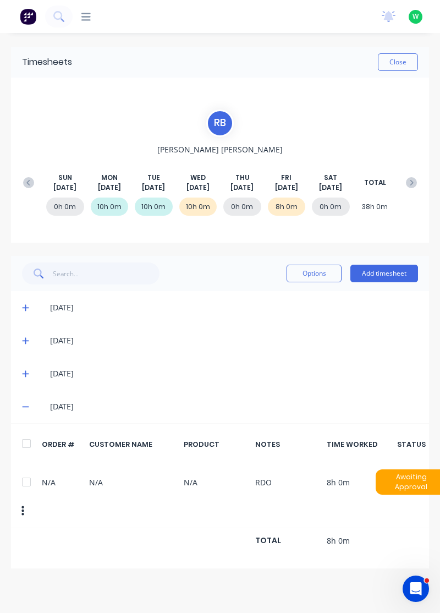
click at [23, 371] on icon at bounding box center [25, 374] width 7 height 8
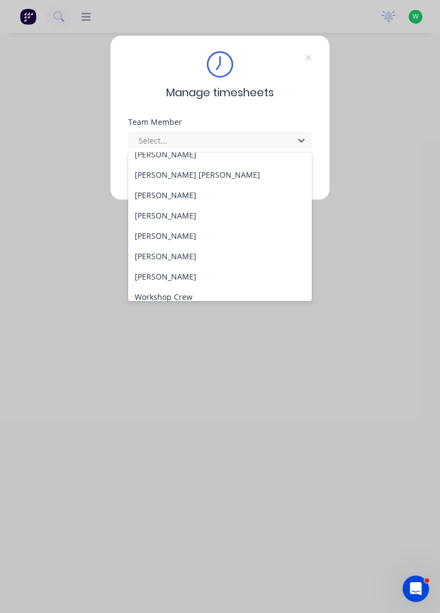
scroll to position [405, 0]
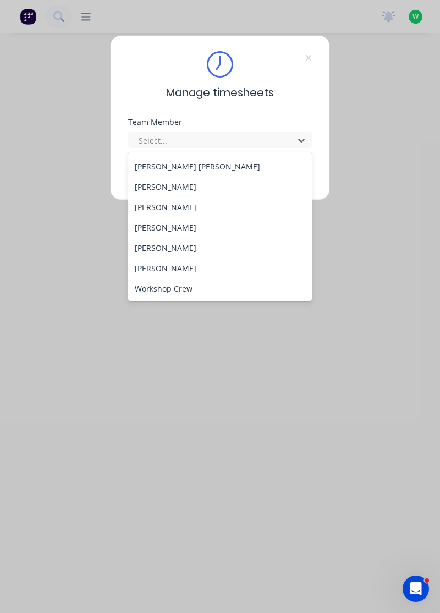
click at [161, 203] on div "[PERSON_NAME]" at bounding box center [220, 207] width 184 height 20
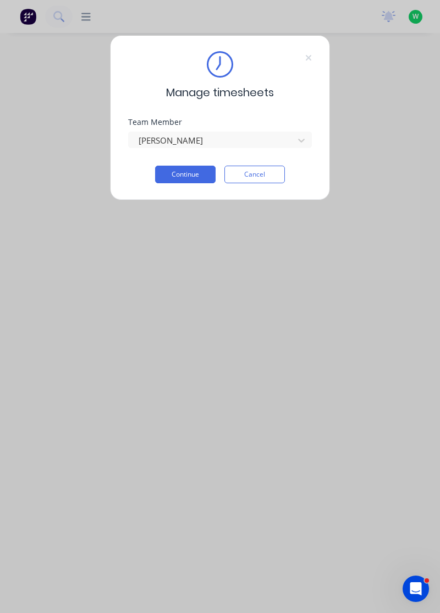
click at [194, 172] on button "Continue" at bounding box center [185, 175] width 60 height 18
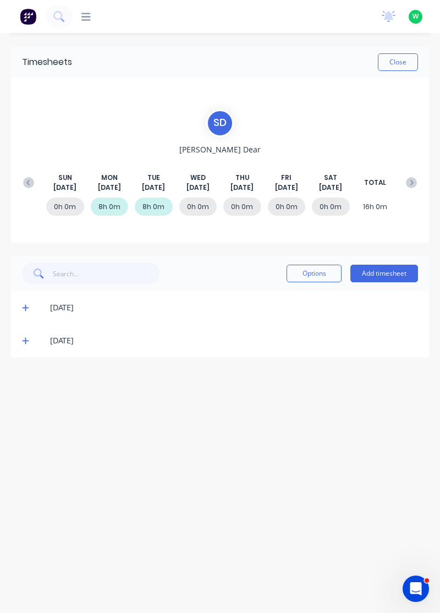
click at [406, 268] on button "Add timesheet" at bounding box center [384, 274] width 68 height 18
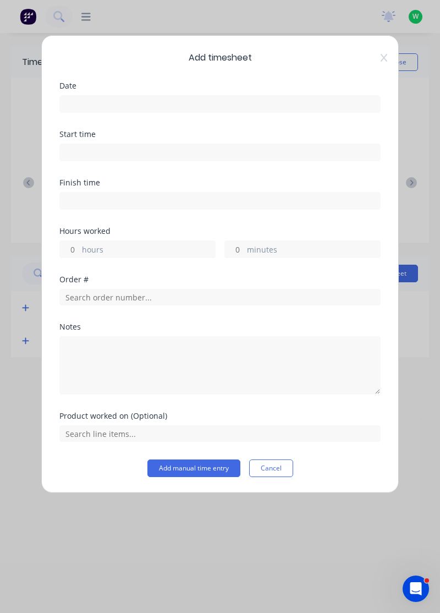
click at [268, 102] on input at bounding box center [220, 104] width 320 height 16
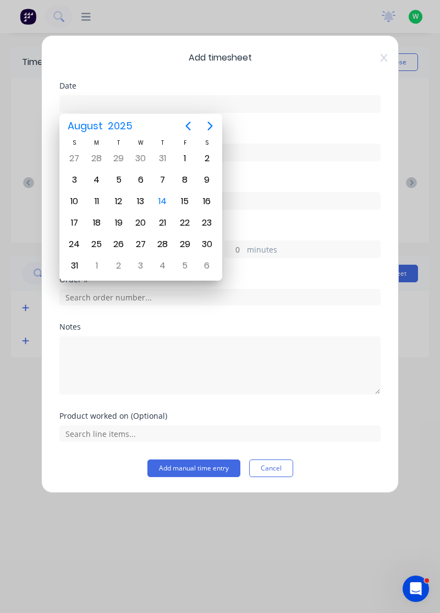
click at [139, 200] on div "13" at bounding box center [141, 201] width 16 height 16
type input "[DATE]"
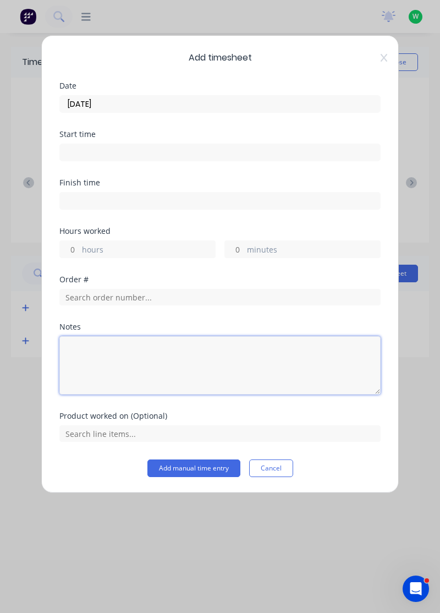
click at [158, 336] on textarea at bounding box center [219, 365] width 321 height 58
type textarea "Tafe"
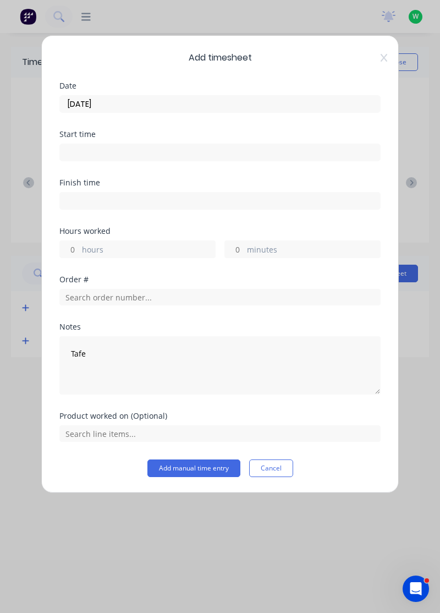
click at [168, 250] on label "hours" at bounding box center [148, 251] width 133 height 14
click at [79, 250] on input "hours" at bounding box center [69, 249] width 19 height 16
type input "8"
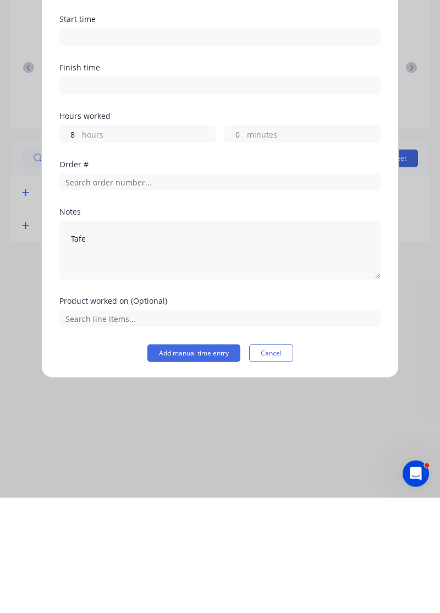
click at [207, 463] on button "Add manual time entry" at bounding box center [193, 468] width 93 height 18
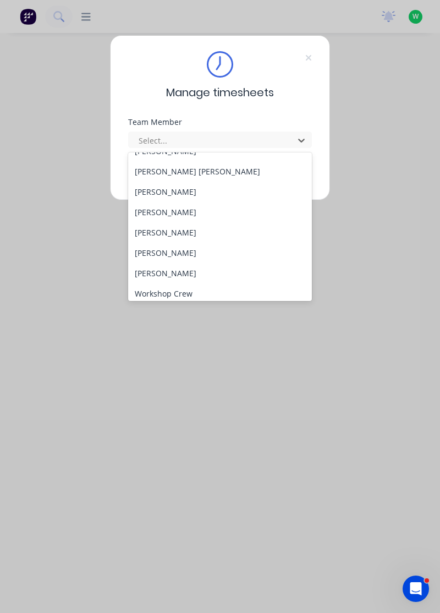
scroll to position [405, 0]
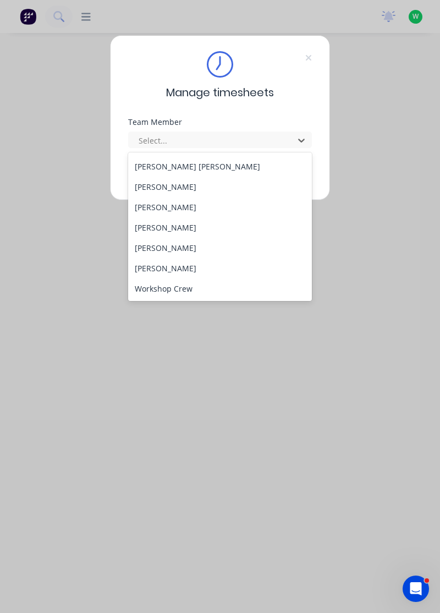
click at [174, 227] on div "[PERSON_NAME]" at bounding box center [220, 227] width 184 height 20
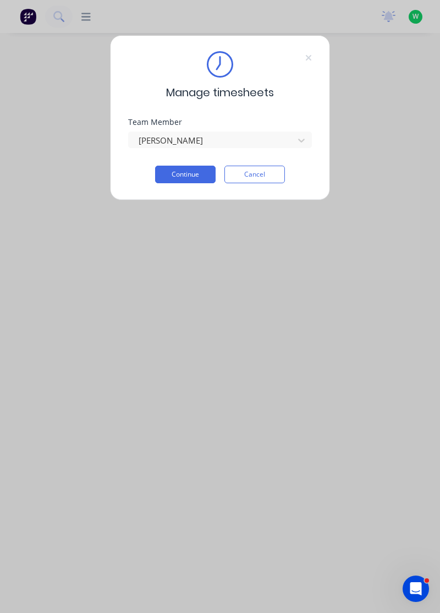
click at [206, 170] on button "Continue" at bounding box center [185, 175] width 60 height 18
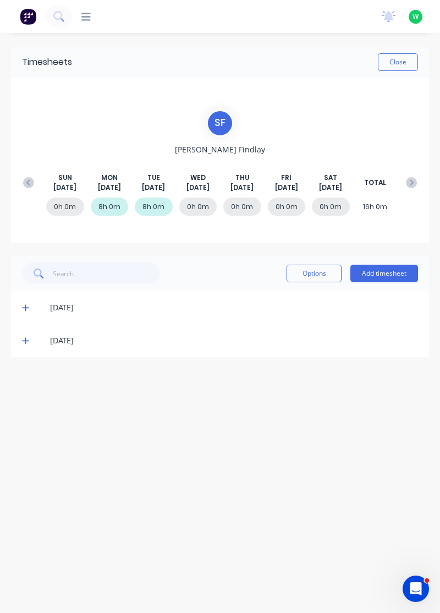
click at [24, 340] on icon at bounding box center [25, 341] width 7 height 7
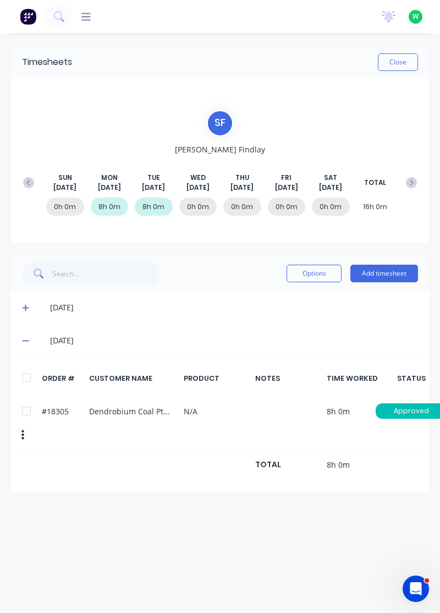
click at [393, 273] on button "Add timesheet" at bounding box center [384, 274] width 68 height 18
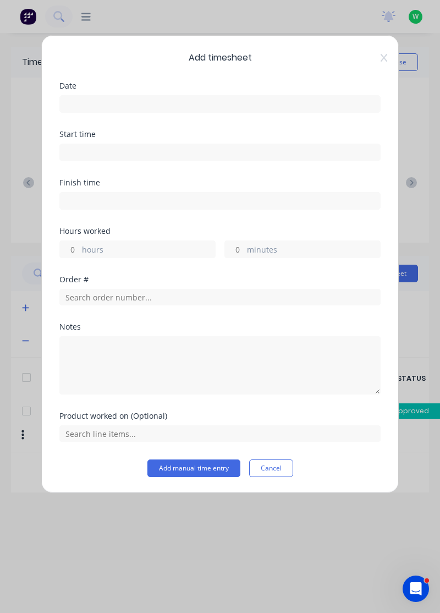
click at [274, 102] on input at bounding box center [220, 104] width 320 height 16
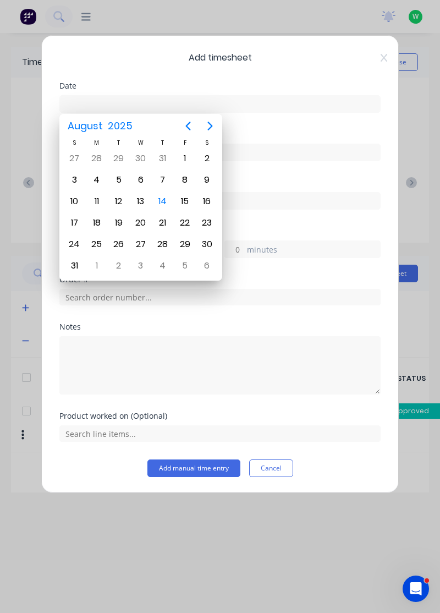
click at [141, 199] on div "13" at bounding box center [141, 201] width 16 height 16
type input "[DATE]"
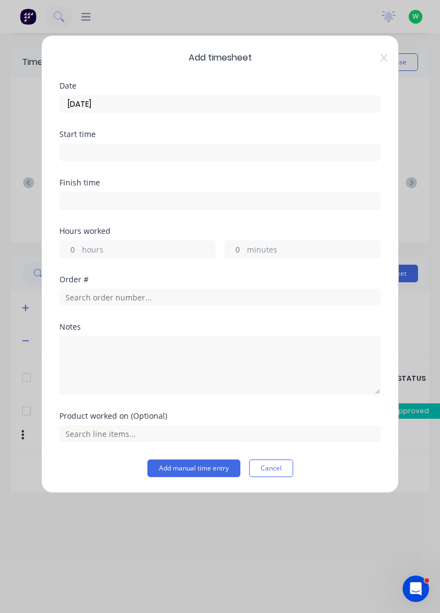
click at [139, 244] on label "hours" at bounding box center [148, 251] width 133 height 14
click at [79, 242] on input "hours" at bounding box center [69, 249] width 19 height 16
type input "6"
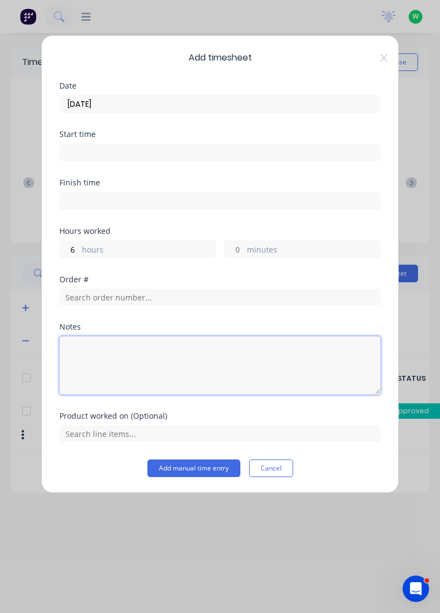
click at [183, 346] on textarea at bounding box center [219, 365] width 321 height 58
type textarea "Sick"
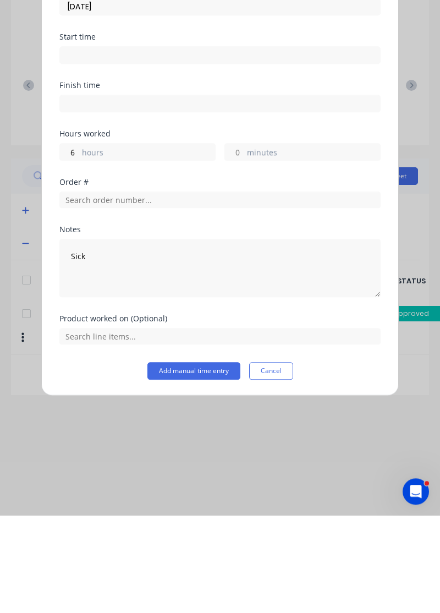
click at [207, 470] on button "Add manual time entry" at bounding box center [193, 468] width 93 height 18
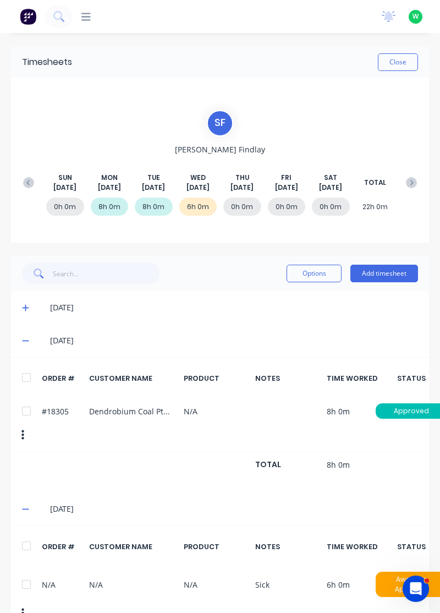
click at [25, 340] on icon at bounding box center [25, 340] width 7 height 1
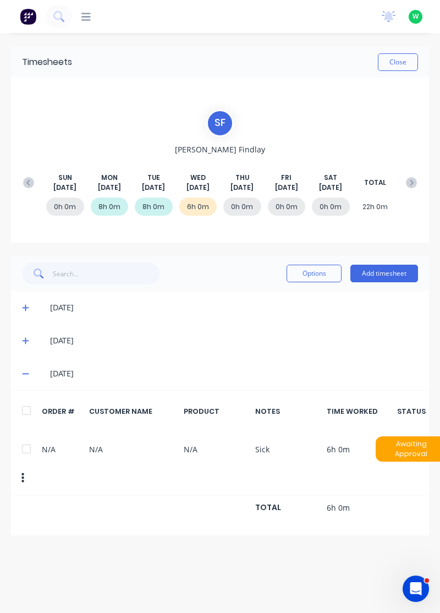
click at [24, 339] on icon at bounding box center [25, 341] width 7 height 8
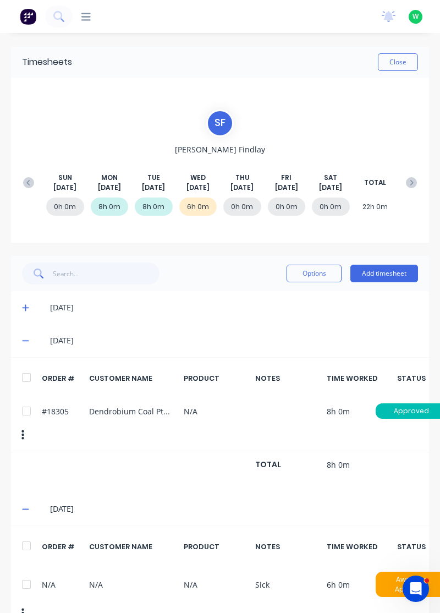
click at [384, 265] on button "Add timesheet" at bounding box center [384, 274] width 68 height 18
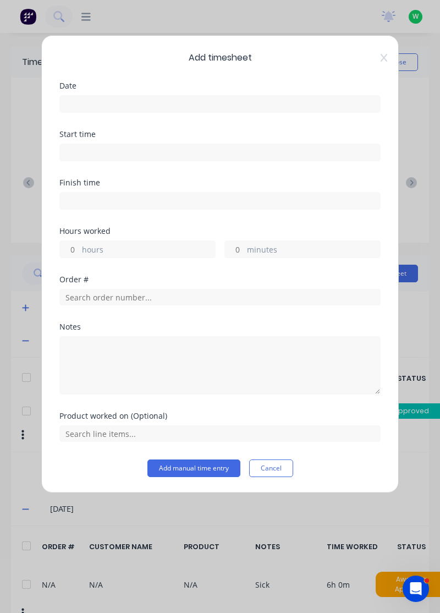
click at [280, 102] on input at bounding box center [220, 104] width 320 height 16
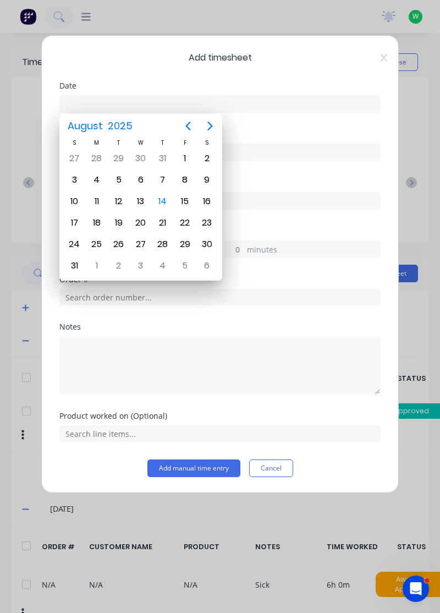
click at [148, 195] on div "13" at bounding box center [141, 201] width 22 height 21
type input "[DATE]"
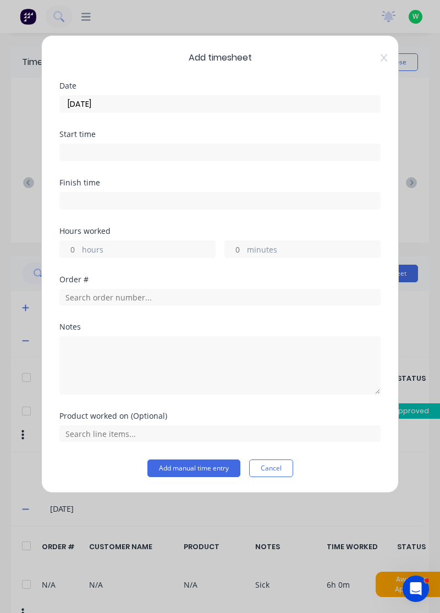
click at [156, 245] on label "hours" at bounding box center [148, 251] width 133 height 14
click at [79, 245] on input "hours" at bounding box center [69, 249] width 19 height 16
type input "2"
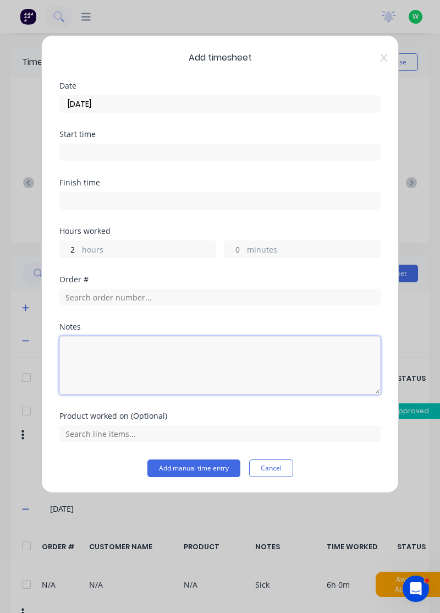
click at [151, 355] on textarea at bounding box center [219, 365] width 321 height 58
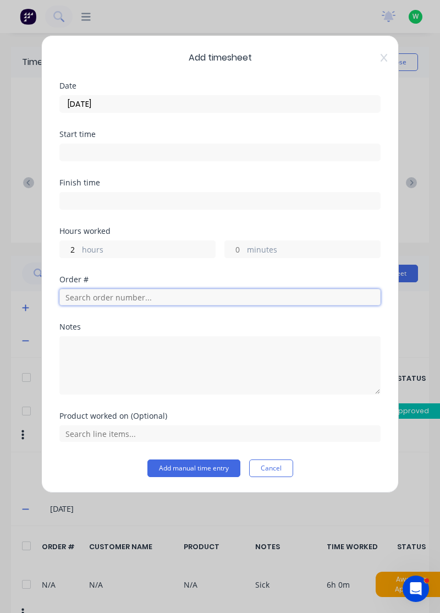
click at [150, 291] on input "text" at bounding box center [219, 297] width 321 height 16
type input "18305"
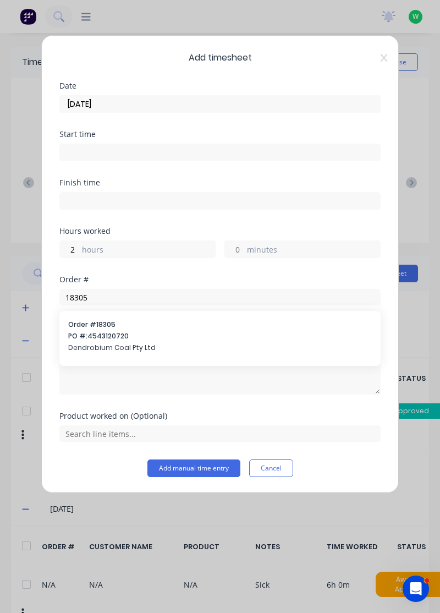
click at [123, 337] on span "PO #: 4543120720" at bounding box center [220, 336] width 304 height 10
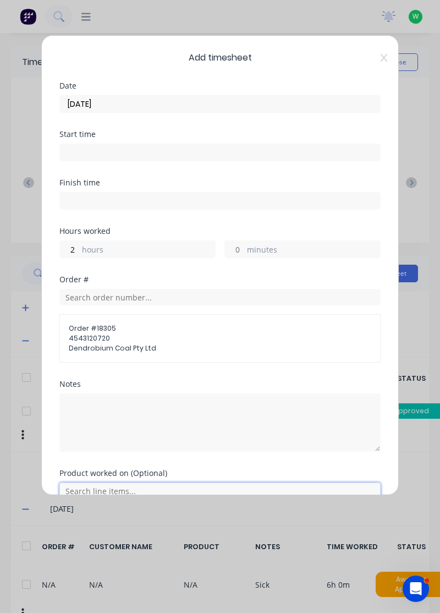
click at [115, 487] on input "text" at bounding box center [219, 490] width 321 height 16
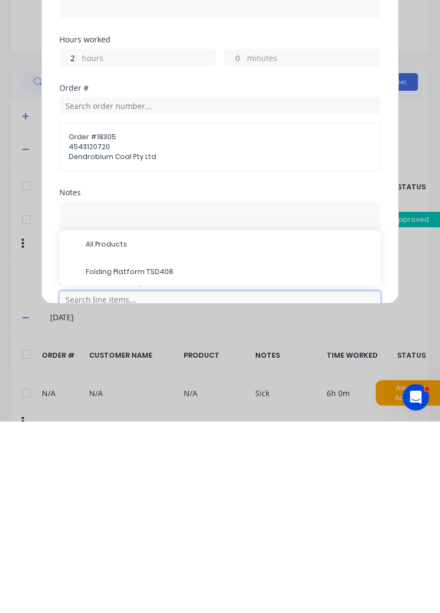
scroll to position [7, 0]
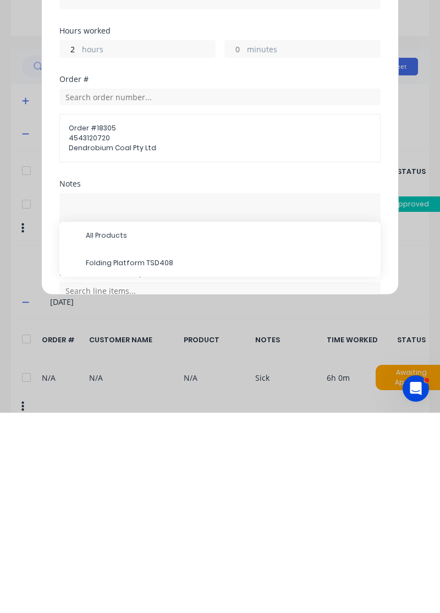
click at [147, 458] on span "Folding Platform TSD408" at bounding box center [229, 463] width 286 height 10
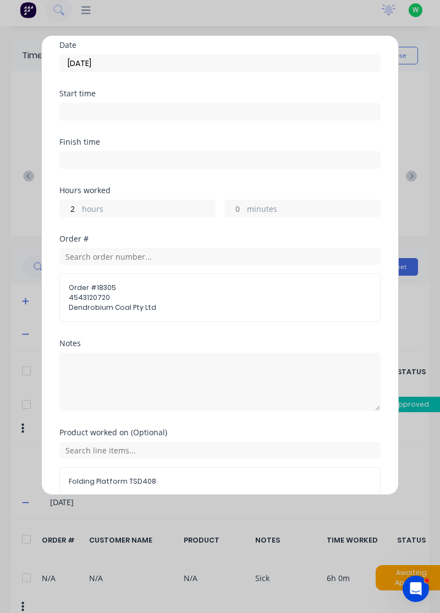
scroll to position [51, 0]
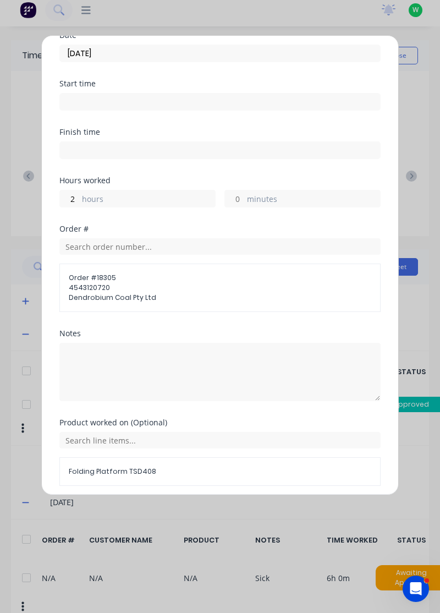
click at [201, 510] on button "Add manual time entry" at bounding box center [193, 512] width 93 height 18
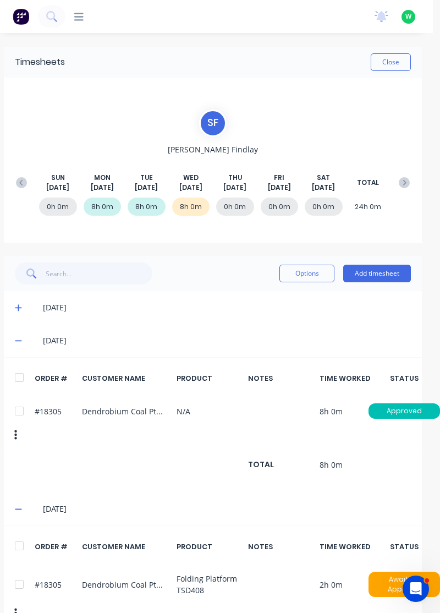
scroll to position [0, 0]
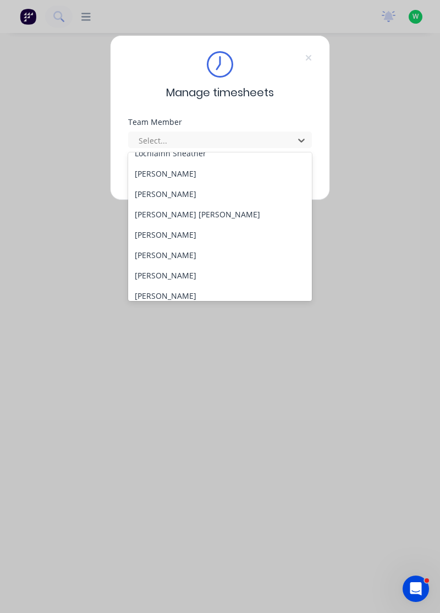
scroll to position [358, 0]
click at [178, 271] on div "Sean Findlay" at bounding box center [220, 275] width 184 height 20
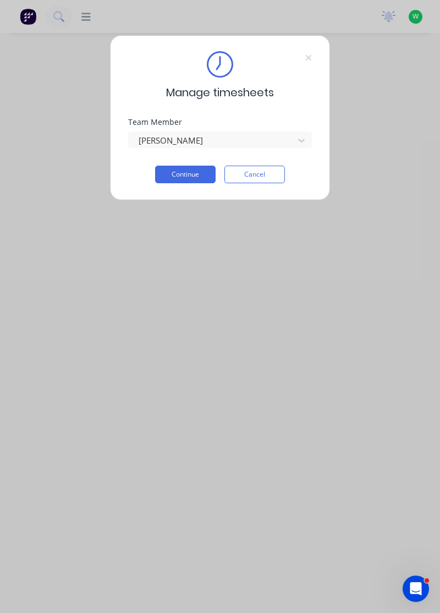
click at [198, 173] on button "Continue" at bounding box center [185, 175] width 60 height 18
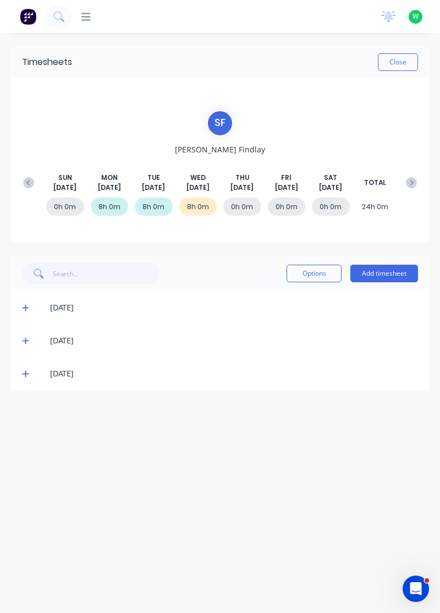
click at [383, 276] on button "Add timesheet" at bounding box center [384, 274] width 68 height 18
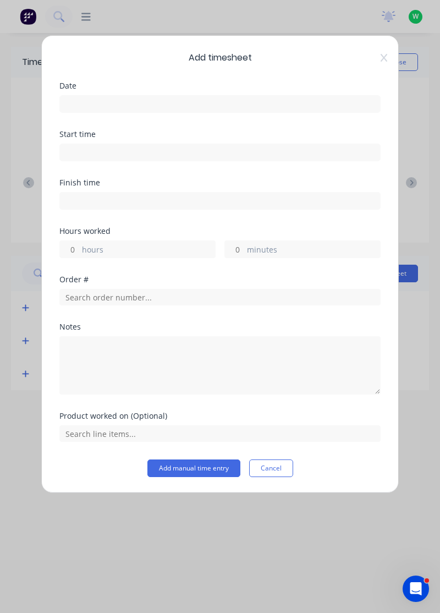
click at [266, 99] on input at bounding box center [220, 104] width 320 height 16
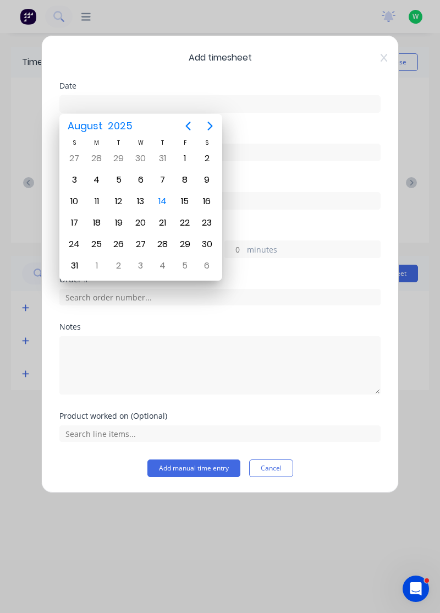
click at [166, 198] on div "14" at bounding box center [163, 201] width 16 height 16
type input "14/08/2025"
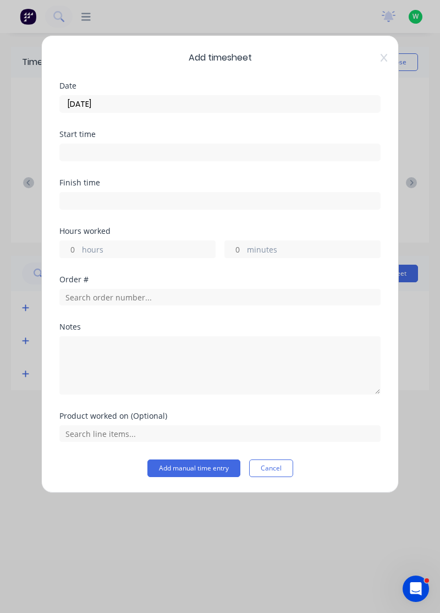
click at [150, 245] on label "hours" at bounding box center [148, 251] width 133 height 14
click at [79, 245] on input "hours" at bounding box center [69, 249] width 19 height 16
type input "8"
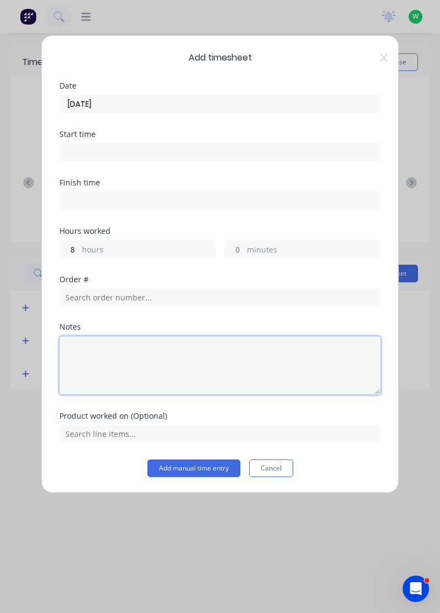
click at [190, 348] on textarea at bounding box center [219, 365] width 321 height 58
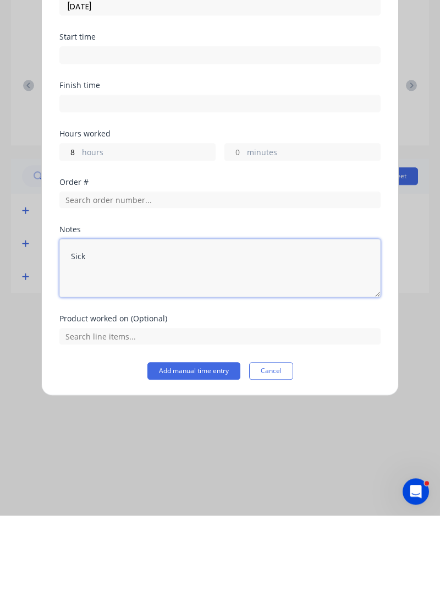
type textarea "Sick"
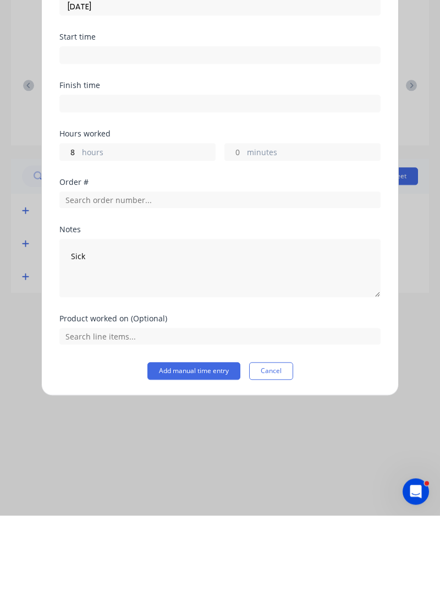
click at [212, 469] on button "Add manual time entry" at bounding box center [193, 468] width 93 height 18
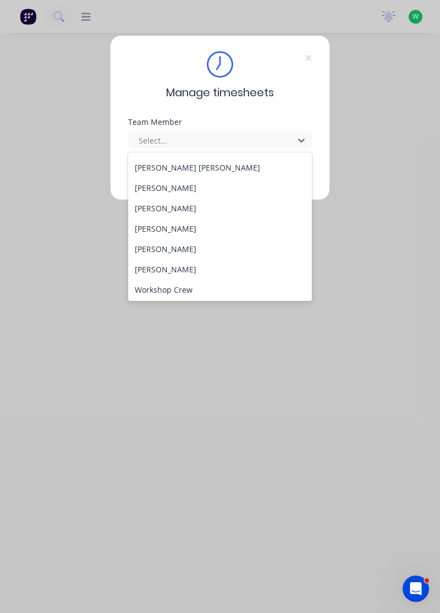
scroll to position [405, 0]
click at [172, 246] on div "[PERSON_NAME]" at bounding box center [220, 248] width 184 height 20
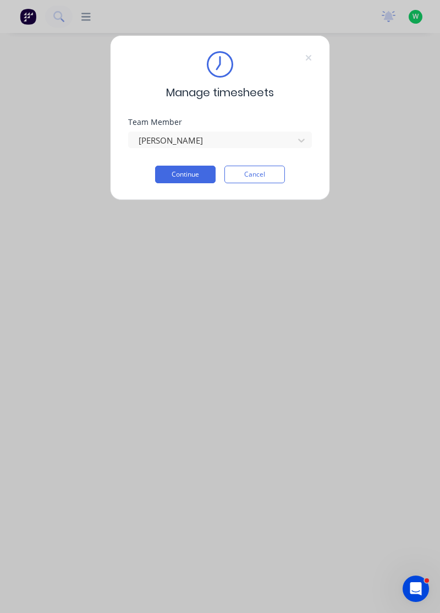
click at [208, 172] on button "Continue" at bounding box center [185, 175] width 60 height 18
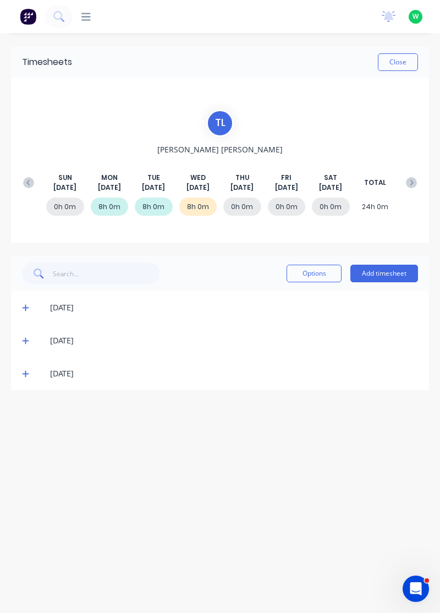
click at [24, 374] on icon at bounding box center [25, 374] width 7 height 8
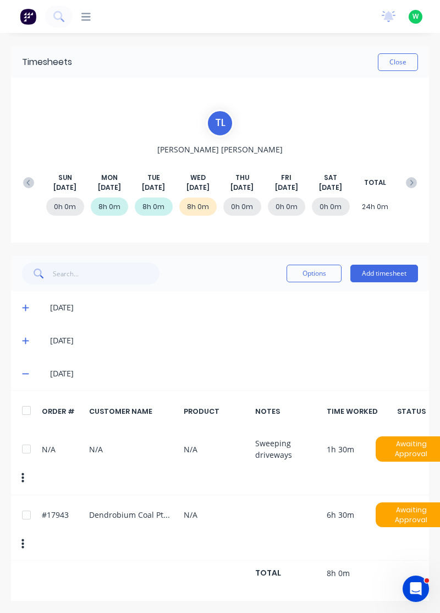
click at [28, 337] on icon at bounding box center [25, 341] width 7 height 8
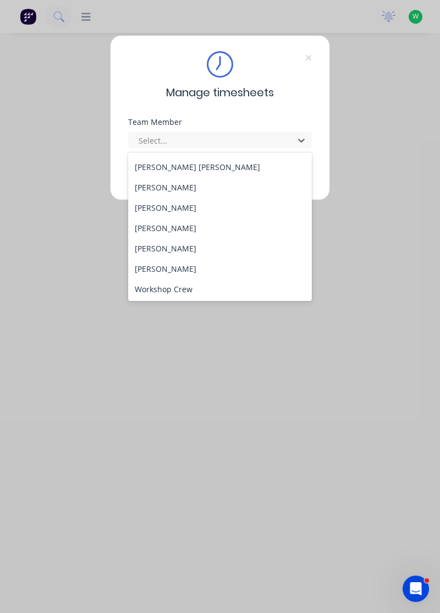
scroll to position [405, 0]
click at [173, 264] on div "Tony Woods" at bounding box center [220, 268] width 184 height 20
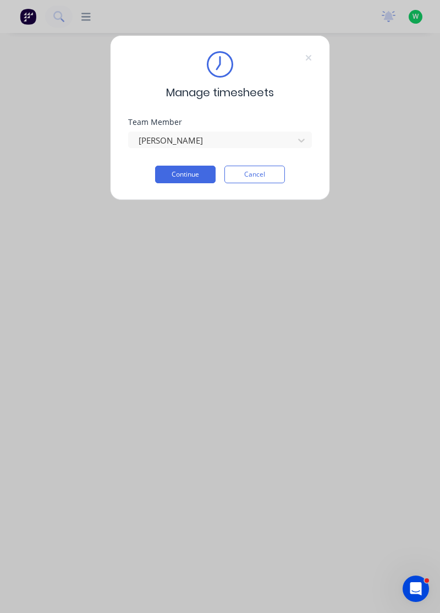
click at [210, 174] on button "Continue" at bounding box center [185, 175] width 60 height 18
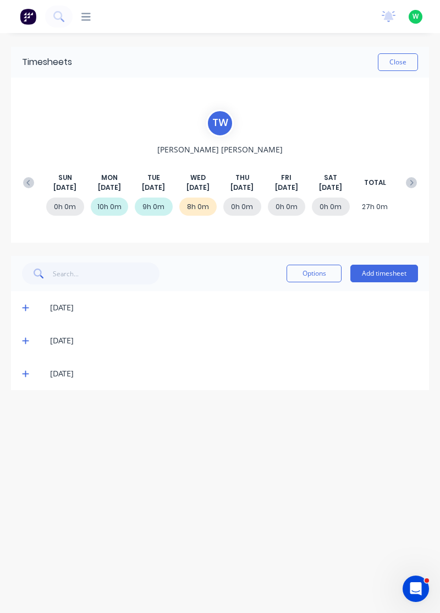
click at [22, 371] on icon at bounding box center [25, 374] width 7 height 8
